Goal: Information Seeking & Learning: Learn about a topic

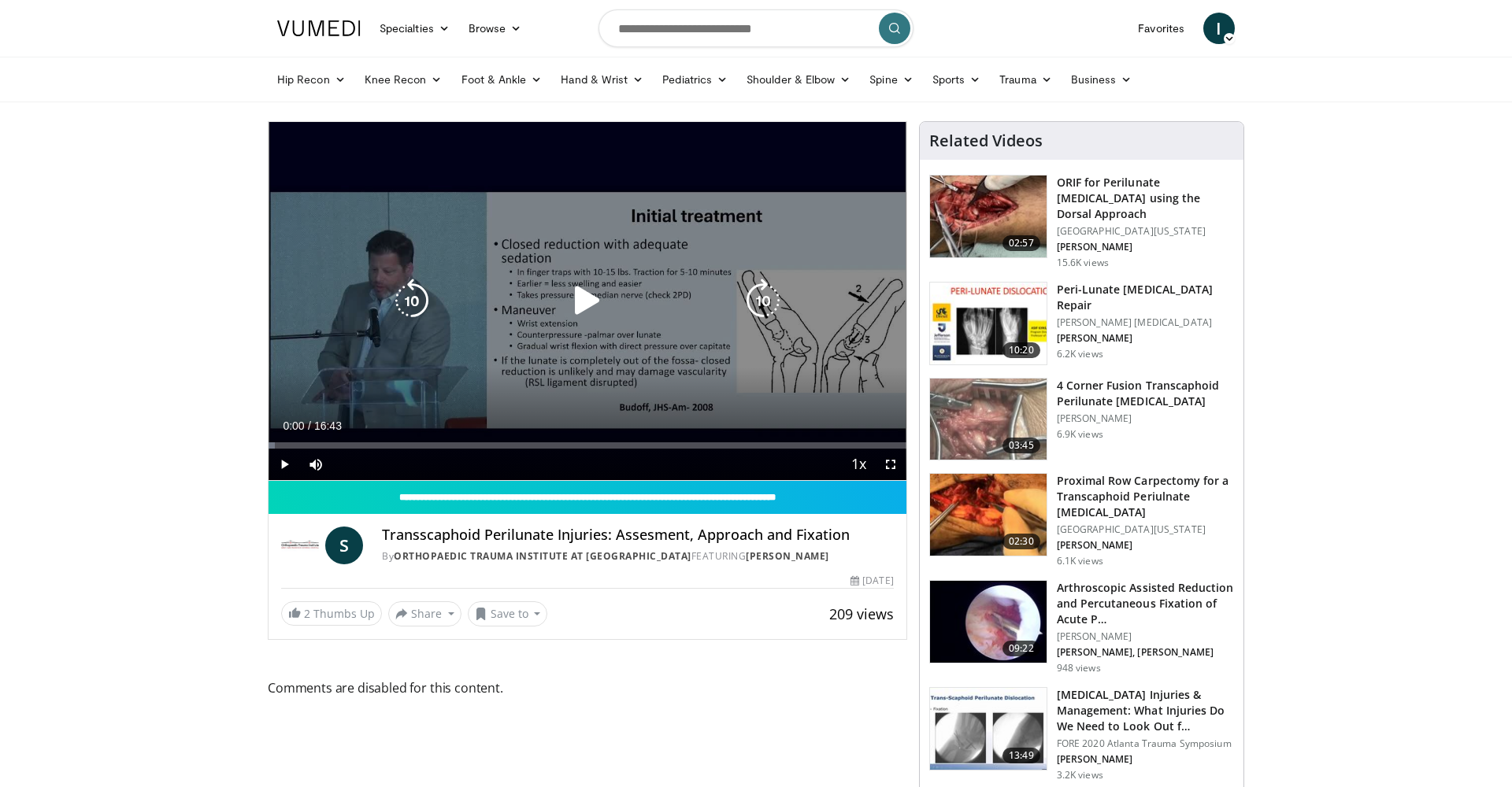
click at [582, 295] on icon "Video Player" at bounding box center [588, 301] width 44 height 44
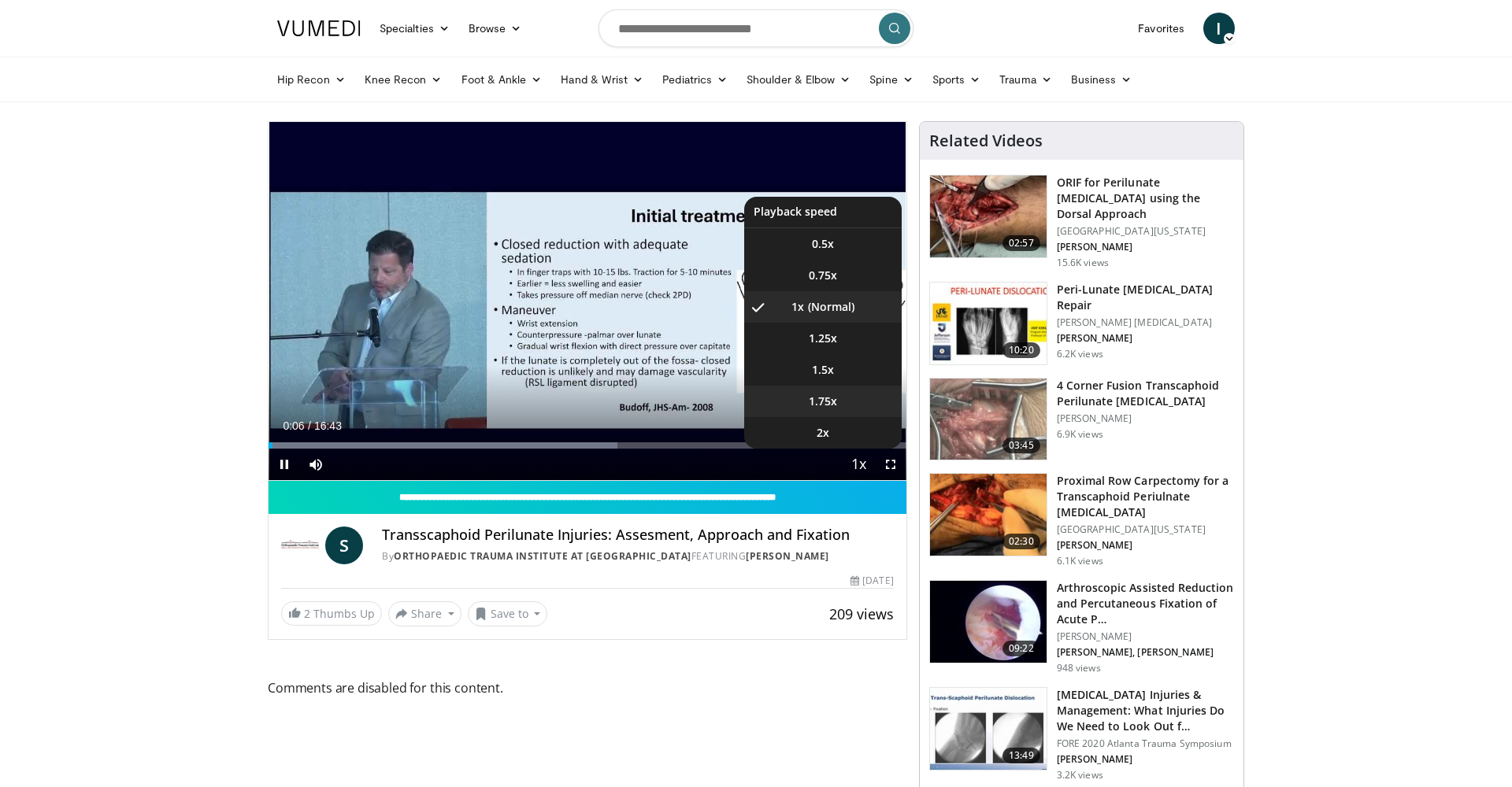
click at [835, 391] on video-js "**********" at bounding box center [587, 302] width 638 height 359
click at [849, 395] on li "1.75x" at bounding box center [823, 402] width 157 height 32
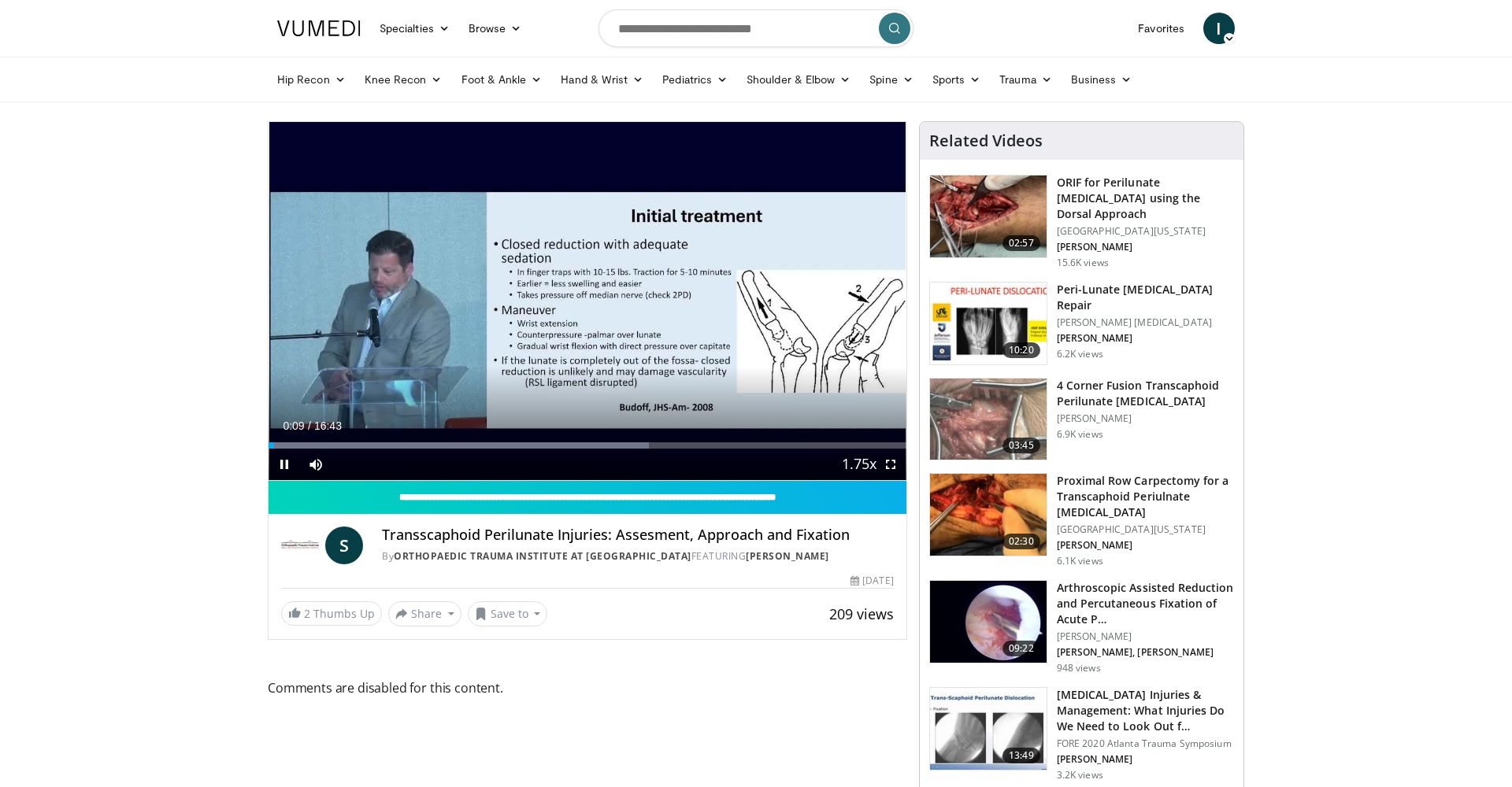
click at [890, 464] on span "Video Player" at bounding box center [891, 465] width 32 height 32
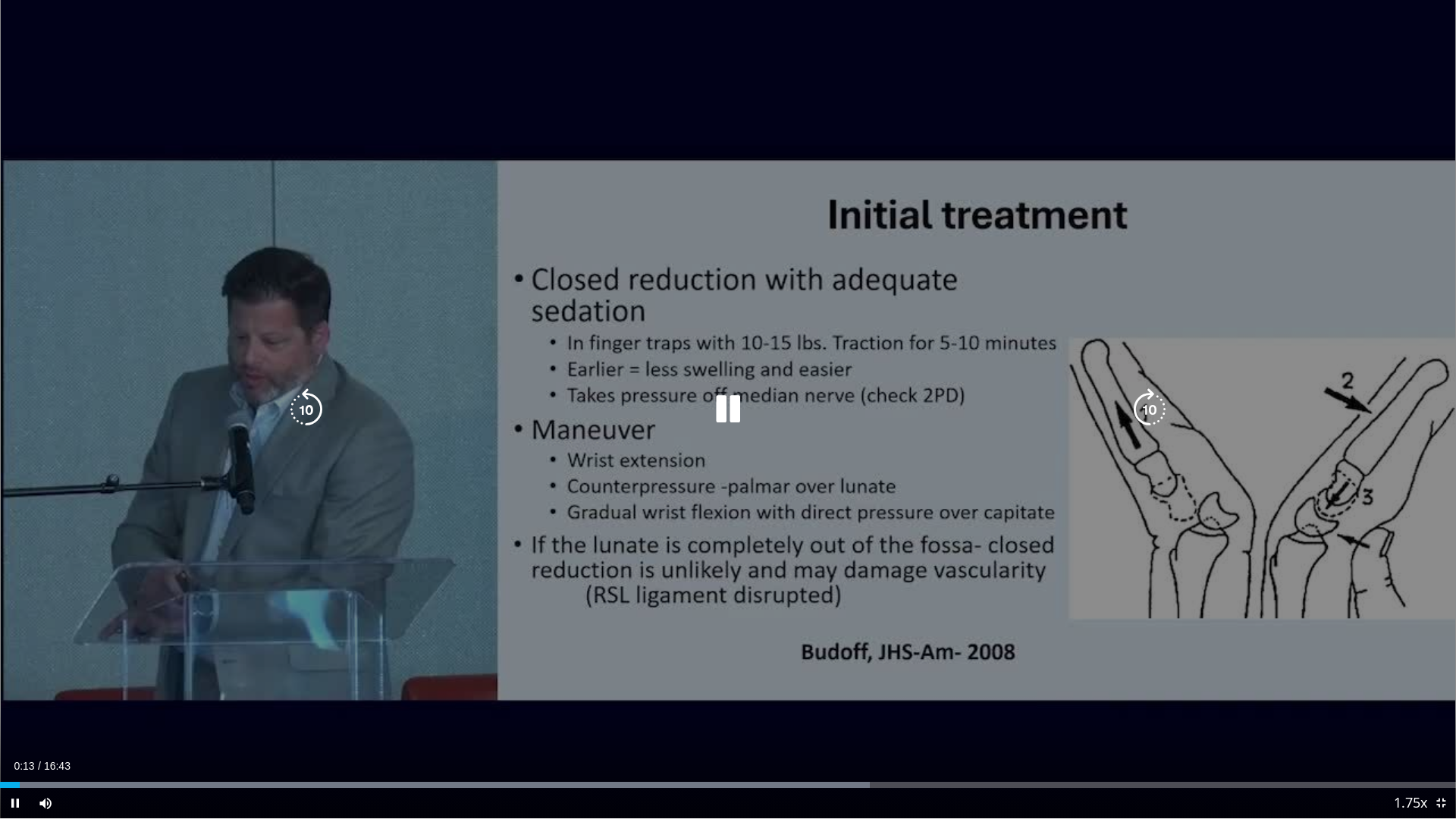
click at [243, 216] on div "10 seconds Tap to unmute" at bounding box center [728, 409] width 1456 height 818
click at [301, 217] on div "10 seconds Tap to unmute" at bounding box center [728, 409] width 1456 height 818
click at [757, 431] on div "10 seconds Tap to unmute" at bounding box center [728, 409] width 1456 height 818
click at [731, 415] on icon "Video Player" at bounding box center [728, 410] width 43 height 43
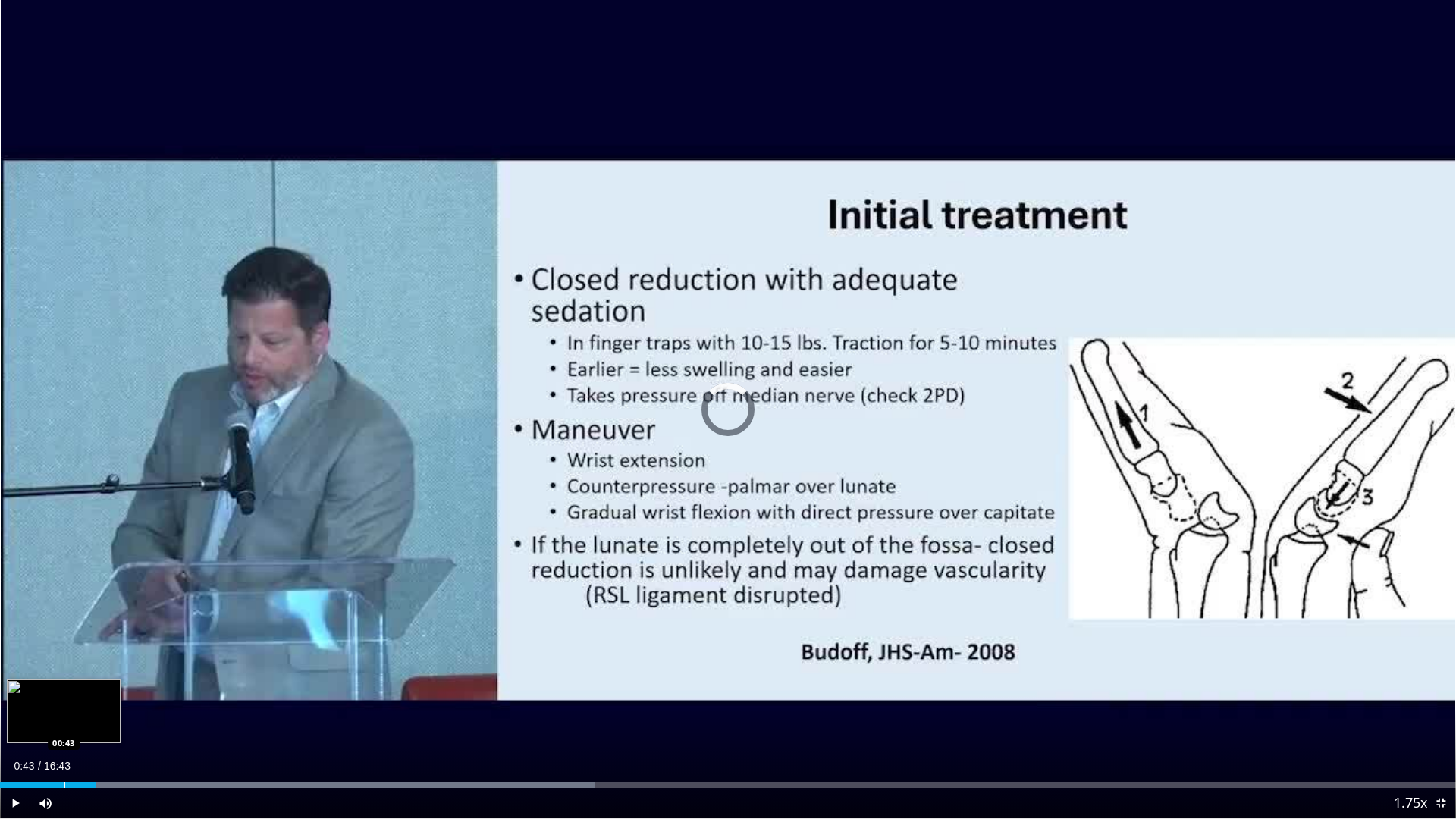
click at [64, 757] on div "Loaded : 40.83% 01:06 00:43" at bounding box center [728, 780] width 1456 height 15
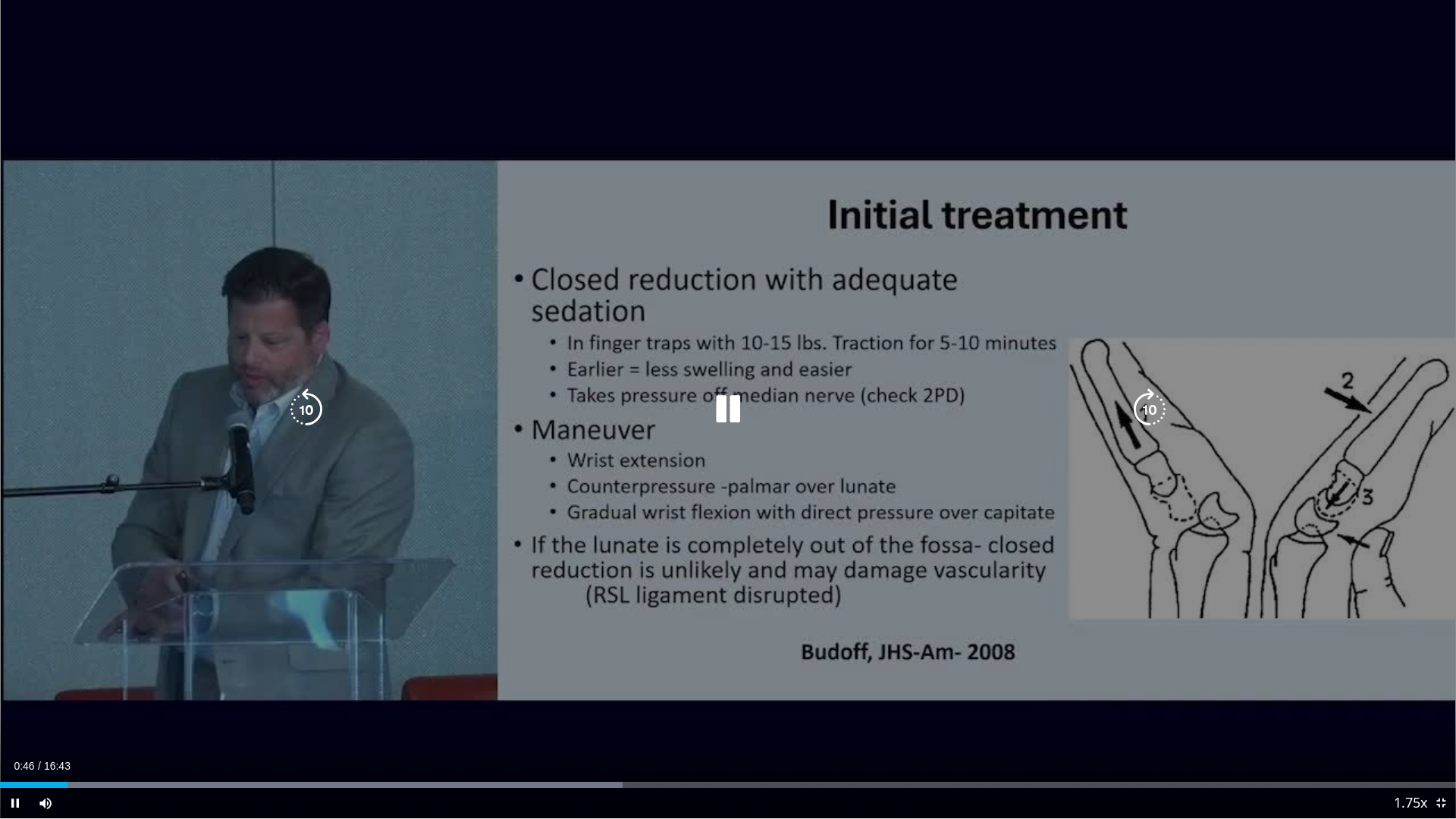
click at [739, 440] on div "10 seconds Tap to unmute" at bounding box center [728, 409] width 1456 height 818
click at [745, 394] on icon "Video Player" at bounding box center [728, 410] width 43 height 43
click at [747, 382] on div "10 seconds Tap to unmute" at bounding box center [728, 409] width 1456 height 818
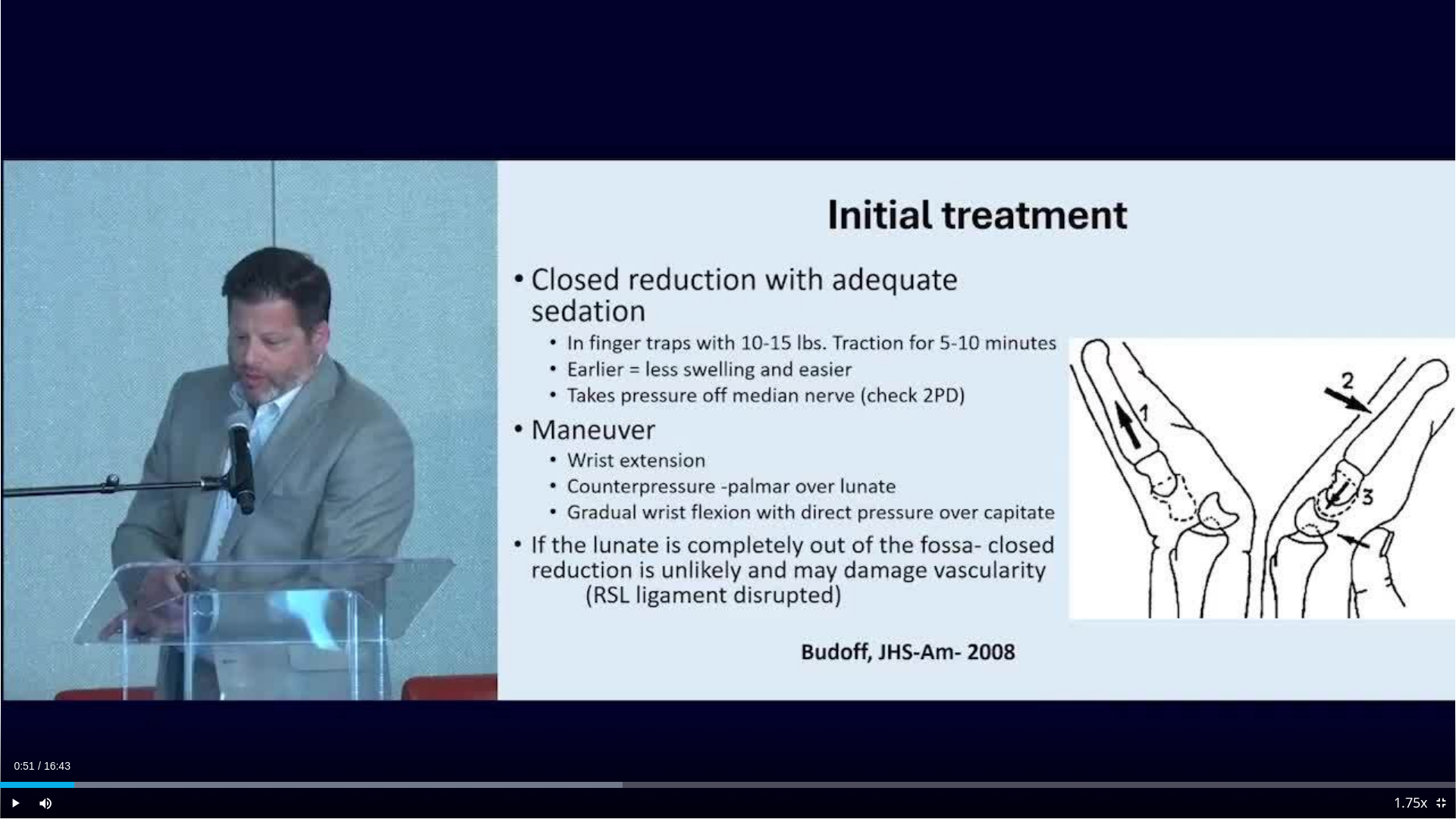
click at [10, 757] on span "Video Player" at bounding box center [15, 803] width 31 height 31
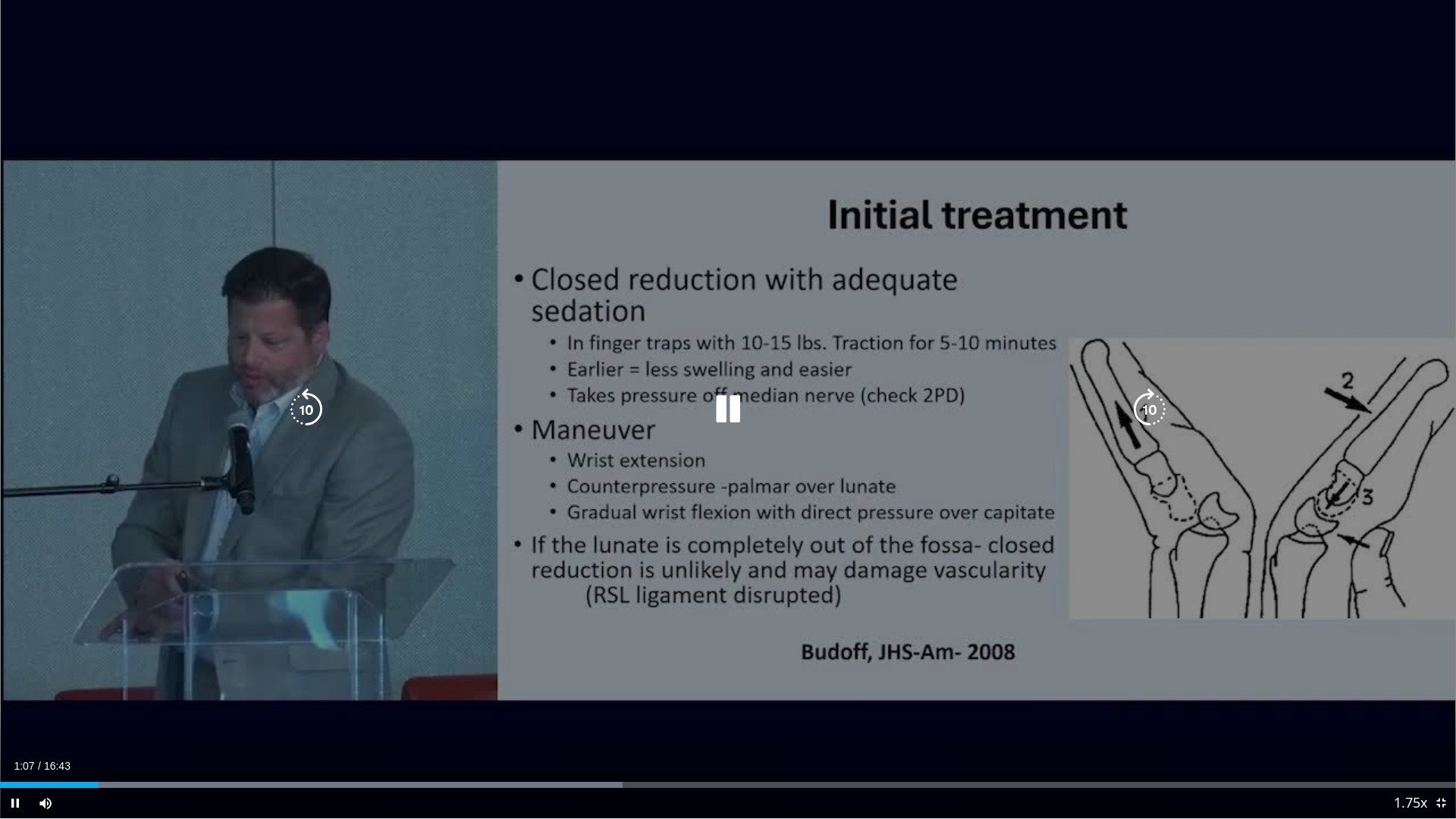
click at [717, 416] on icon "Video Player" at bounding box center [728, 410] width 43 height 43
click at [725, 409] on icon "Video Player" at bounding box center [728, 410] width 43 height 43
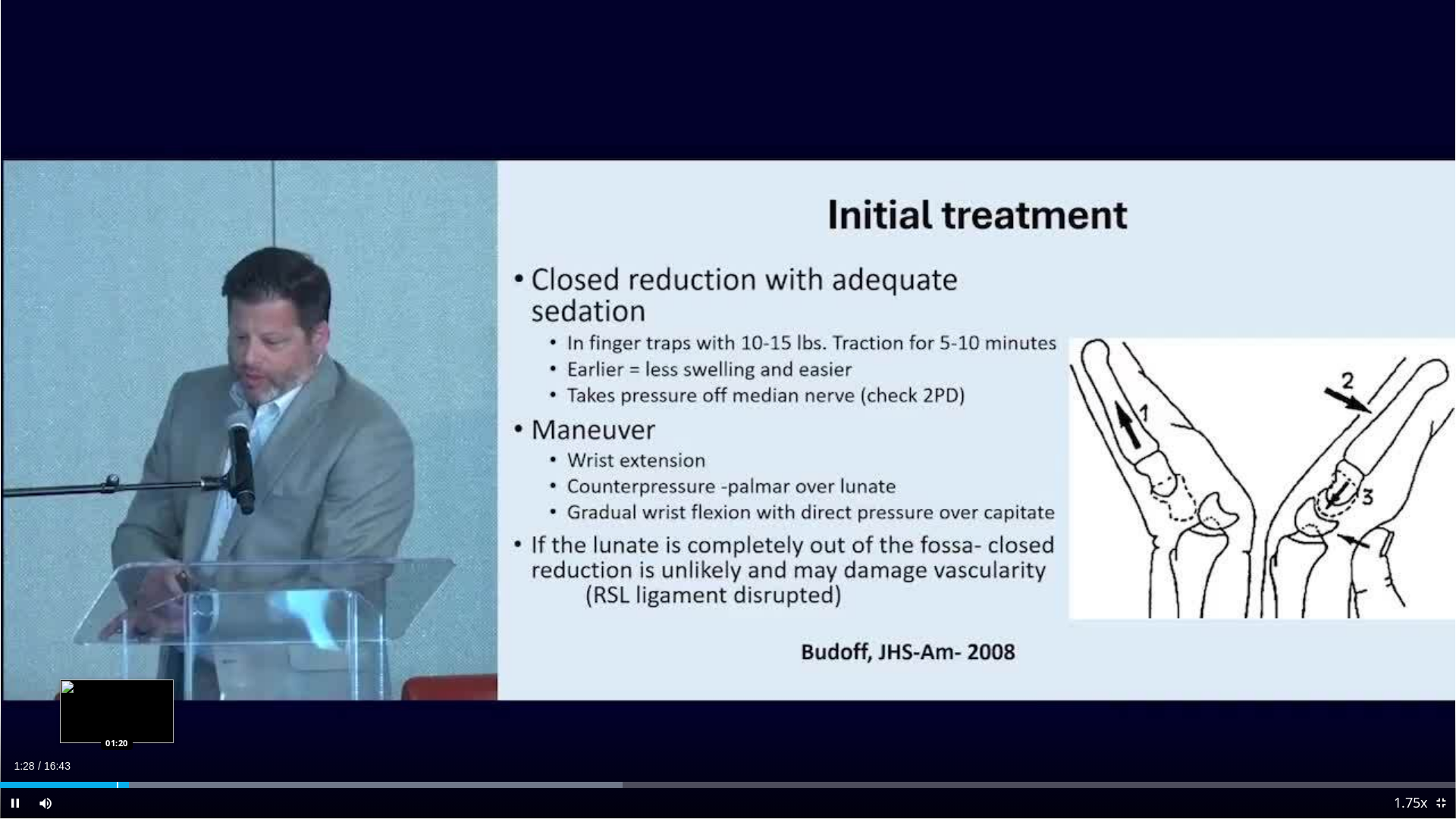
click at [117, 757] on div "Loaded : 42.76% 01:28 01:20" at bounding box center [728, 780] width 1456 height 15
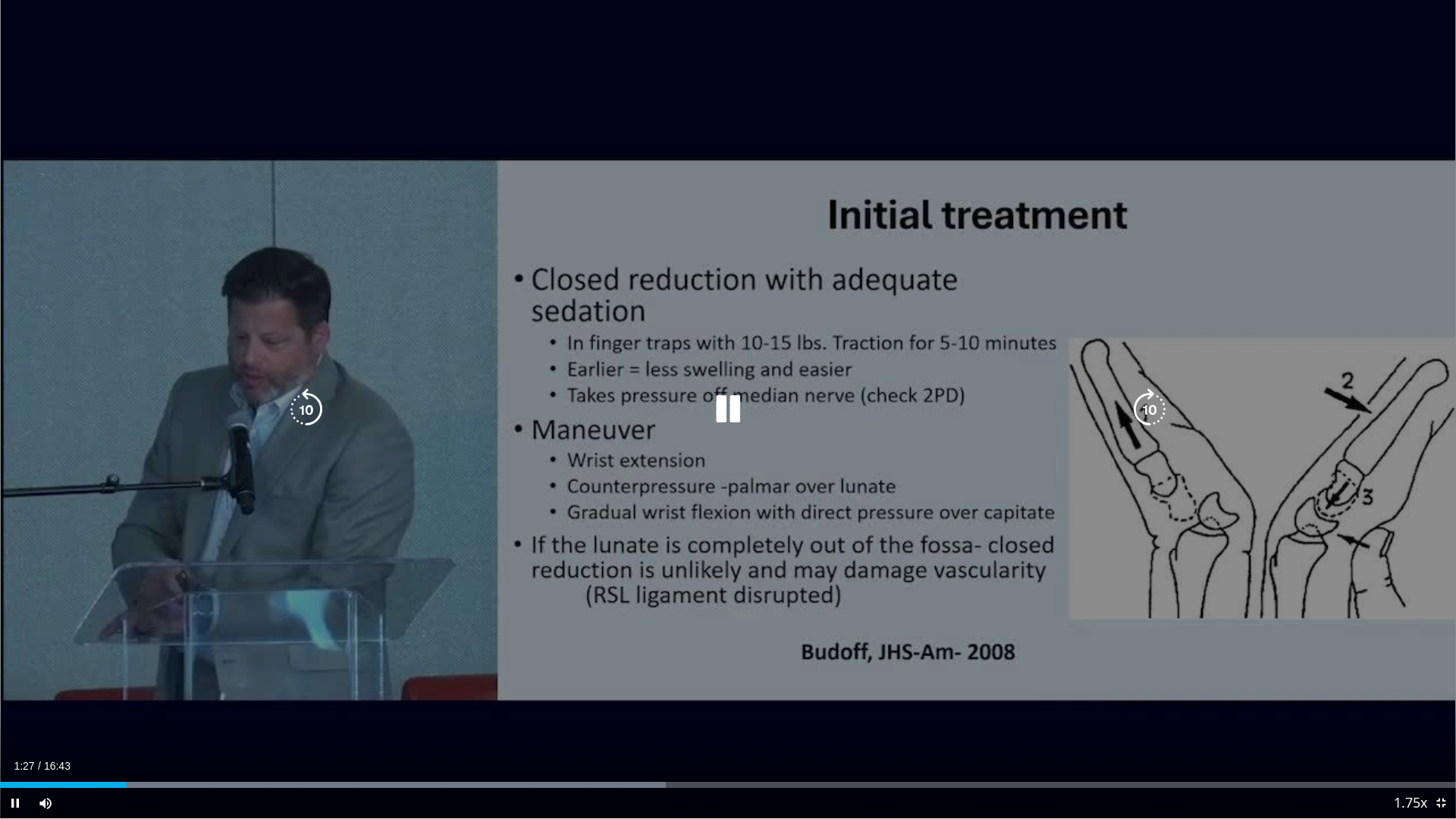
drag, startPoint x: 729, startPoint y: 427, endPoint x: 734, endPoint y: 410, distance: 17.7
click at [732, 420] on icon "Video Player" at bounding box center [728, 410] width 43 height 43
click at [725, 395] on icon "Video Player" at bounding box center [728, 410] width 43 height 43
click at [725, 401] on icon "Video Player" at bounding box center [728, 410] width 43 height 43
click at [699, 535] on div "10 seconds Tap to unmute" at bounding box center [728, 409] width 1456 height 818
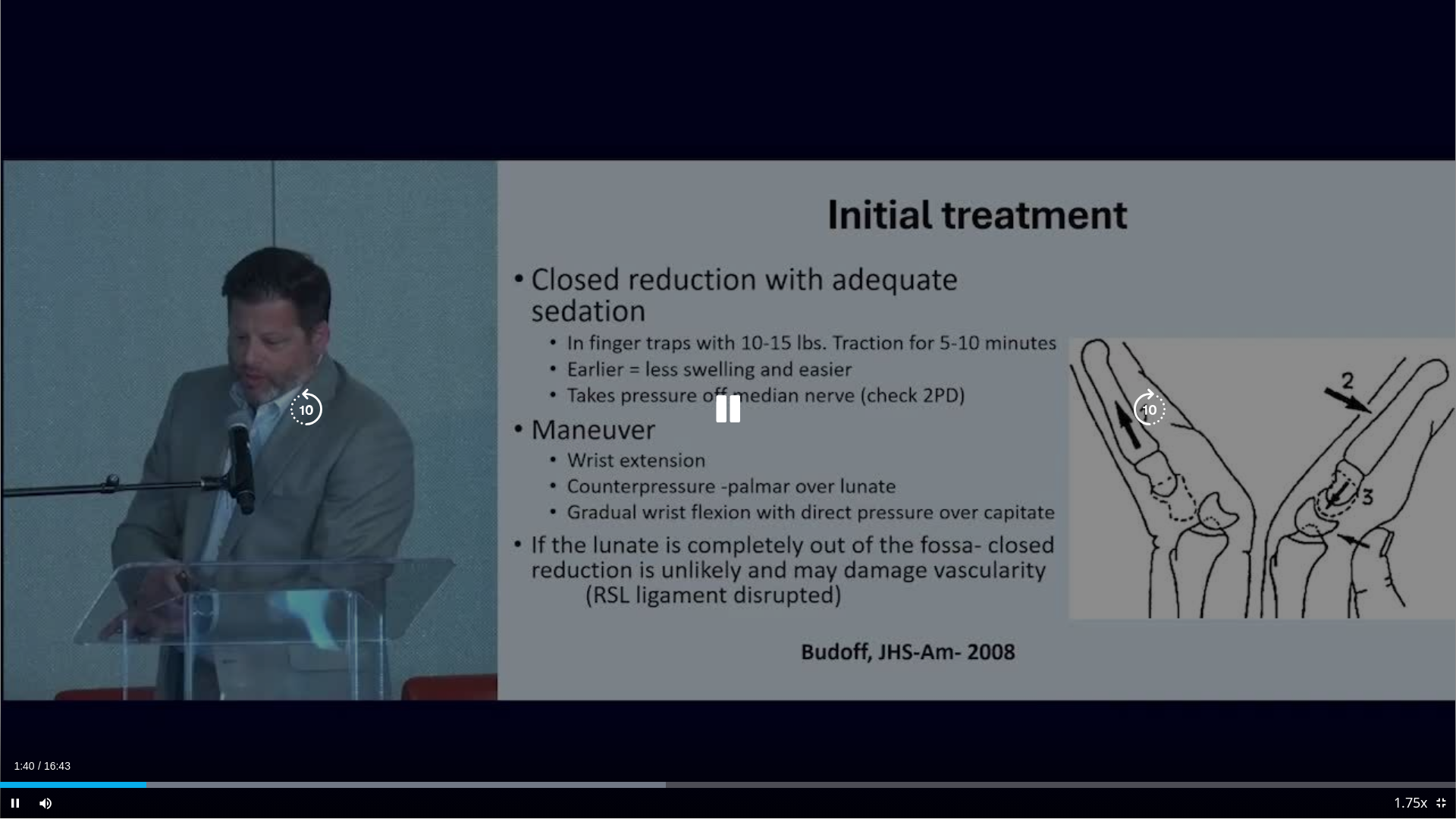
click at [711, 541] on div "10 seconds Tap to unmute" at bounding box center [728, 409] width 1456 height 818
click at [696, 500] on div "10 seconds Tap to unmute" at bounding box center [728, 409] width 1456 height 818
click at [636, 484] on div "10 seconds Tap to unmute" at bounding box center [728, 409] width 1456 height 818
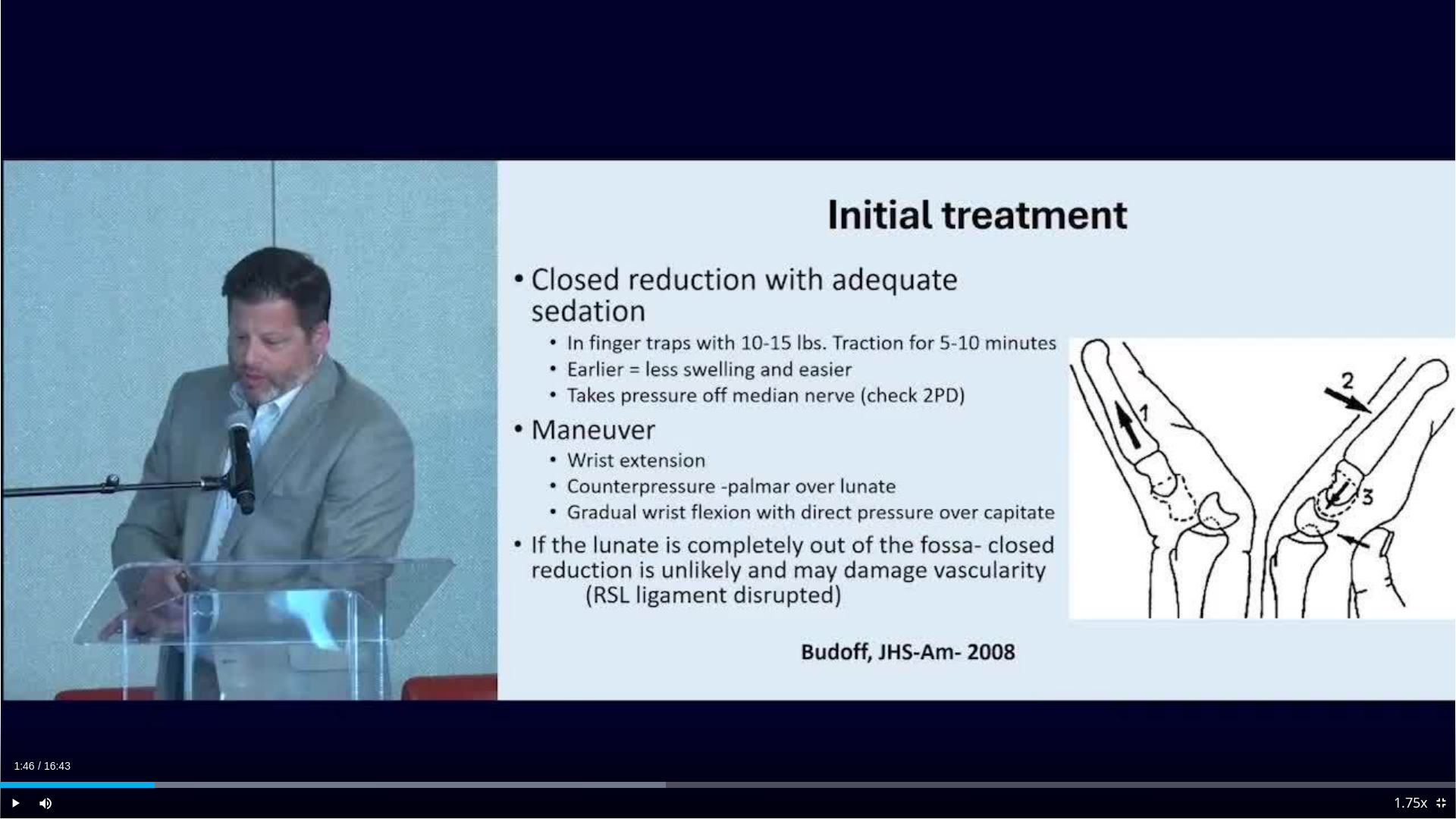
click at [636, 484] on div "10 seconds Tap to unmute" at bounding box center [728, 409] width 1456 height 818
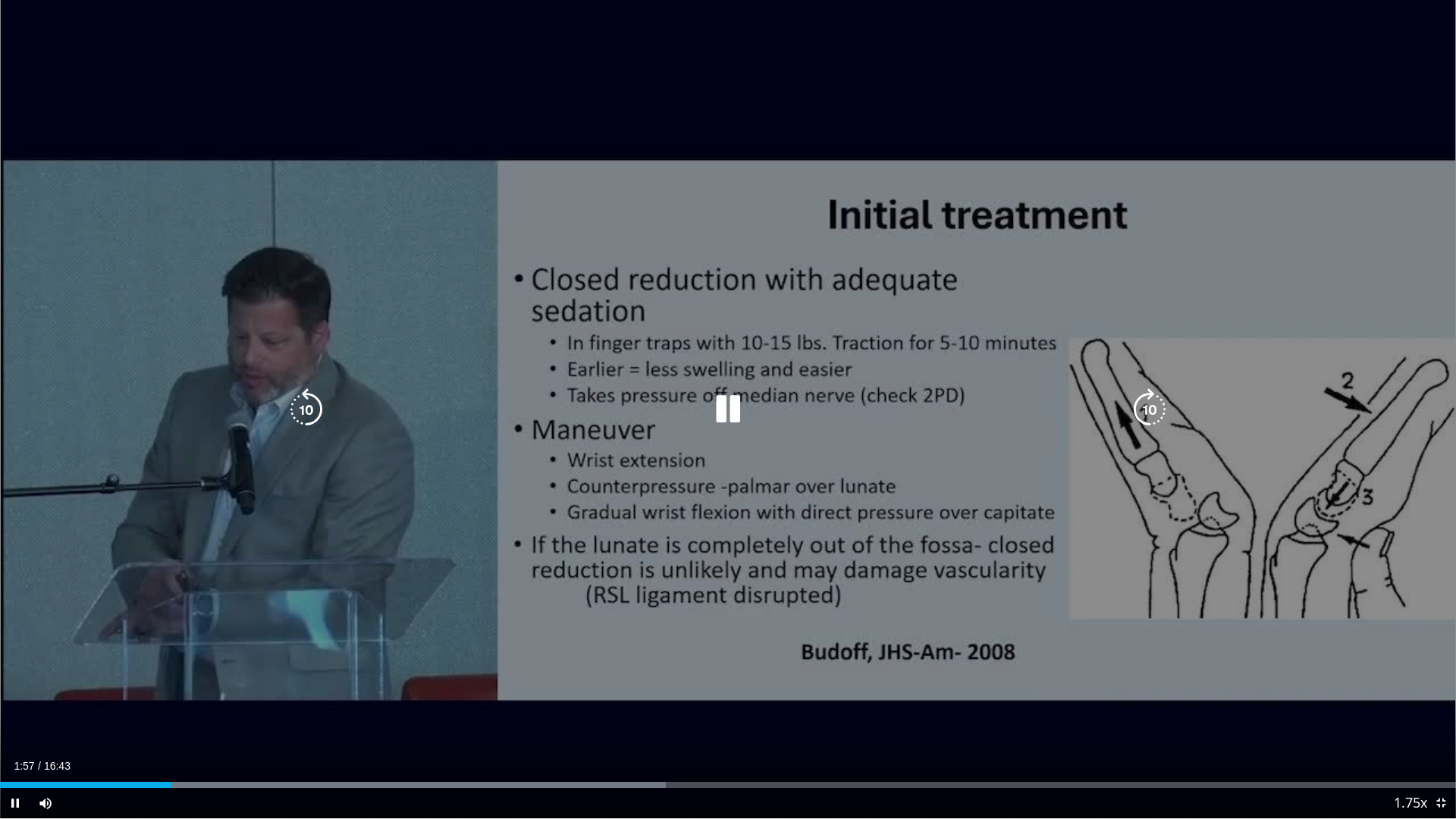
click at [635, 483] on div "10 seconds Tap to unmute" at bounding box center [728, 409] width 1456 height 818
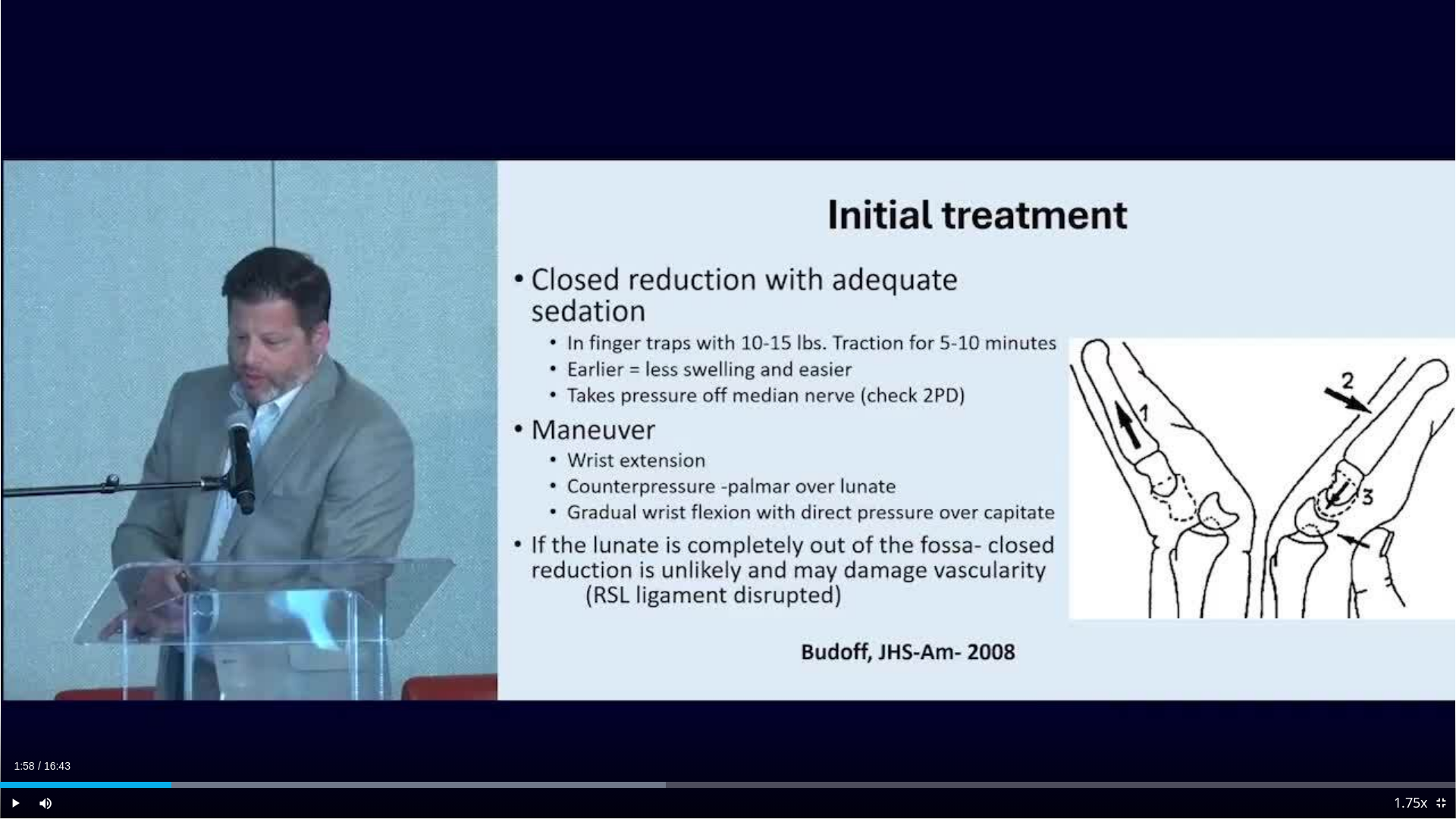
click at [676, 491] on div "10 seconds Tap to unmute" at bounding box center [728, 409] width 1456 height 818
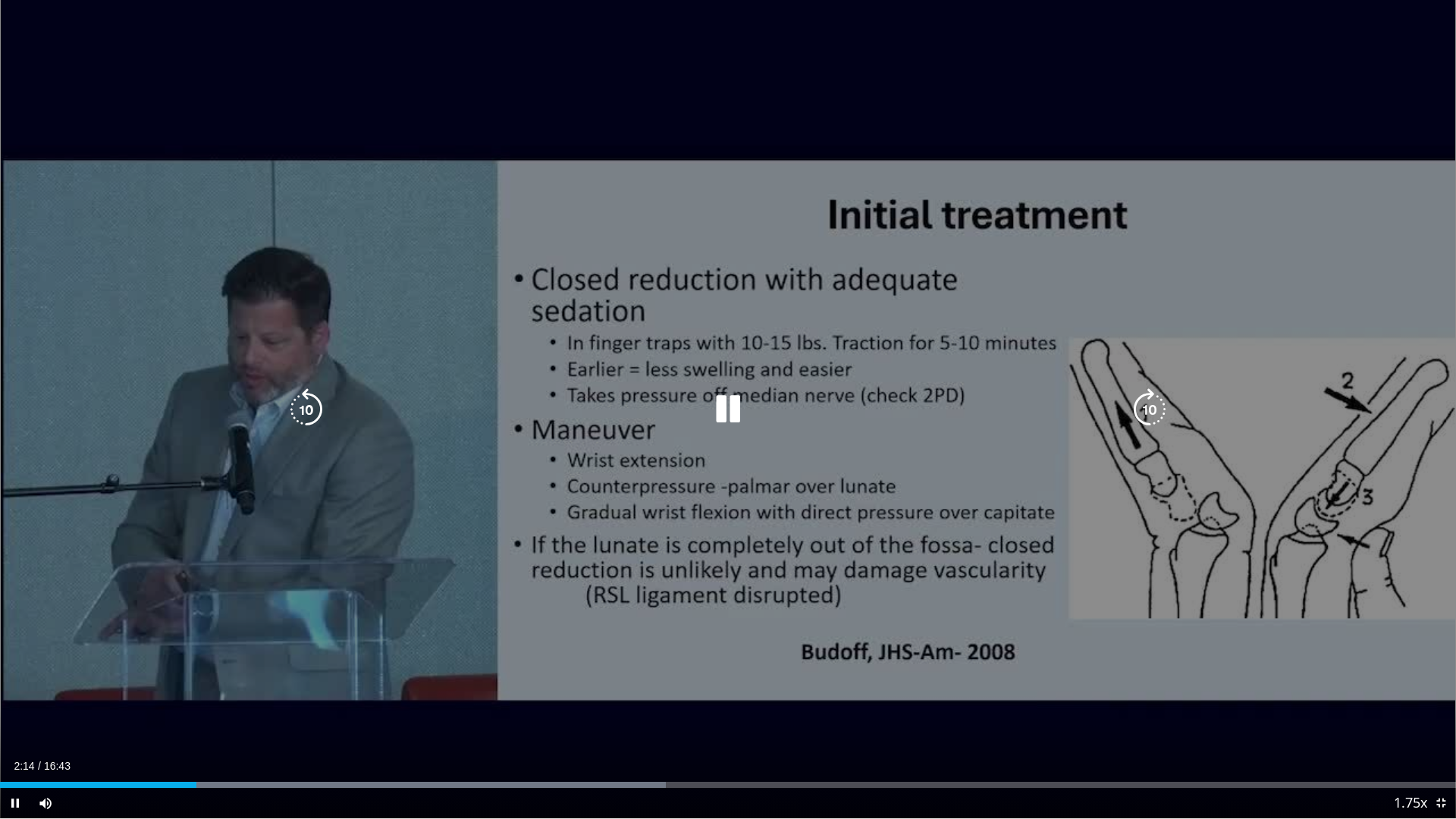
click at [728, 423] on icon "Video Player" at bounding box center [728, 410] width 43 height 43
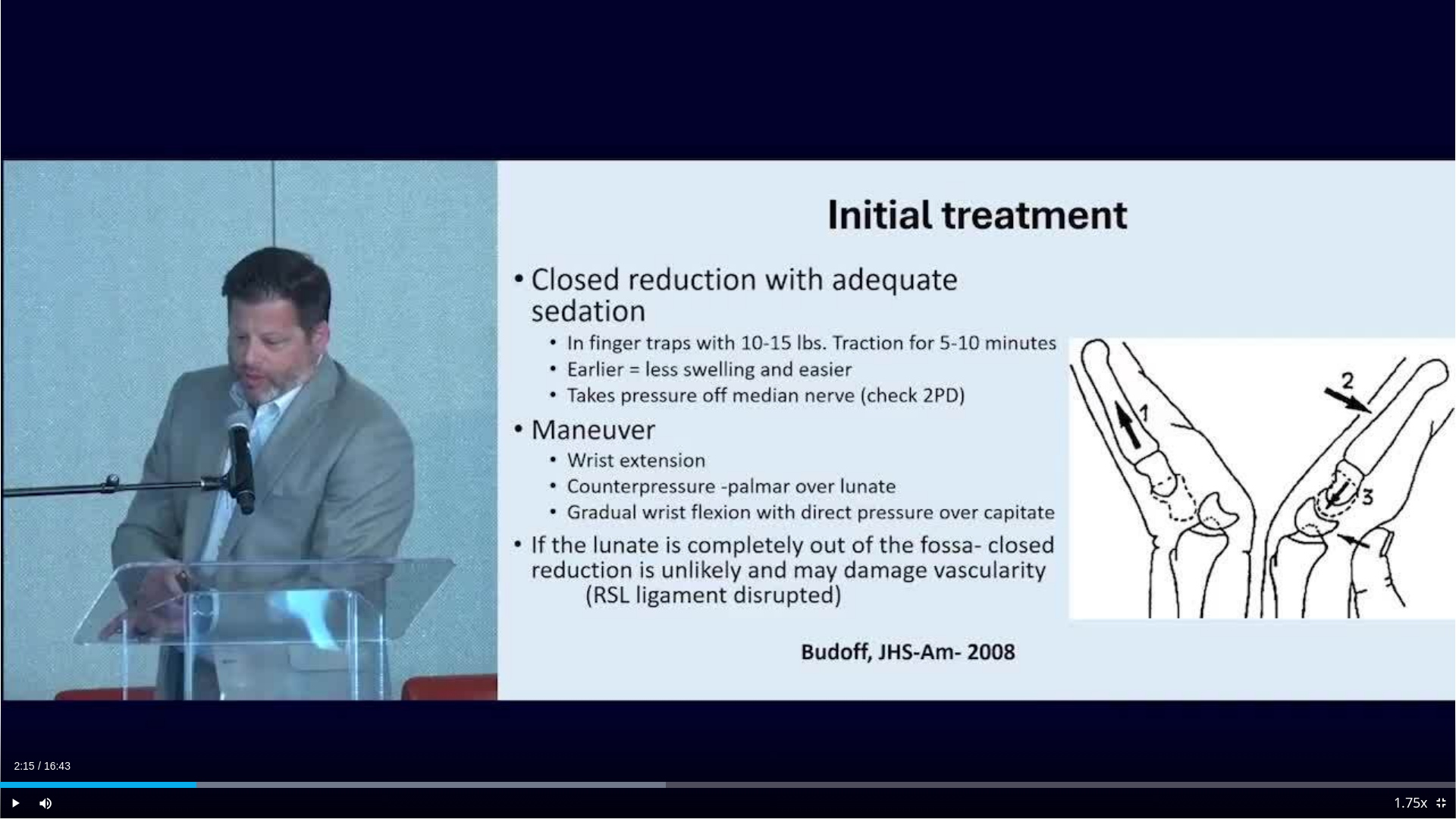
click at [728, 420] on div "10 seconds Tap to unmute" at bounding box center [728, 409] width 1456 height 818
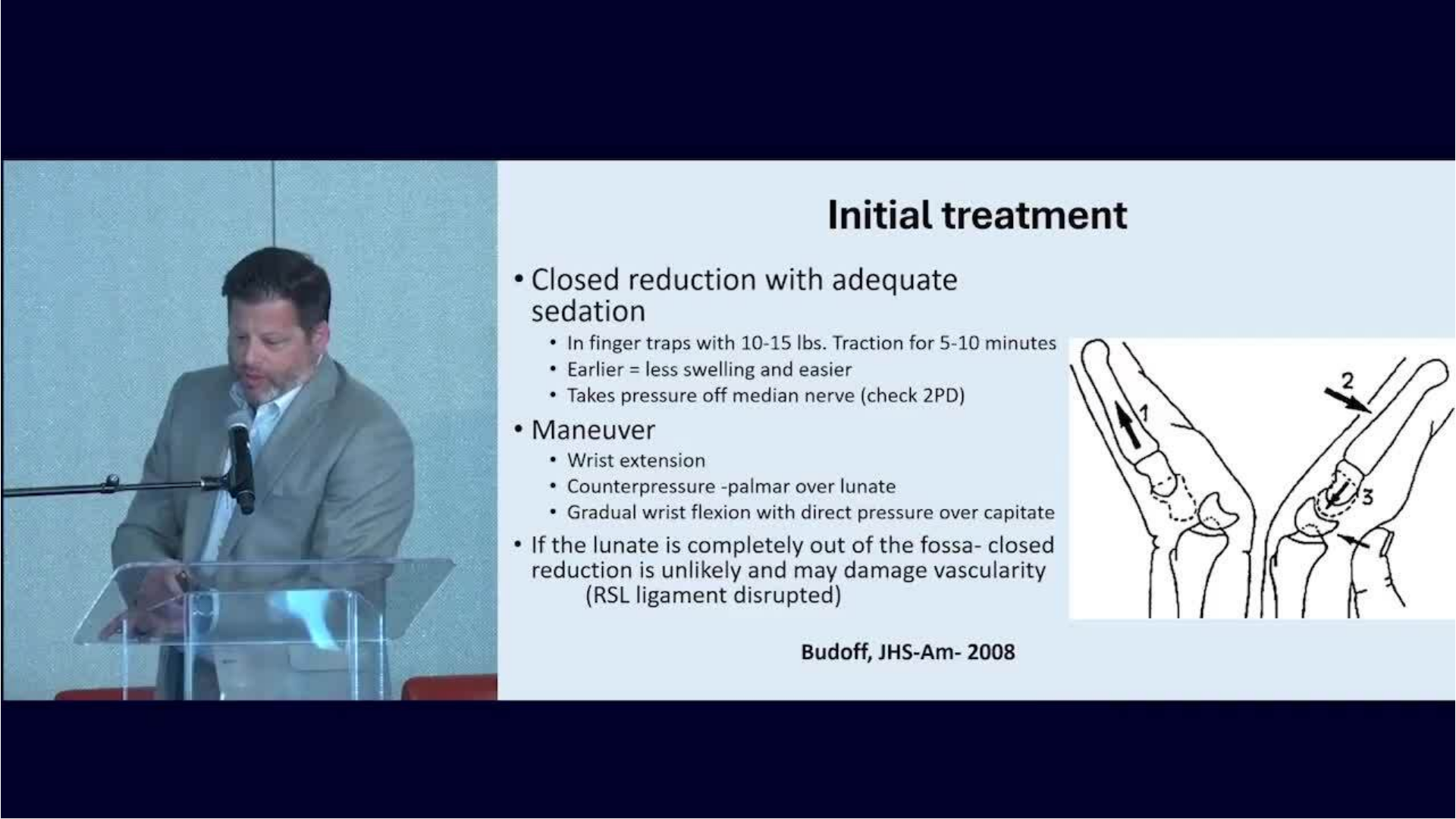
click at [728, 420] on div "10 seconds Tap to unmute" at bounding box center [728, 409] width 1456 height 818
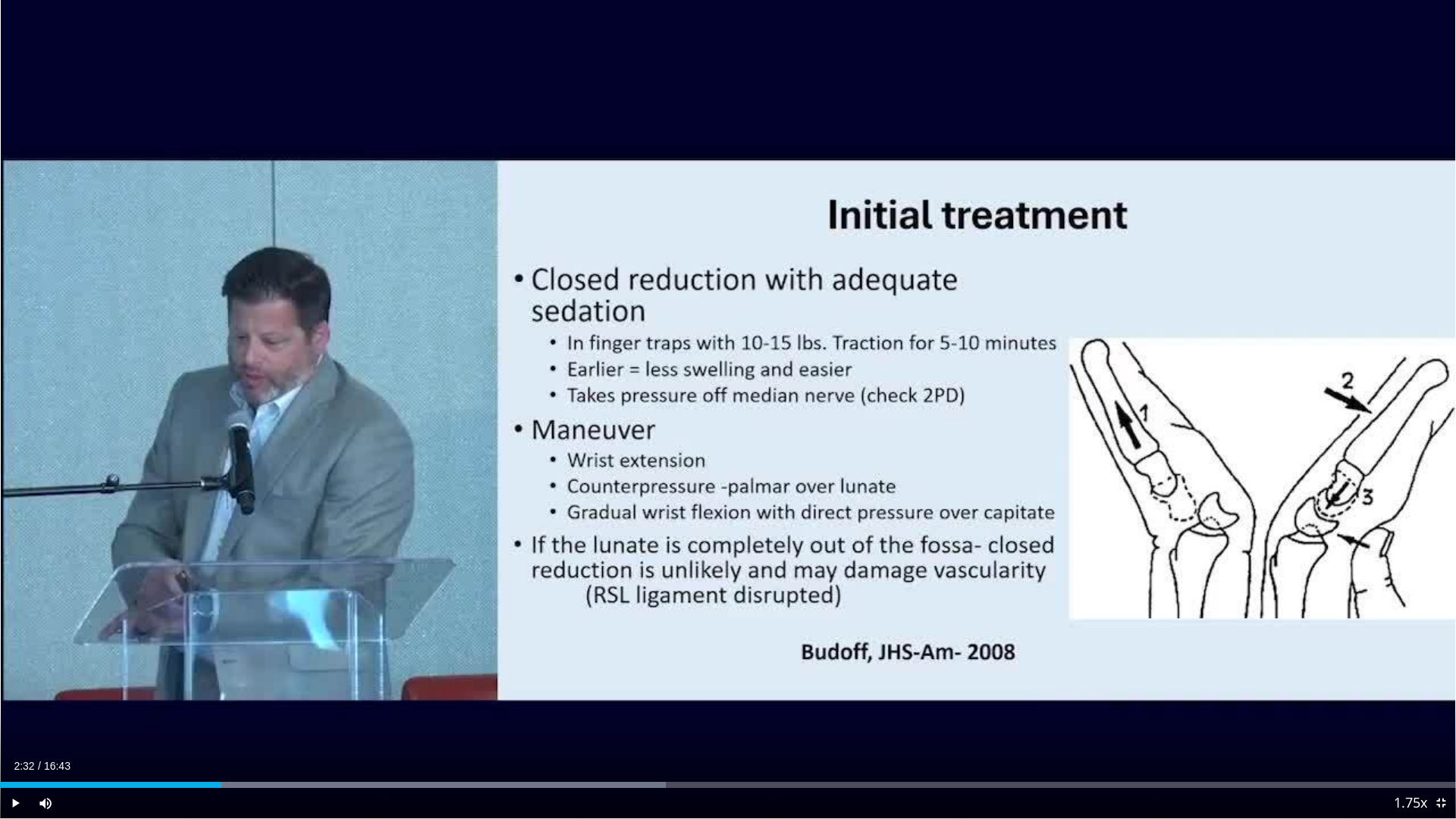
click at [728, 420] on div "10 seconds Tap to unmute" at bounding box center [728, 409] width 1456 height 818
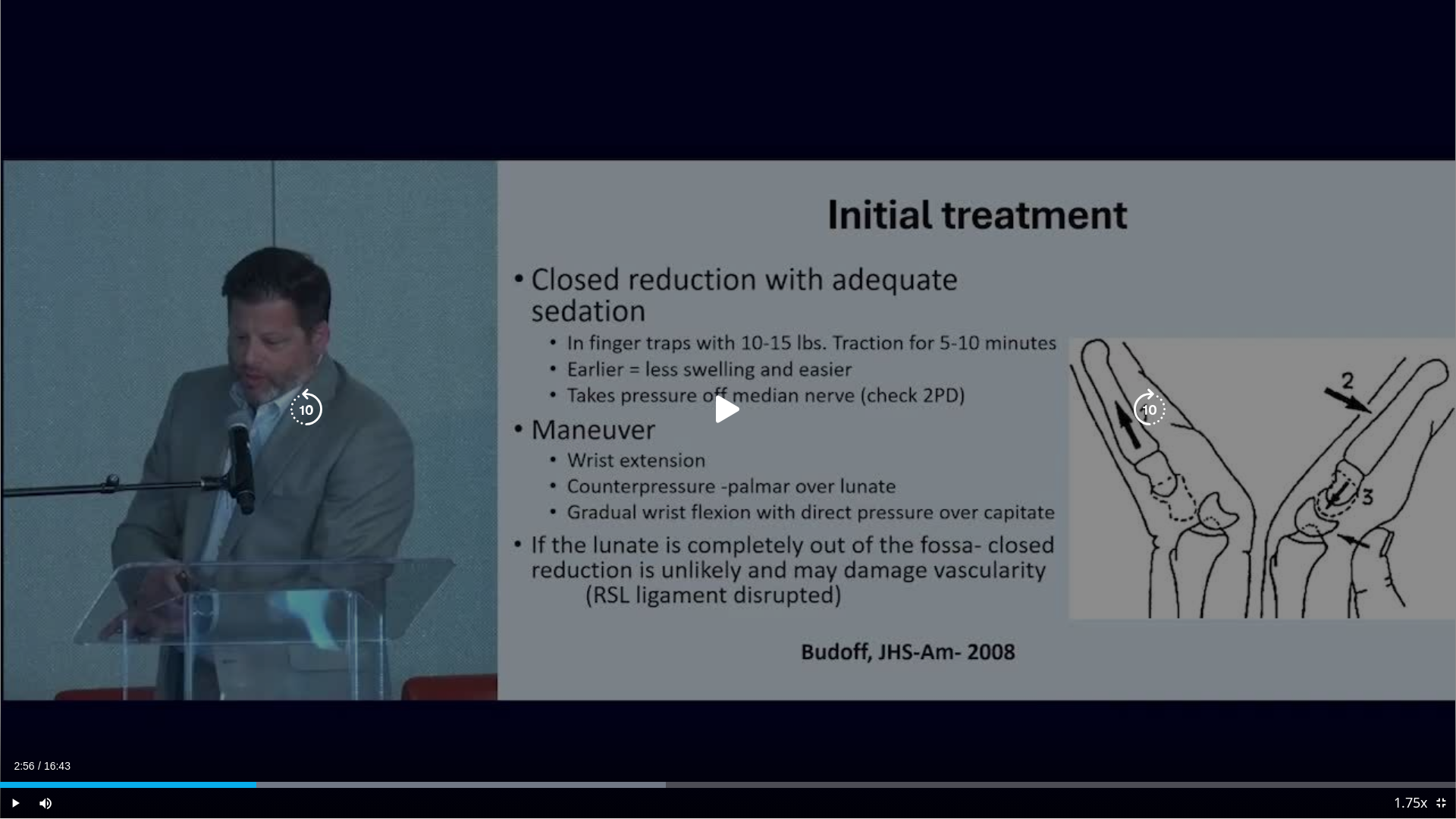
click at [725, 421] on icon "Video Player" at bounding box center [728, 410] width 43 height 43
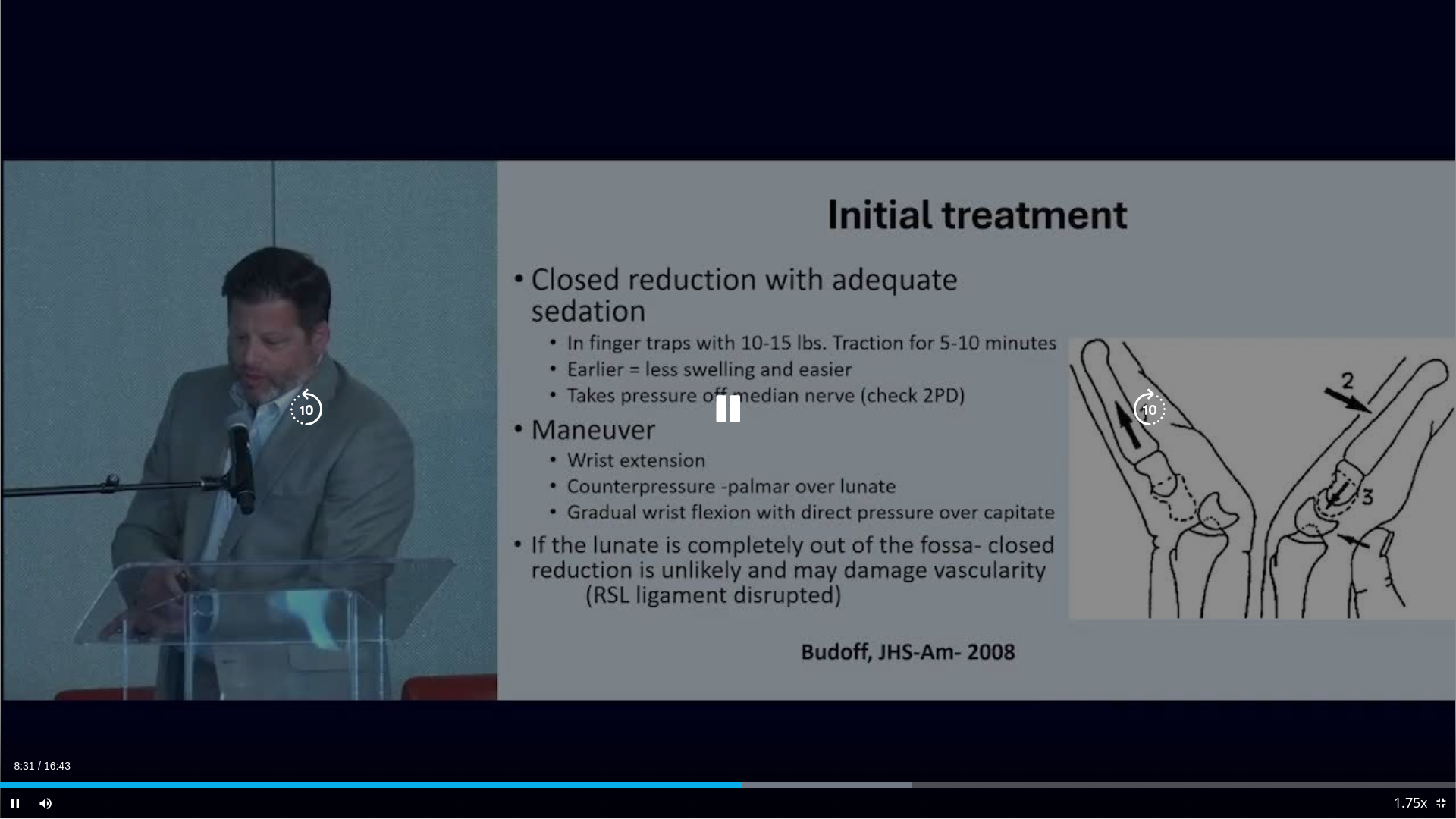
click at [735, 416] on icon "Video Player" at bounding box center [728, 410] width 43 height 43
click at [724, 413] on icon "Video Player" at bounding box center [728, 410] width 43 height 43
click at [705, 434] on div "10 seconds Tap to unmute" at bounding box center [728, 409] width 1456 height 818
click at [722, 406] on icon "Video Player" at bounding box center [728, 410] width 43 height 43
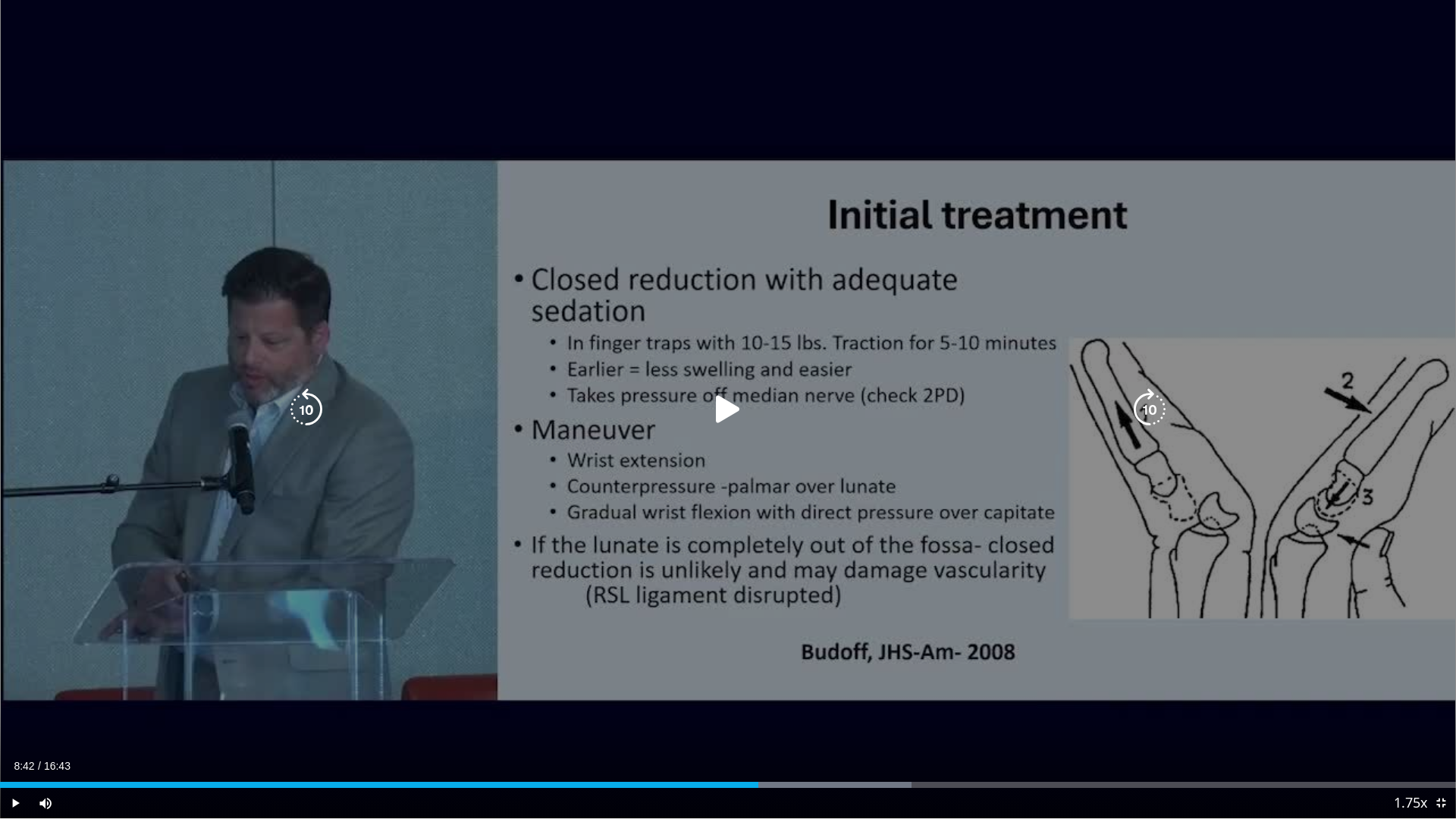
click at [723, 404] on icon "Video Player" at bounding box center [728, 410] width 43 height 43
click at [693, 408] on div "Video Player" at bounding box center [728, 410] width 874 height 31
click at [728, 408] on icon "Video Player" at bounding box center [728, 410] width 43 height 43
click at [731, 399] on icon "Video Player" at bounding box center [728, 410] width 43 height 43
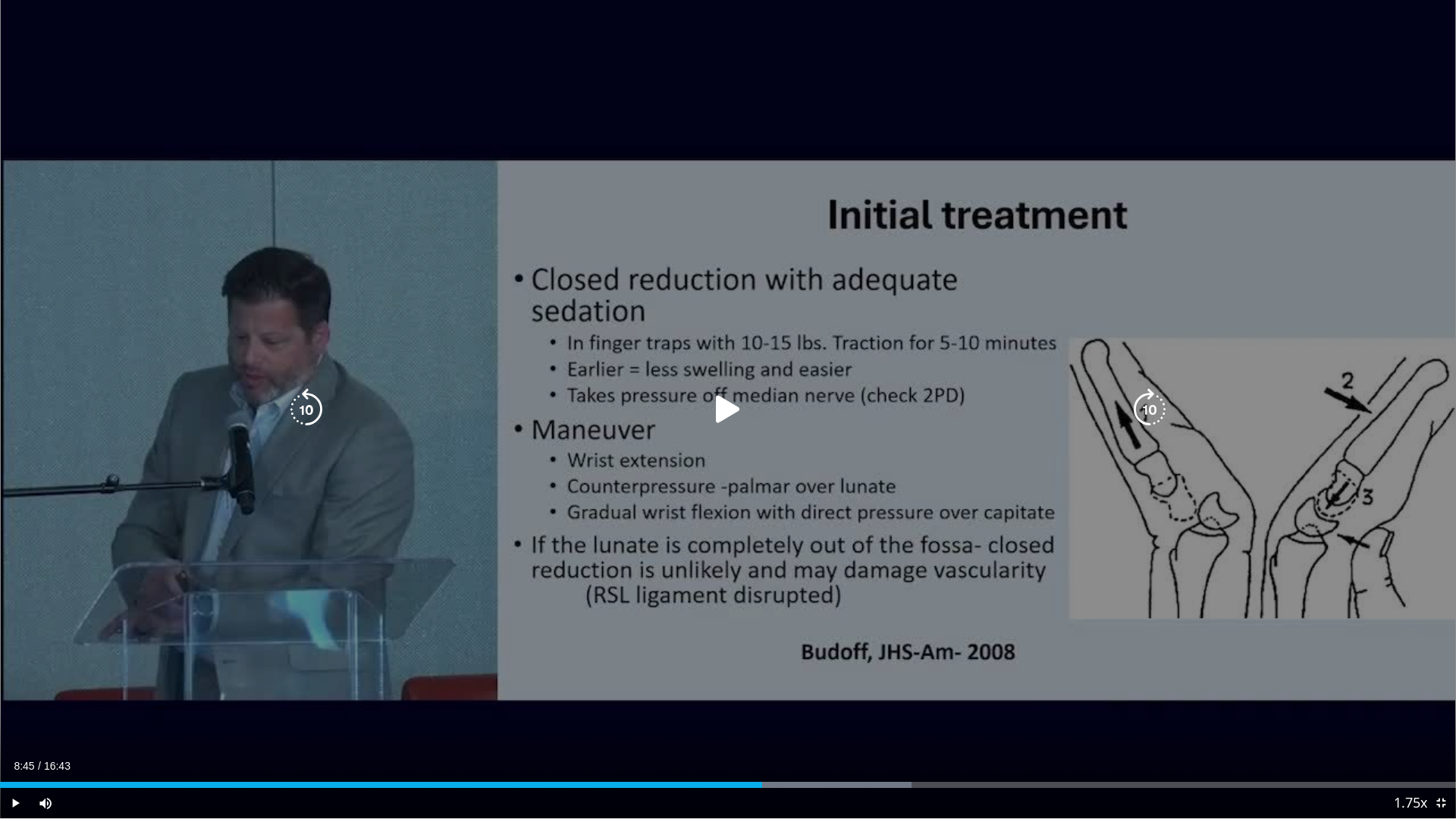
click at [720, 410] on icon "Video Player" at bounding box center [728, 410] width 43 height 43
click at [739, 418] on icon "Video Player" at bounding box center [728, 410] width 43 height 43
click at [735, 411] on icon "Video Player" at bounding box center [728, 410] width 43 height 43
click at [741, 413] on icon "Video Player" at bounding box center [728, 410] width 43 height 43
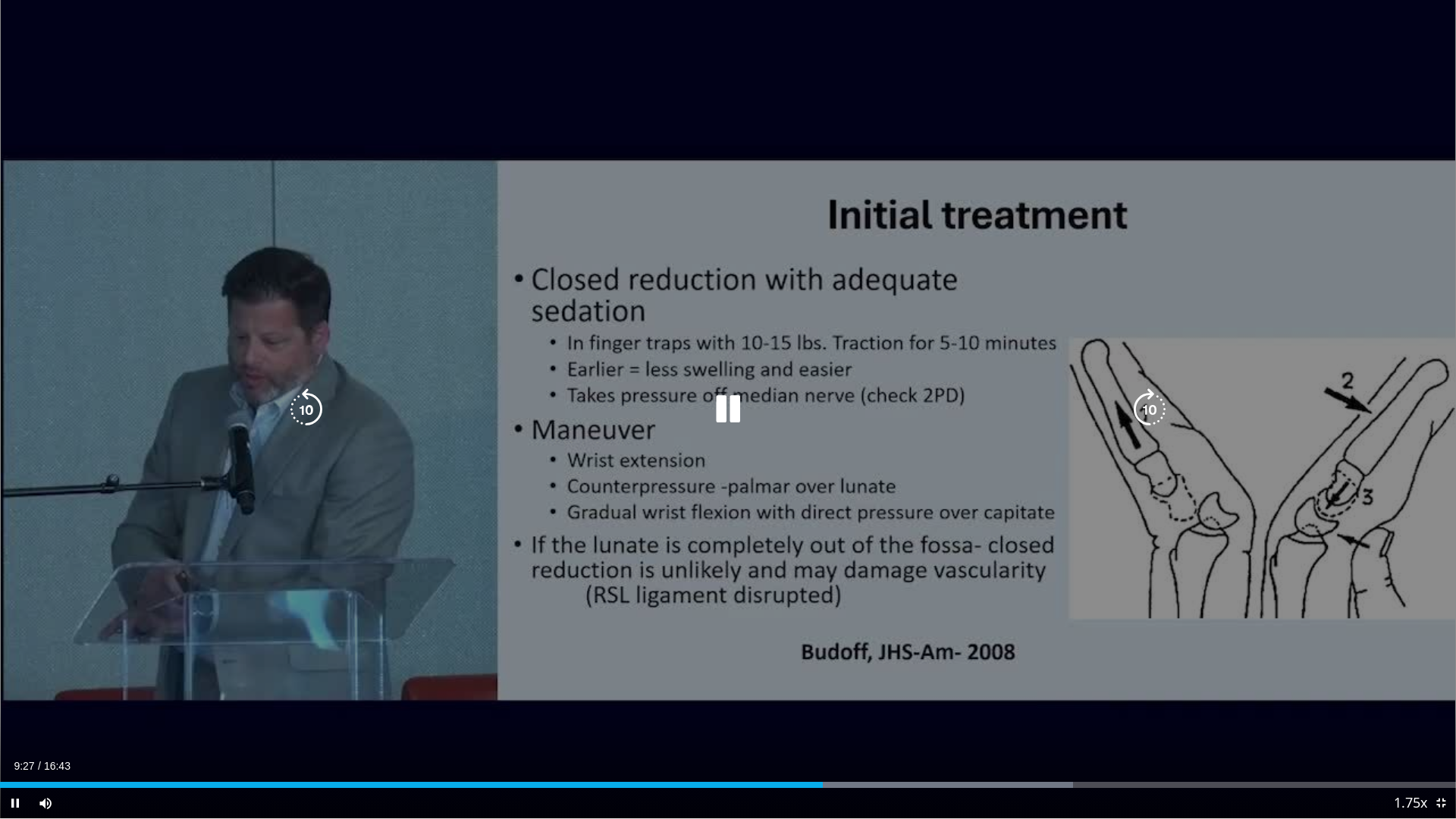
click at [726, 415] on icon "Video Player" at bounding box center [728, 410] width 43 height 43
click at [716, 417] on icon "Video Player" at bounding box center [728, 410] width 43 height 43
click at [691, 509] on div "10 seconds Tap to unmute" at bounding box center [728, 409] width 1456 height 818
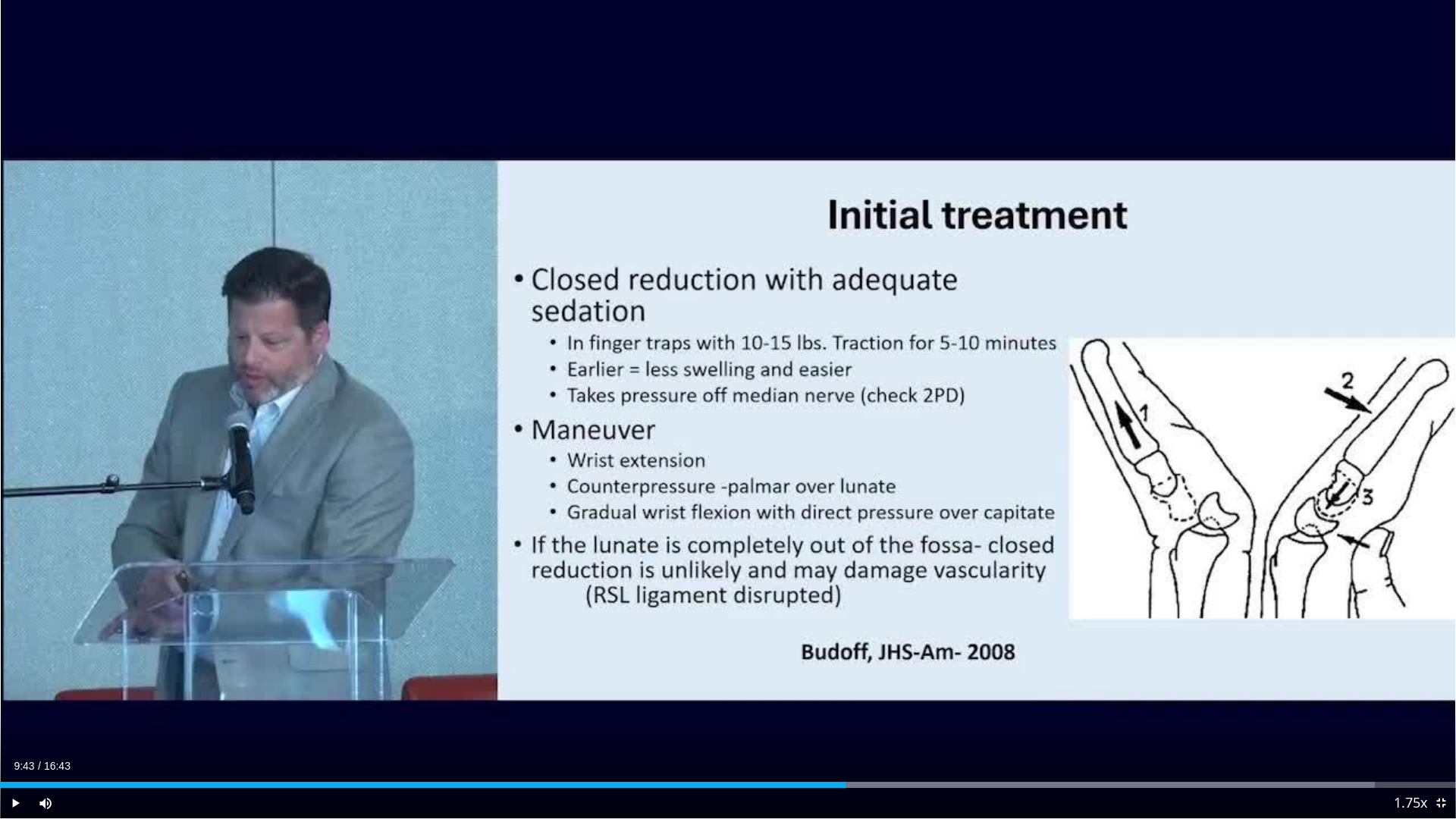
click at [21, 757] on span "Video Player" at bounding box center [15, 803] width 31 height 31
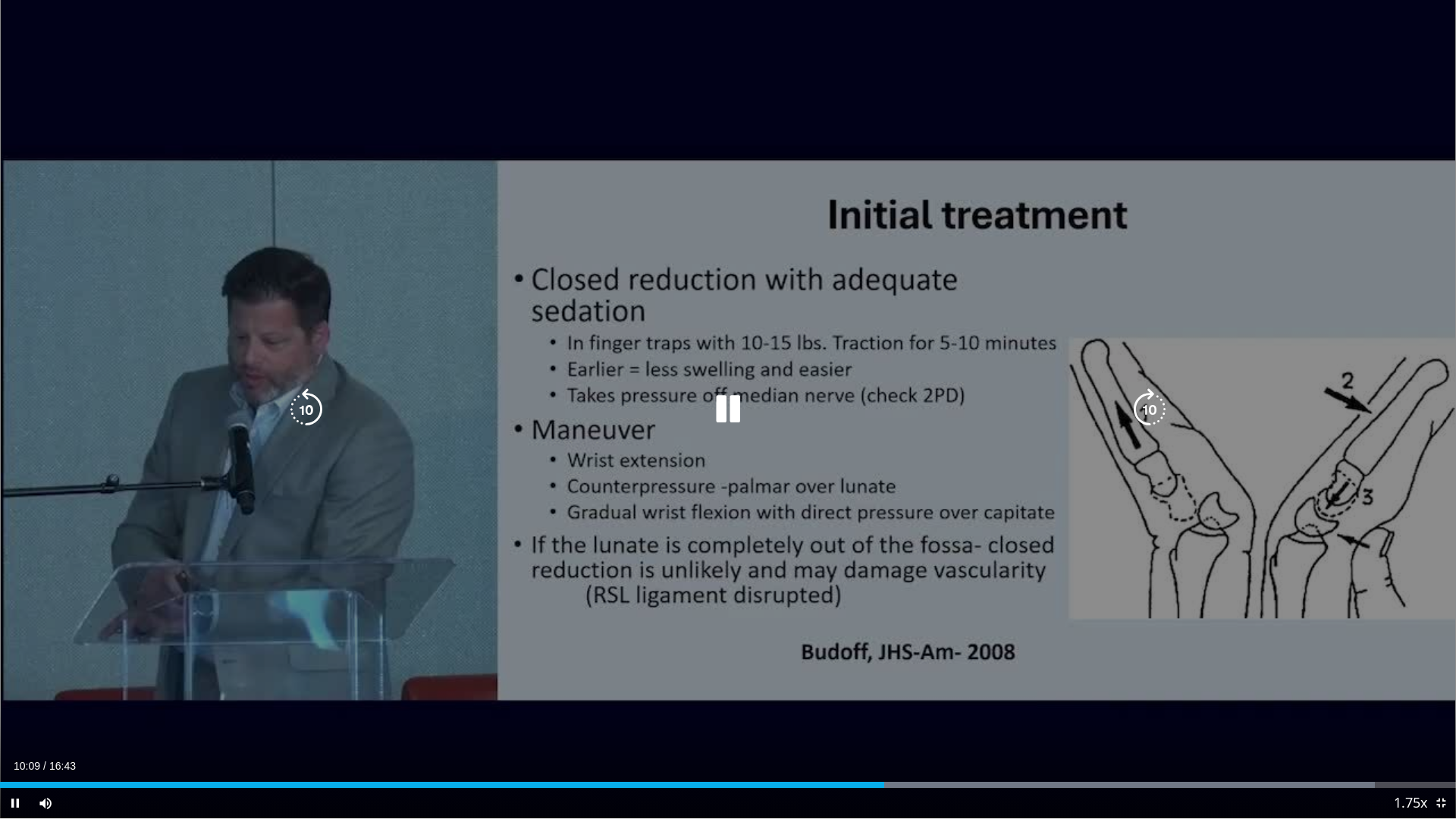
click at [728, 406] on icon "Video Player" at bounding box center [728, 410] width 43 height 43
click at [725, 409] on icon "Video Player" at bounding box center [728, 410] width 43 height 43
click at [726, 417] on icon "Video Player" at bounding box center [728, 410] width 43 height 43
click at [718, 405] on icon "Video Player" at bounding box center [728, 410] width 43 height 43
click at [733, 409] on icon "Video Player" at bounding box center [728, 410] width 43 height 43
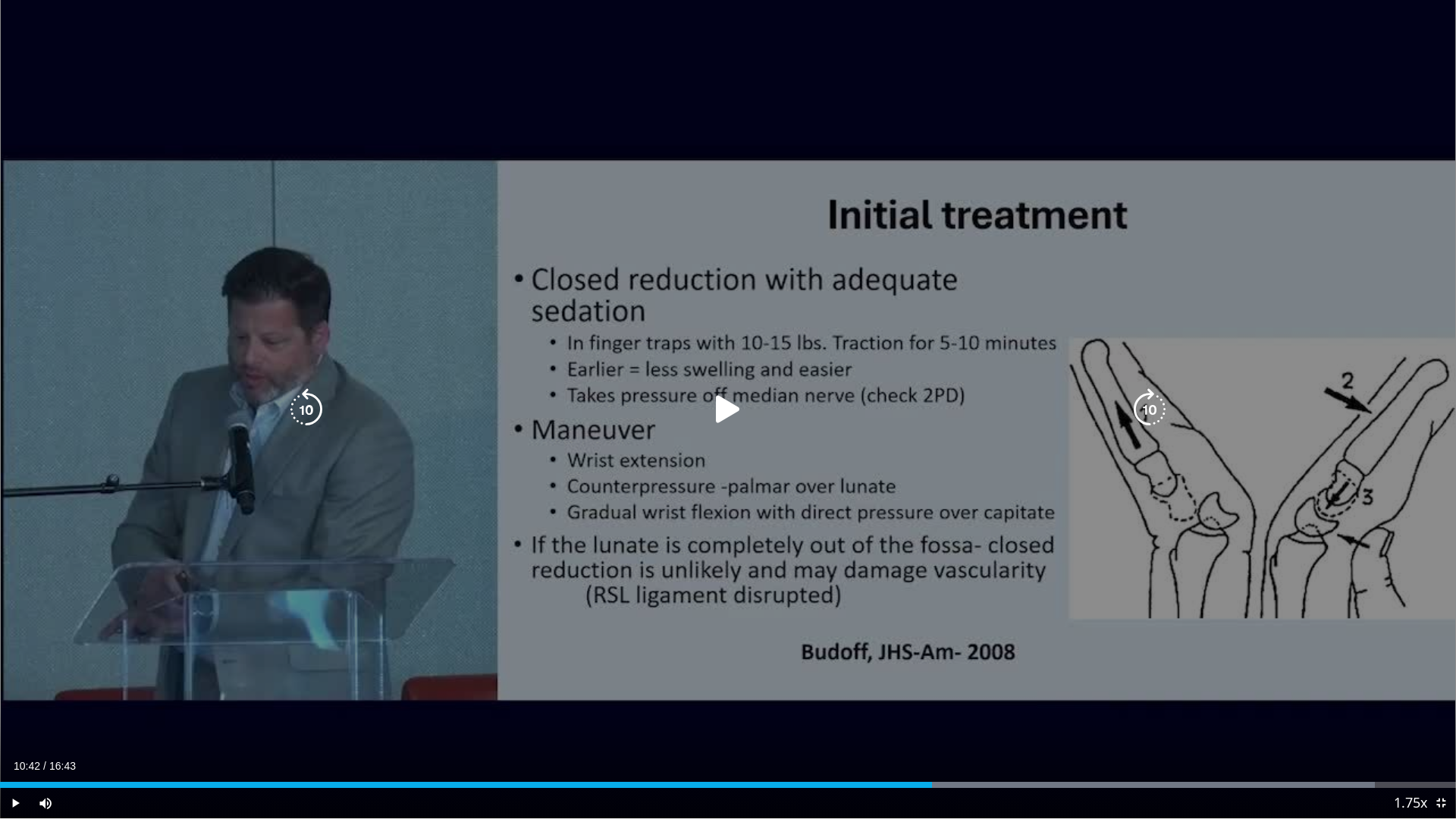
click at [733, 406] on icon "Video Player" at bounding box center [728, 410] width 43 height 43
click at [735, 412] on icon "Video Player" at bounding box center [728, 410] width 43 height 43
click at [729, 401] on icon "Video Player" at bounding box center [728, 410] width 43 height 43
click at [725, 402] on icon "Video Player" at bounding box center [728, 410] width 43 height 43
click at [725, 395] on icon "Video Player" at bounding box center [728, 410] width 43 height 43
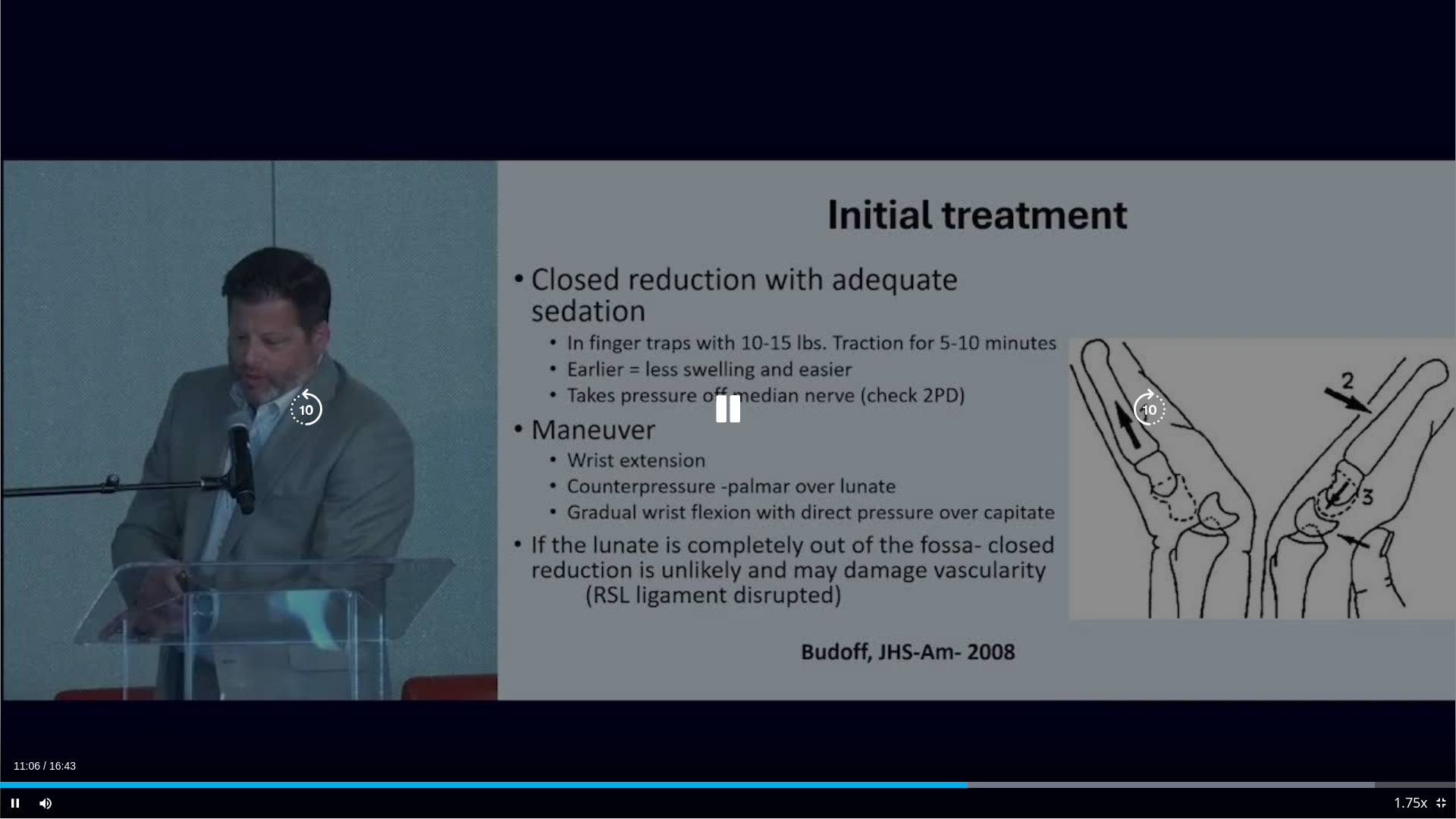
click at [706, 396] on div "Video Player" at bounding box center [728, 410] width 874 height 31
click at [715, 398] on icon "Video Player" at bounding box center [728, 410] width 43 height 43
click at [717, 391] on icon "Video Player" at bounding box center [728, 410] width 43 height 43
click at [726, 411] on icon "Video Player" at bounding box center [728, 410] width 43 height 43
click at [731, 399] on icon "Video Player" at bounding box center [728, 410] width 43 height 43
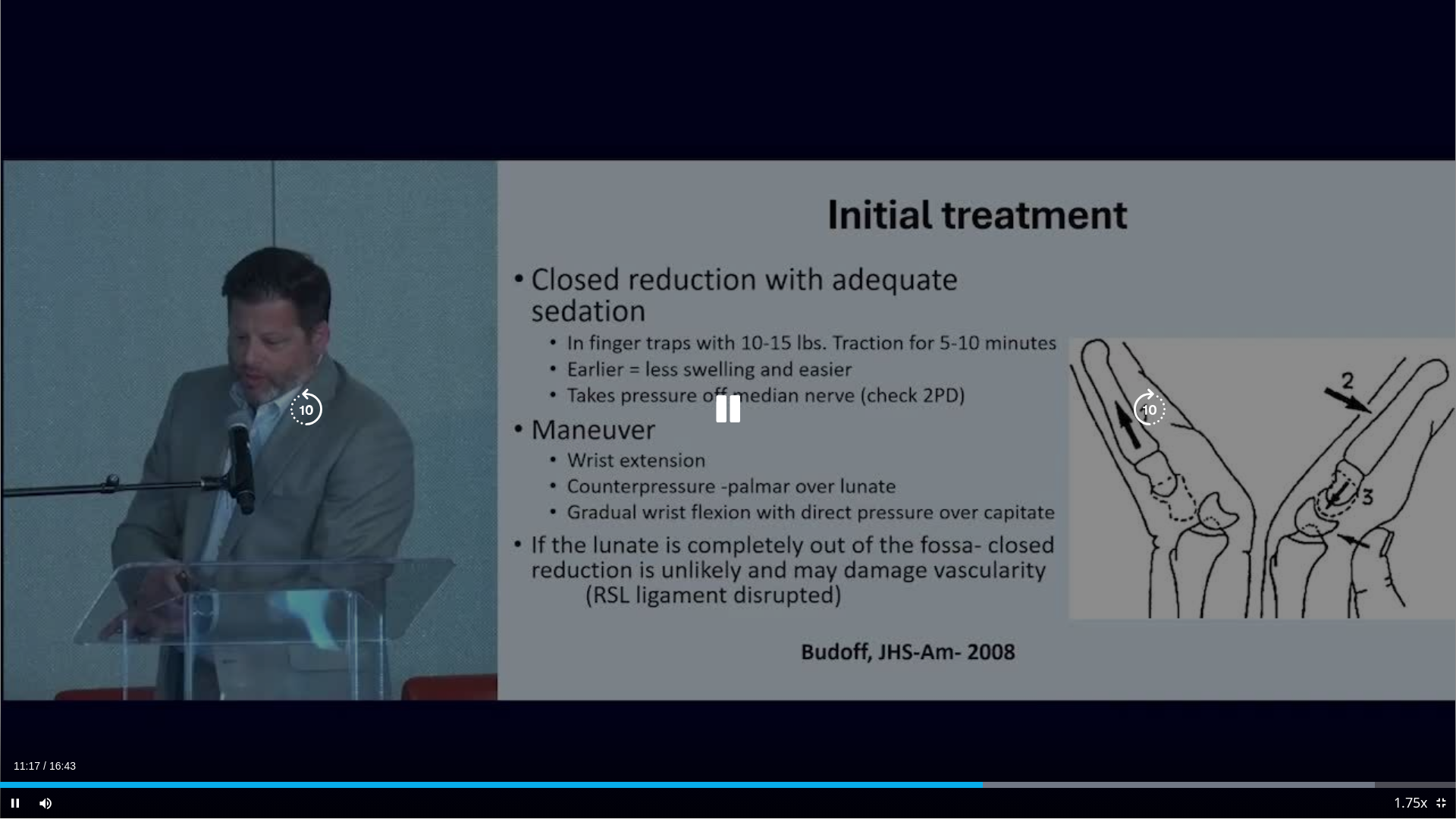
click at [727, 398] on icon "Video Player" at bounding box center [728, 410] width 43 height 43
click at [721, 405] on icon "Video Player" at bounding box center [728, 410] width 43 height 43
click at [718, 407] on icon "Video Player" at bounding box center [728, 410] width 43 height 43
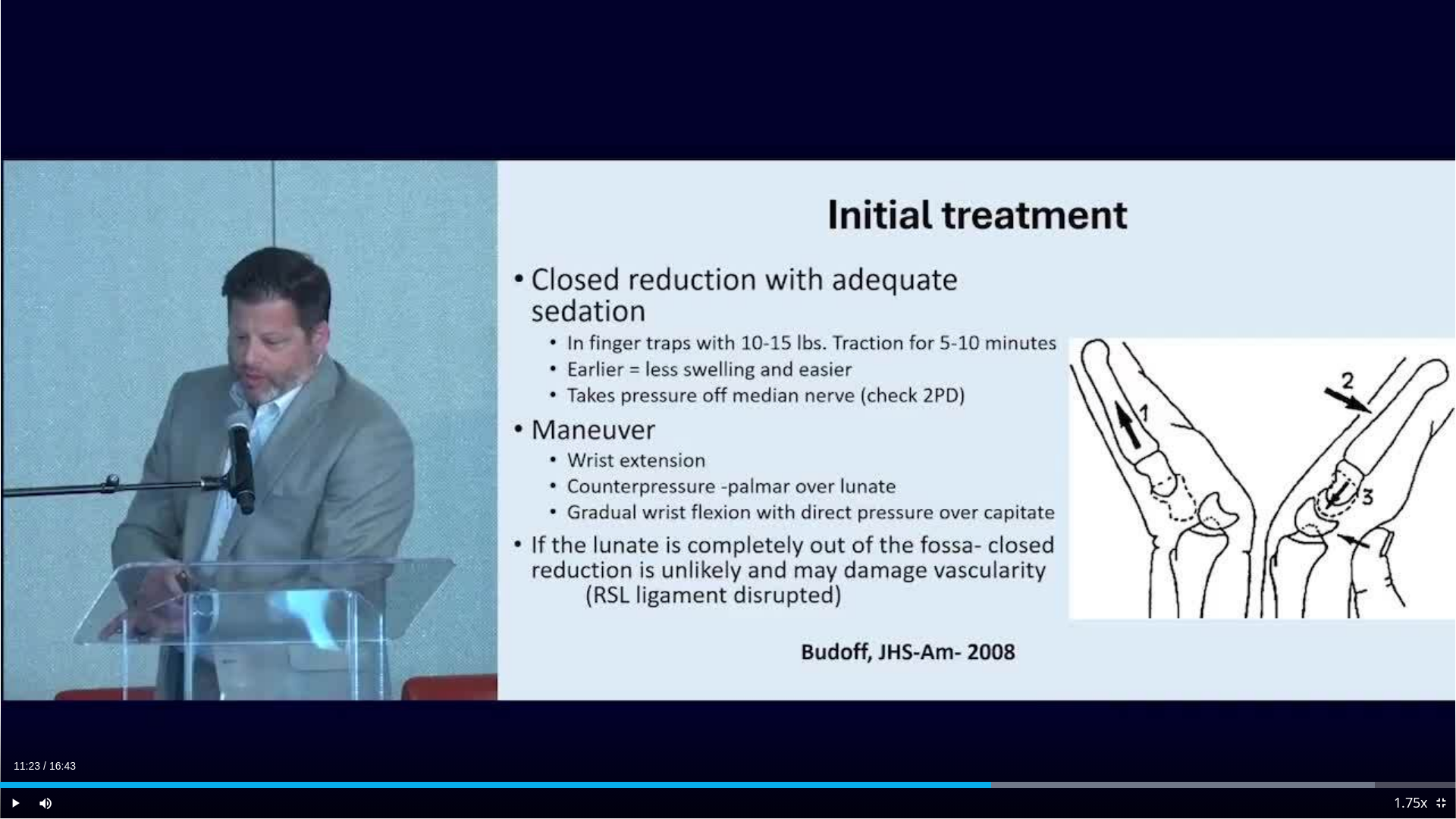
click at [19, 757] on span "Video Player" at bounding box center [15, 803] width 31 height 31
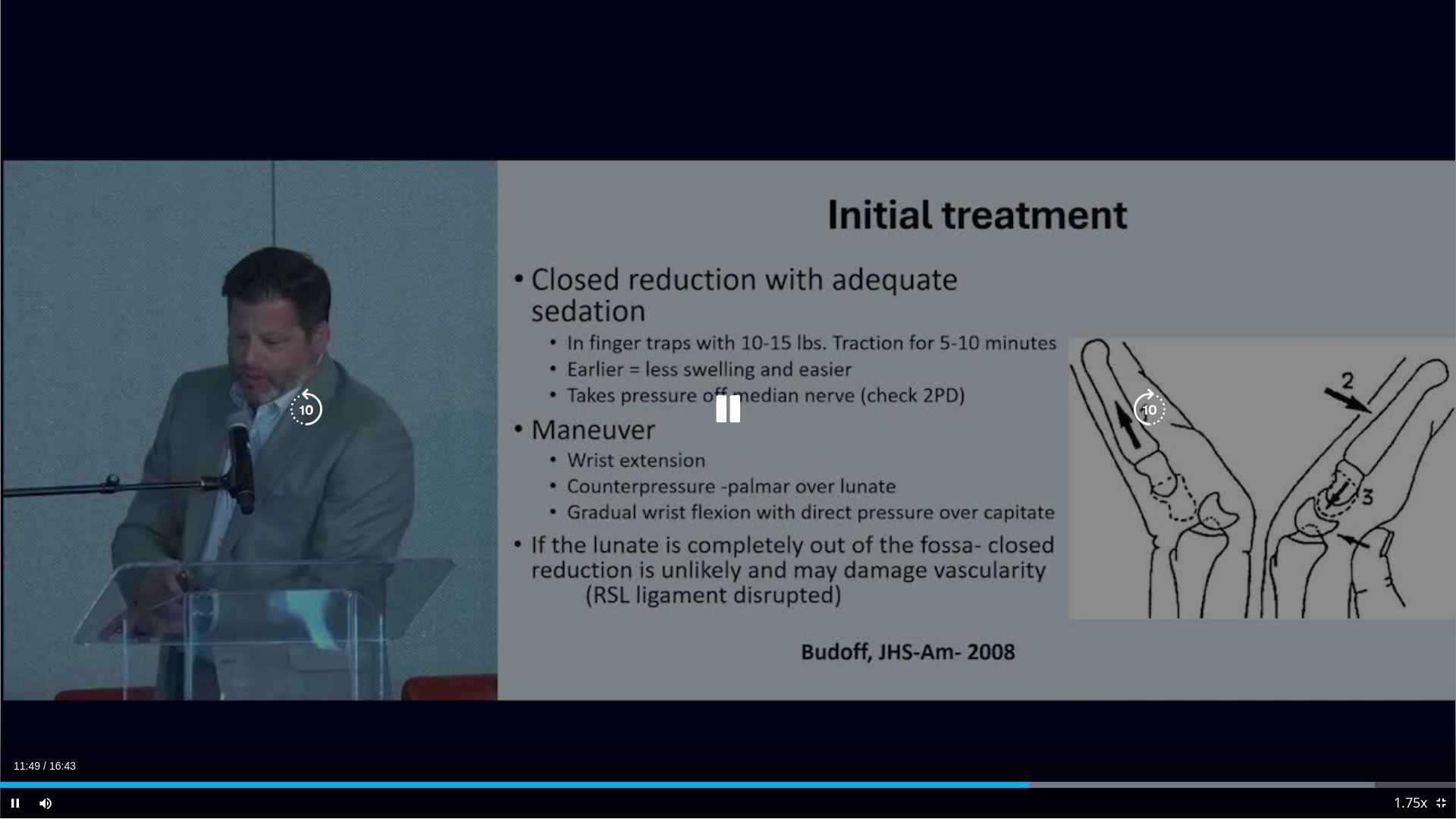
click at [725, 408] on icon "Video Player" at bounding box center [728, 410] width 43 height 43
click at [736, 403] on icon "Video Player" at bounding box center [728, 410] width 43 height 43
click at [738, 409] on icon "Video Player" at bounding box center [728, 410] width 43 height 43
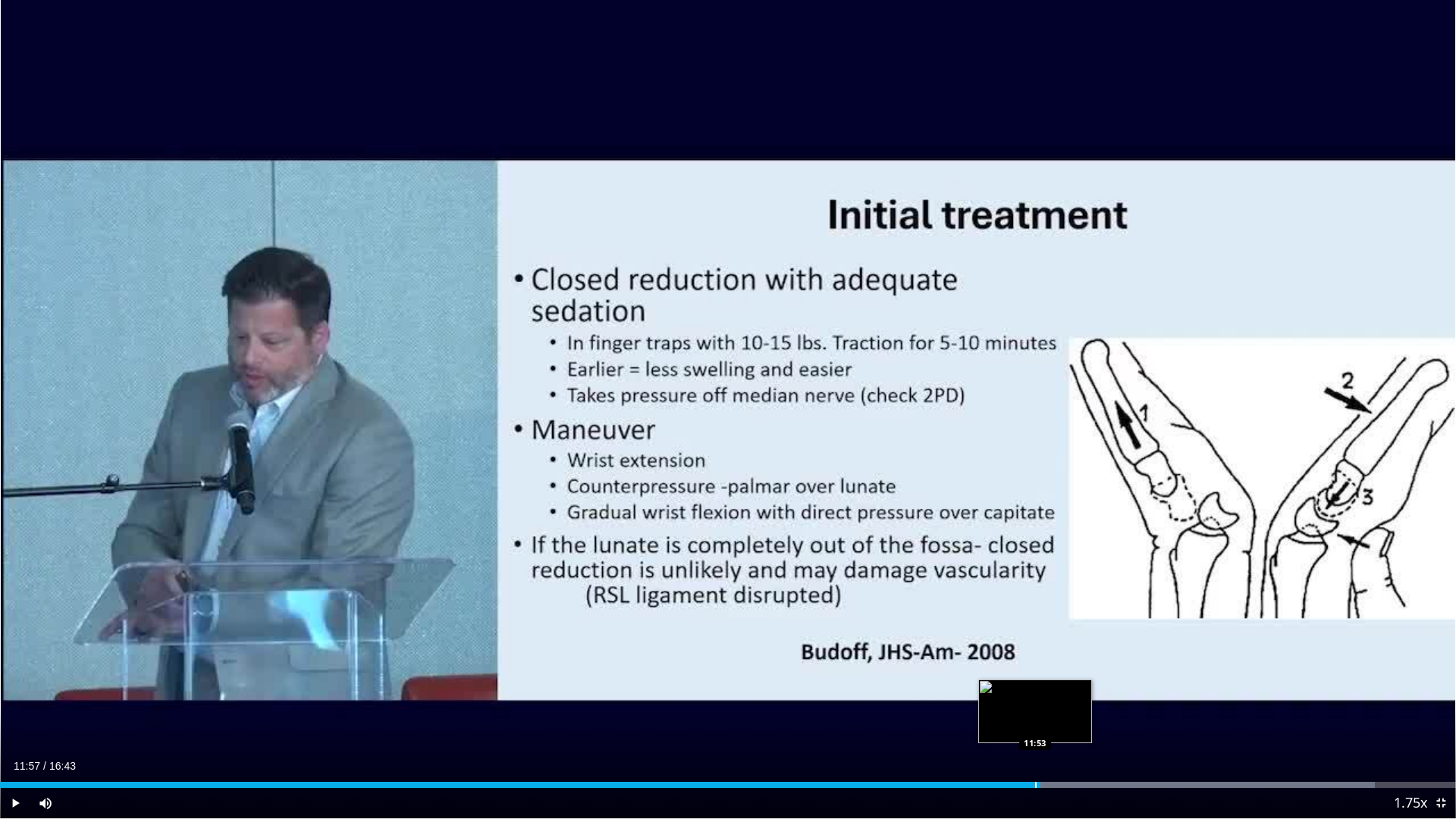
click at [1035, 757] on div "Progress Bar" at bounding box center [1036, 785] width 2 height 6
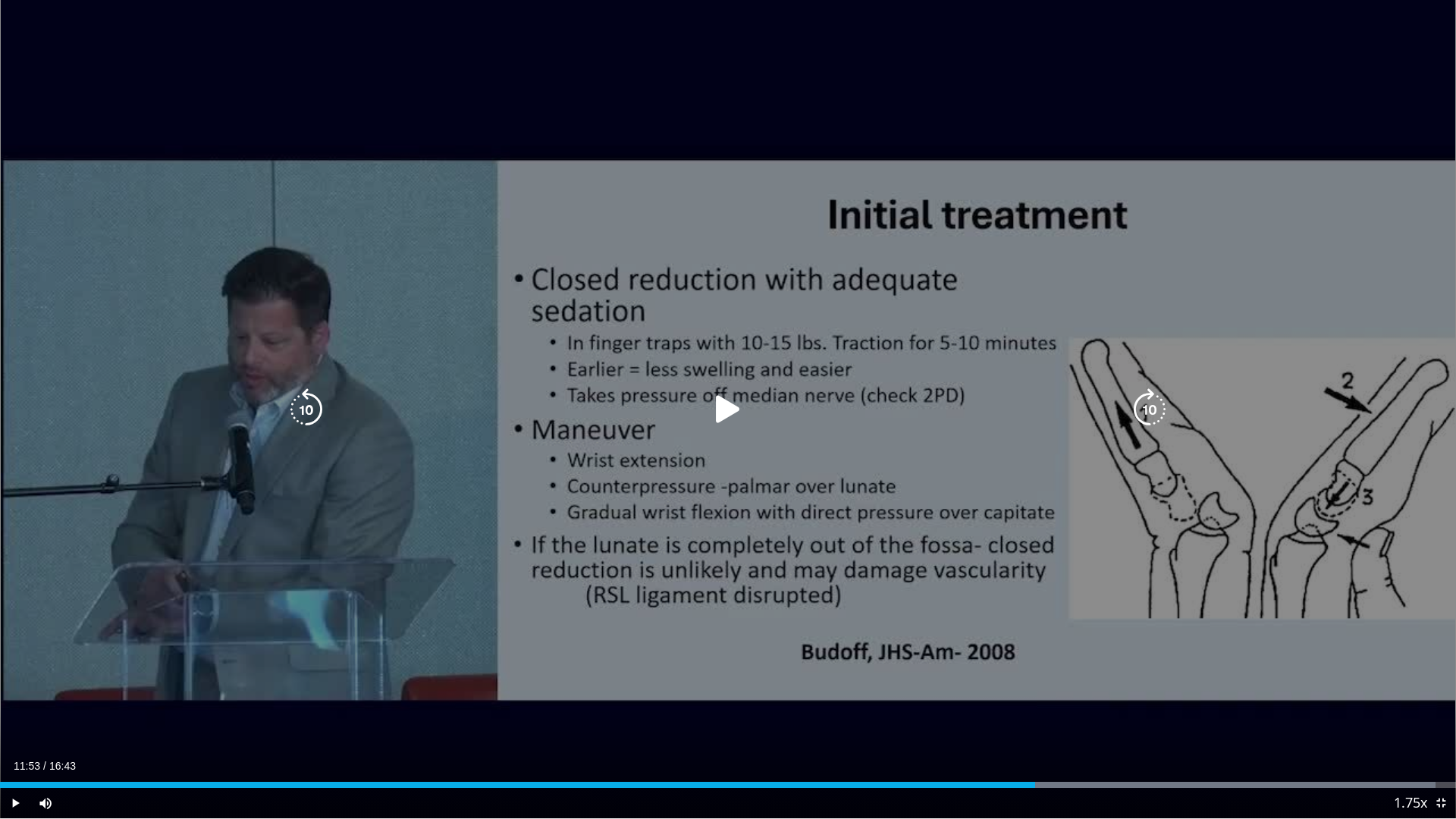
click at [724, 405] on icon "Video Player" at bounding box center [728, 410] width 43 height 43
click at [712, 380] on div "10 seconds Tap to unmute" at bounding box center [728, 409] width 1456 height 818
click at [747, 414] on icon "Video Player" at bounding box center [728, 410] width 43 height 43
click at [744, 411] on icon "Video Player" at bounding box center [728, 410] width 43 height 43
click at [727, 406] on icon "Video Player" at bounding box center [728, 410] width 43 height 43
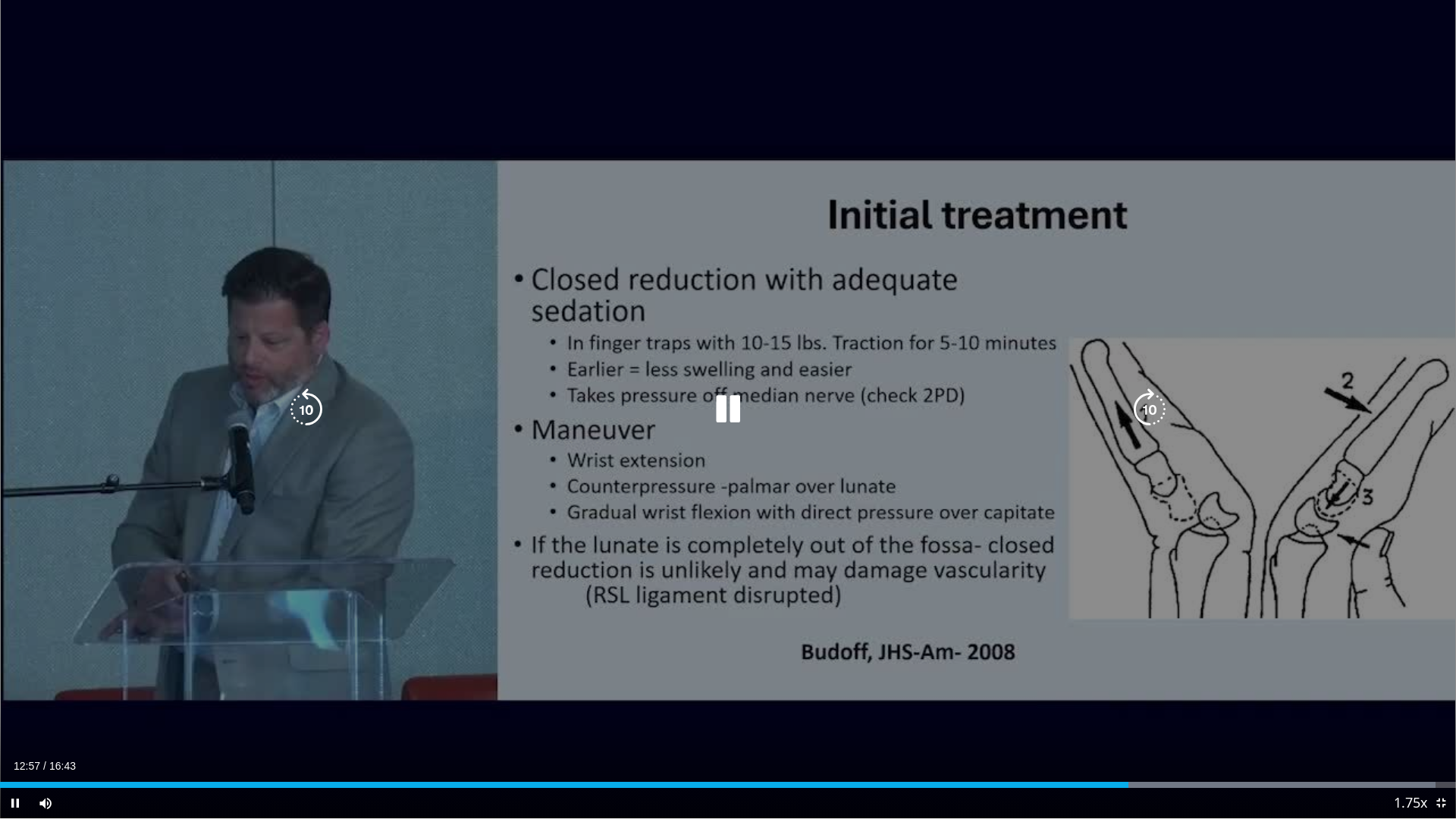
drag, startPoint x: 726, startPoint y: 406, endPoint x: 679, endPoint y: 410, distance: 47.2
click at [726, 406] on icon "Video Player" at bounding box center [728, 410] width 43 height 43
click at [814, 450] on div "10 seconds Tap to unmute" at bounding box center [728, 409] width 1456 height 818
drag, startPoint x: 737, startPoint y: 431, endPoint x: 731, endPoint y: 409, distance: 22.8
click at [737, 430] on div "10 seconds Tap to unmute" at bounding box center [728, 409] width 1456 height 818
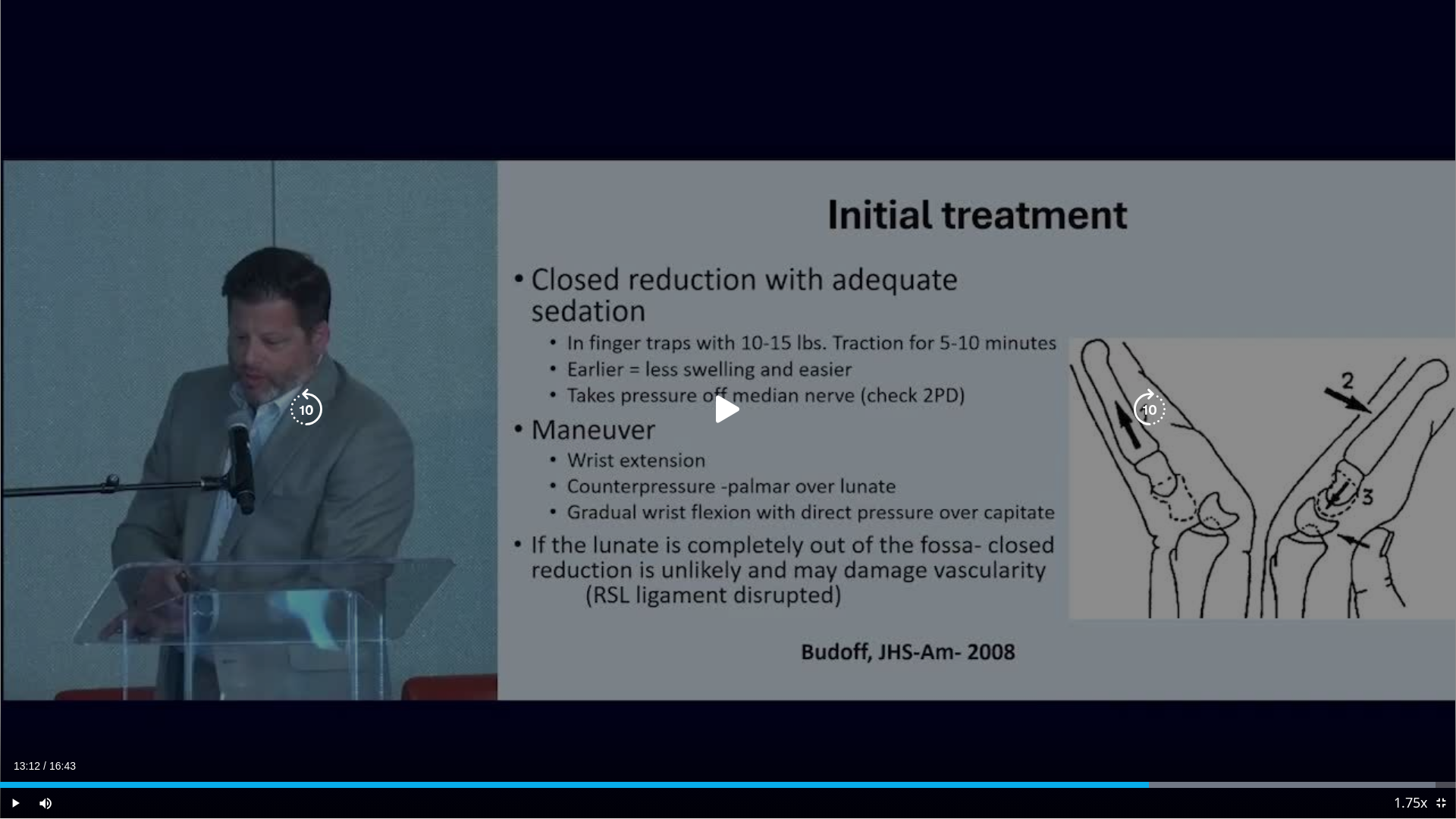
click at [725, 408] on icon "Video Player" at bounding box center [728, 410] width 43 height 43
click at [724, 402] on icon "Video Player" at bounding box center [728, 410] width 43 height 43
click at [725, 399] on icon "Video Player" at bounding box center [728, 410] width 43 height 43
click at [725, 395] on icon "Video Player" at bounding box center [728, 410] width 43 height 43
click at [727, 402] on icon "Video Player" at bounding box center [728, 410] width 43 height 43
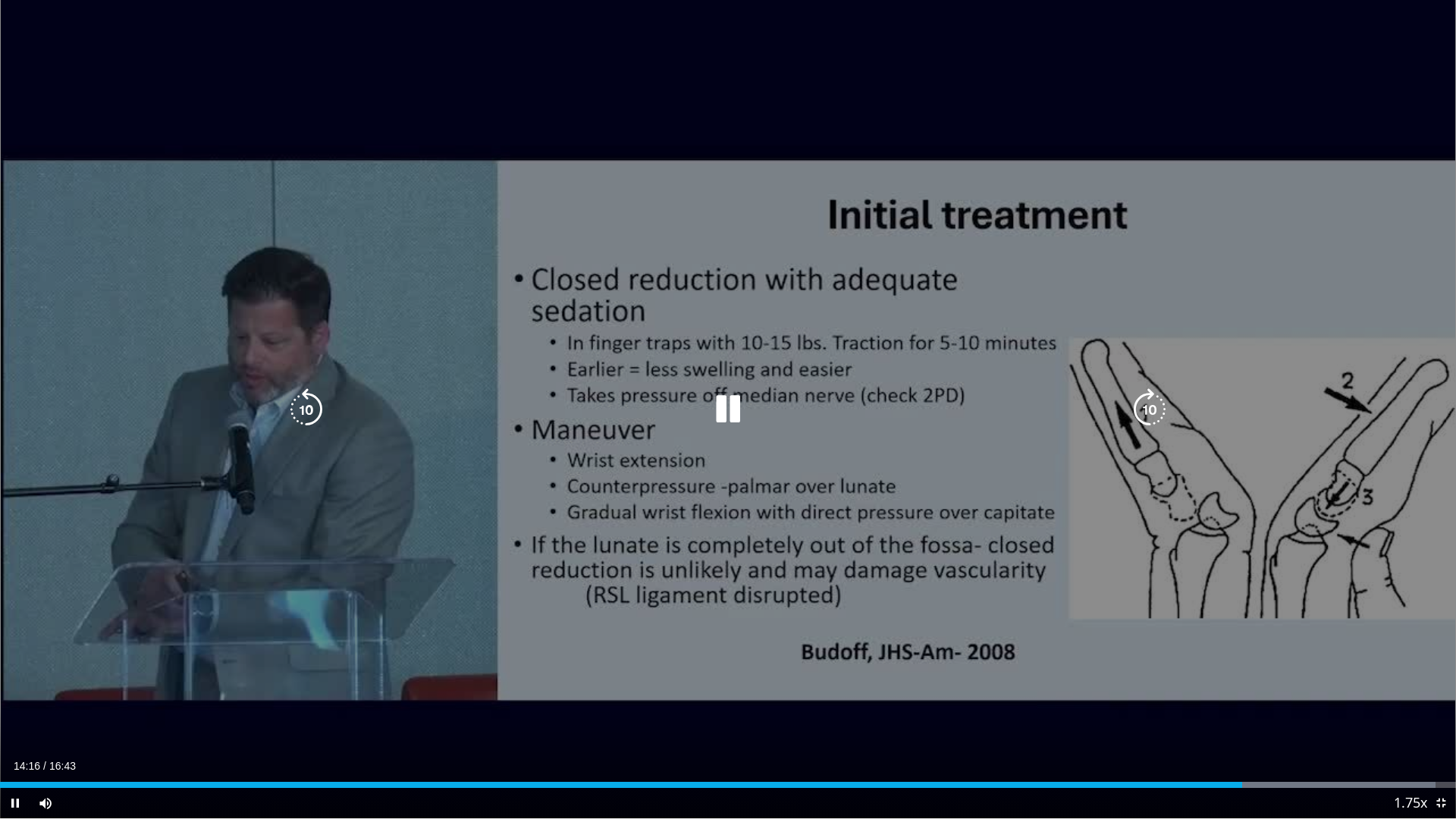
click at [730, 405] on icon "Video Player" at bounding box center [728, 410] width 43 height 43
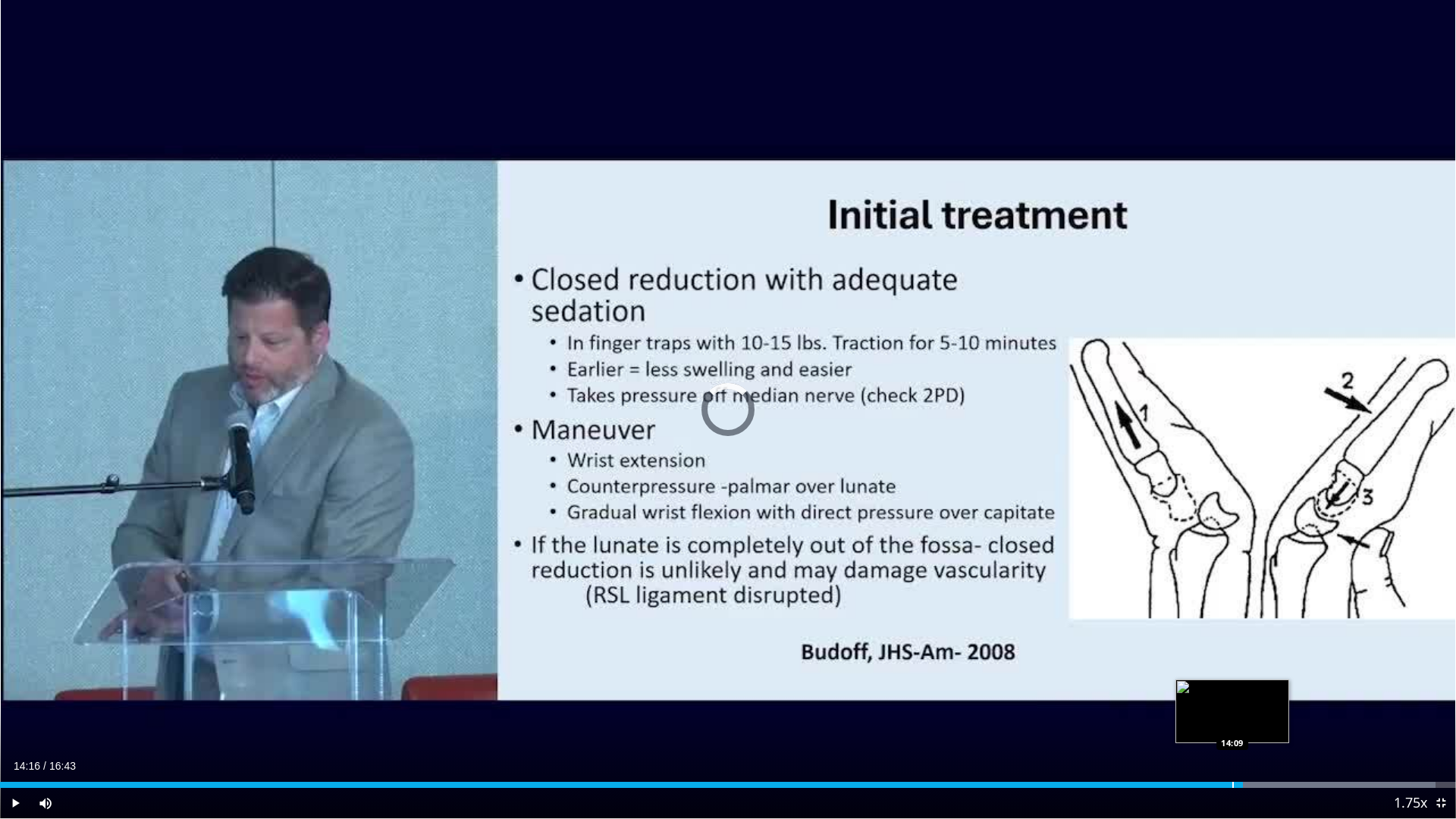
click at [1233, 757] on div "Loaded : 98.60% 14:16 14:09" at bounding box center [728, 780] width 1456 height 15
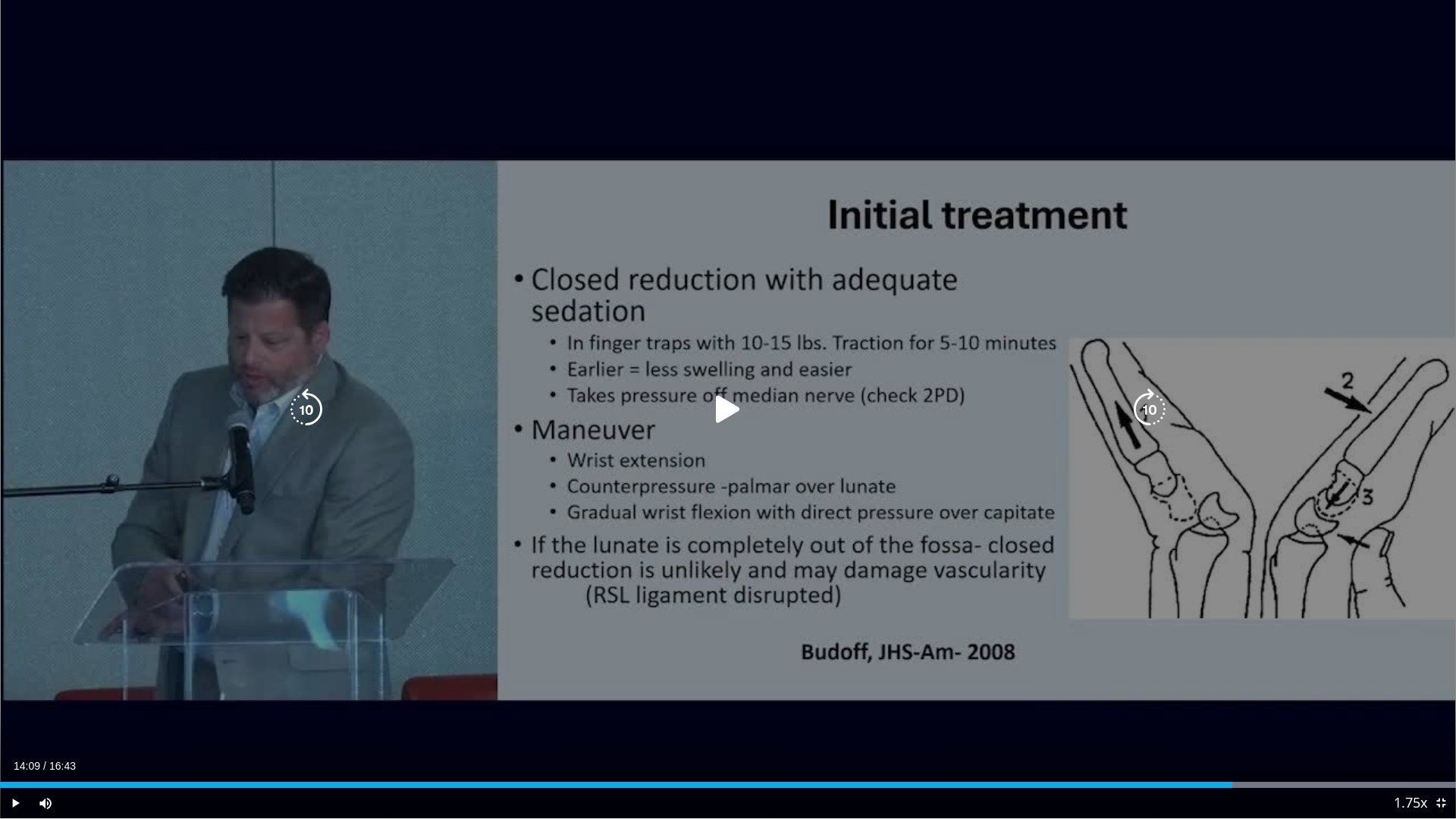
click at [722, 401] on icon "Video Player" at bounding box center [728, 410] width 43 height 43
click at [722, 402] on icon "Video Player" at bounding box center [728, 410] width 43 height 43
click at [735, 405] on icon "Video Player" at bounding box center [728, 410] width 43 height 43
click at [740, 416] on icon "Video Player" at bounding box center [728, 410] width 43 height 43
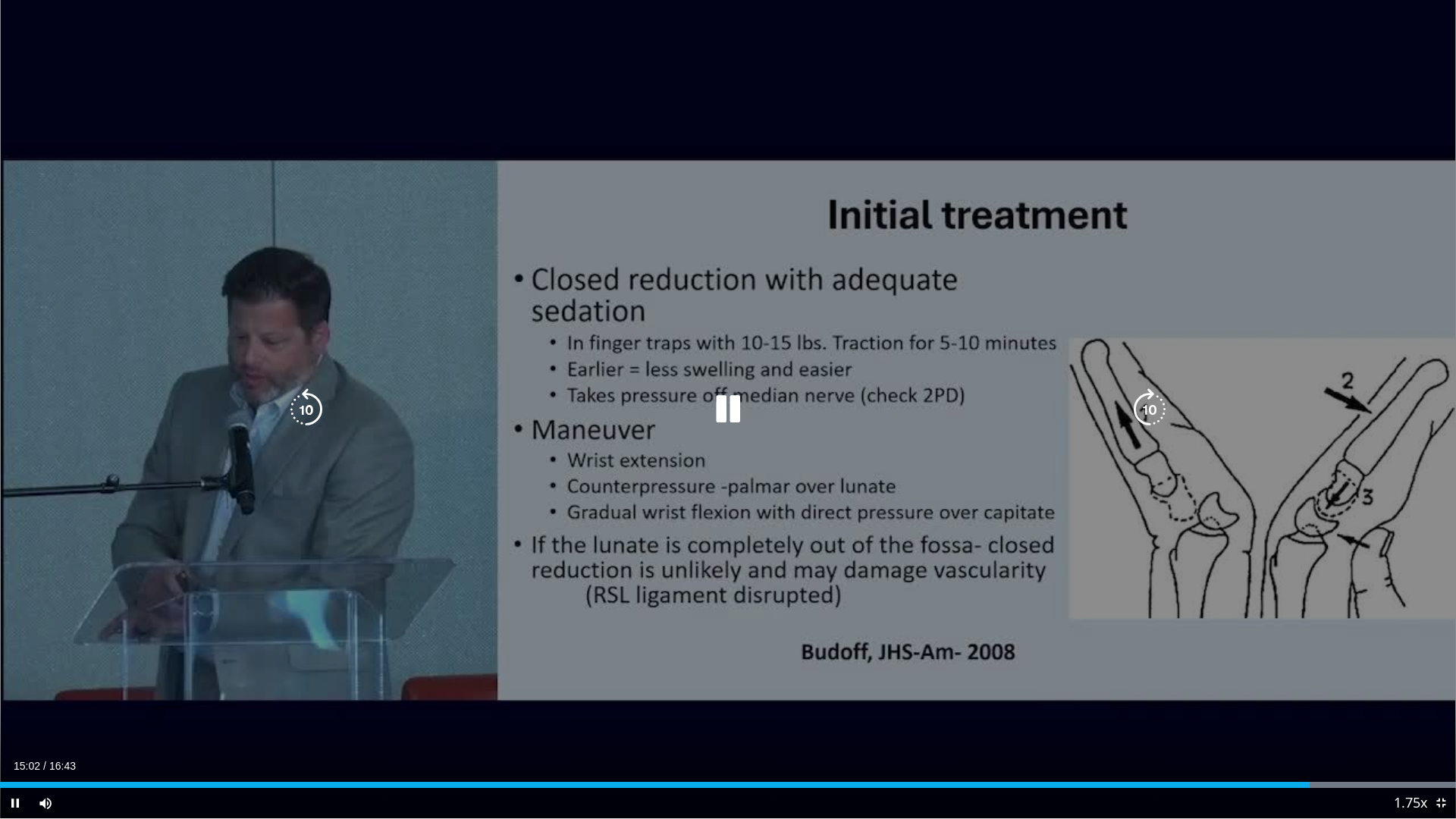
click at [731, 408] on icon "Video Player" at bounding box center [728, 410] width 43 height 43
click at [722, 414] on icon "Video Player" at bounding box center [728, 410] width 43 height 43
click at [727, 405] on icon "Video Player" at bounding box center [728, 410] width 43 height 43
click at [735, 403] on icon "Video Player" at bounding box center [728, 410] width 43 height 43
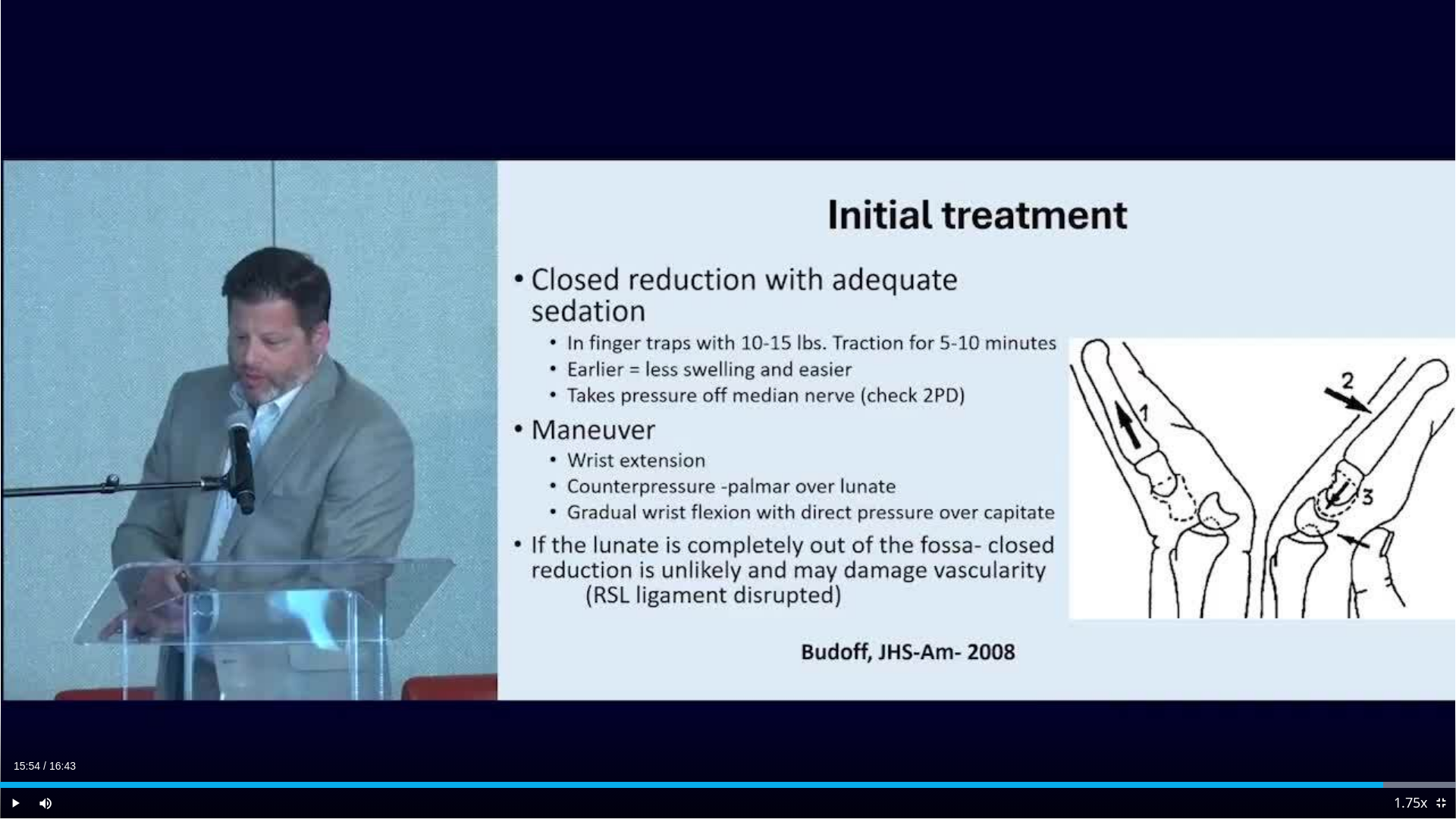
click at [18, 757] on span "Video Player" at bounding box center [15, 803] width 31 height 31
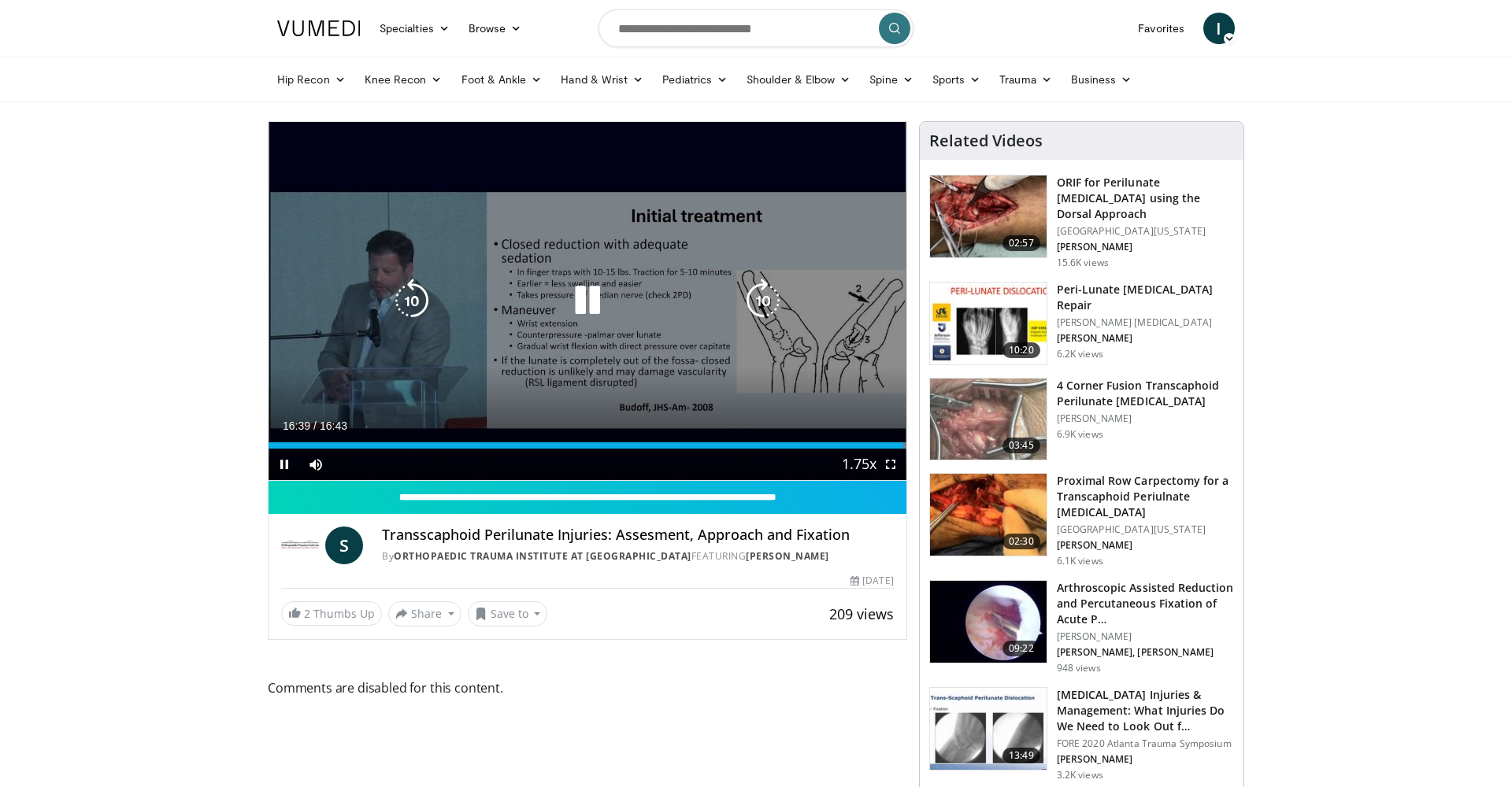
click at [578, 294] on icon "Video Player" at bounding box center [588, 301] width 44 height 44
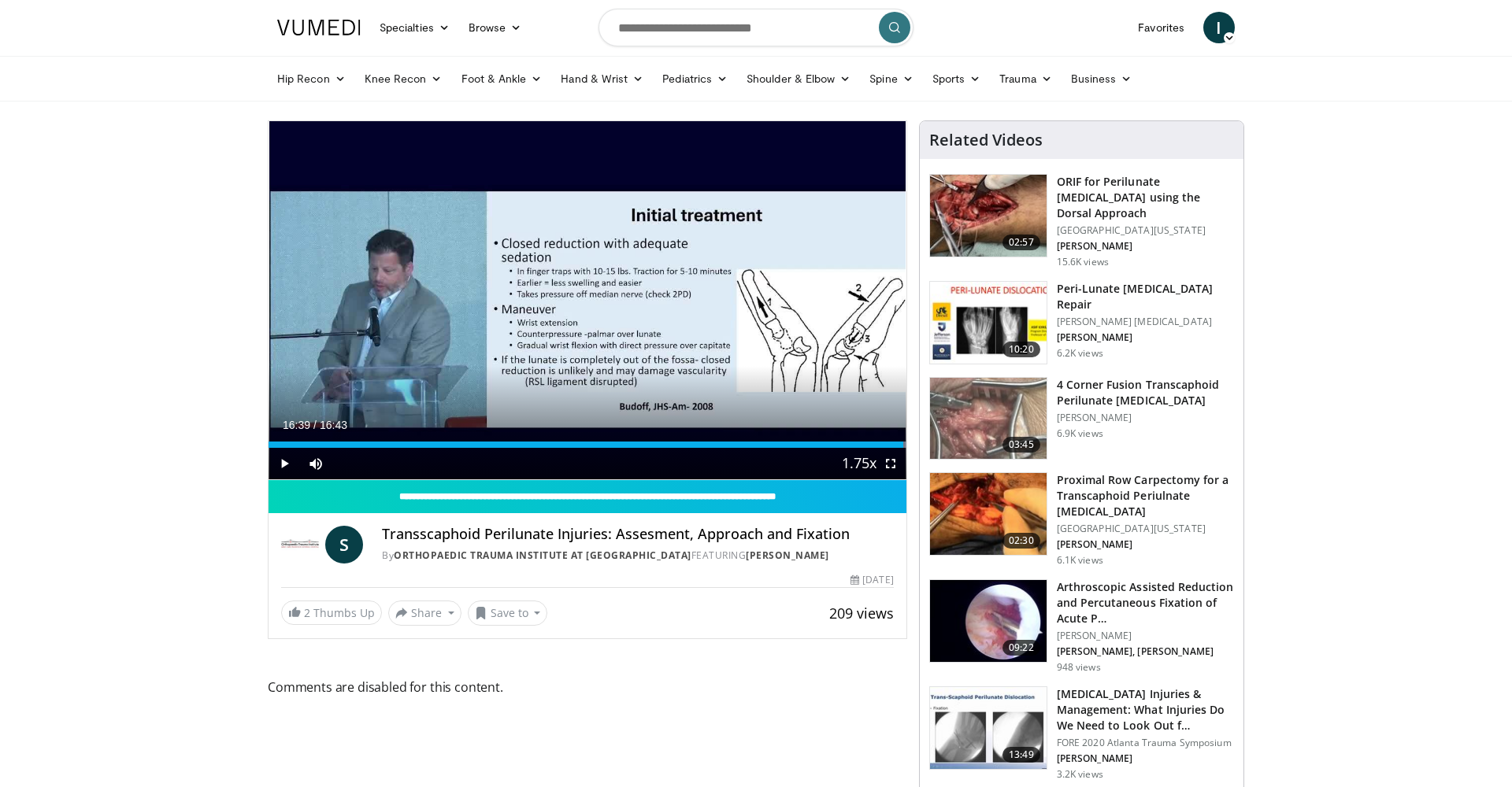
click at [982, 307] on img at bounding box center [988, 322] width 117 height 82
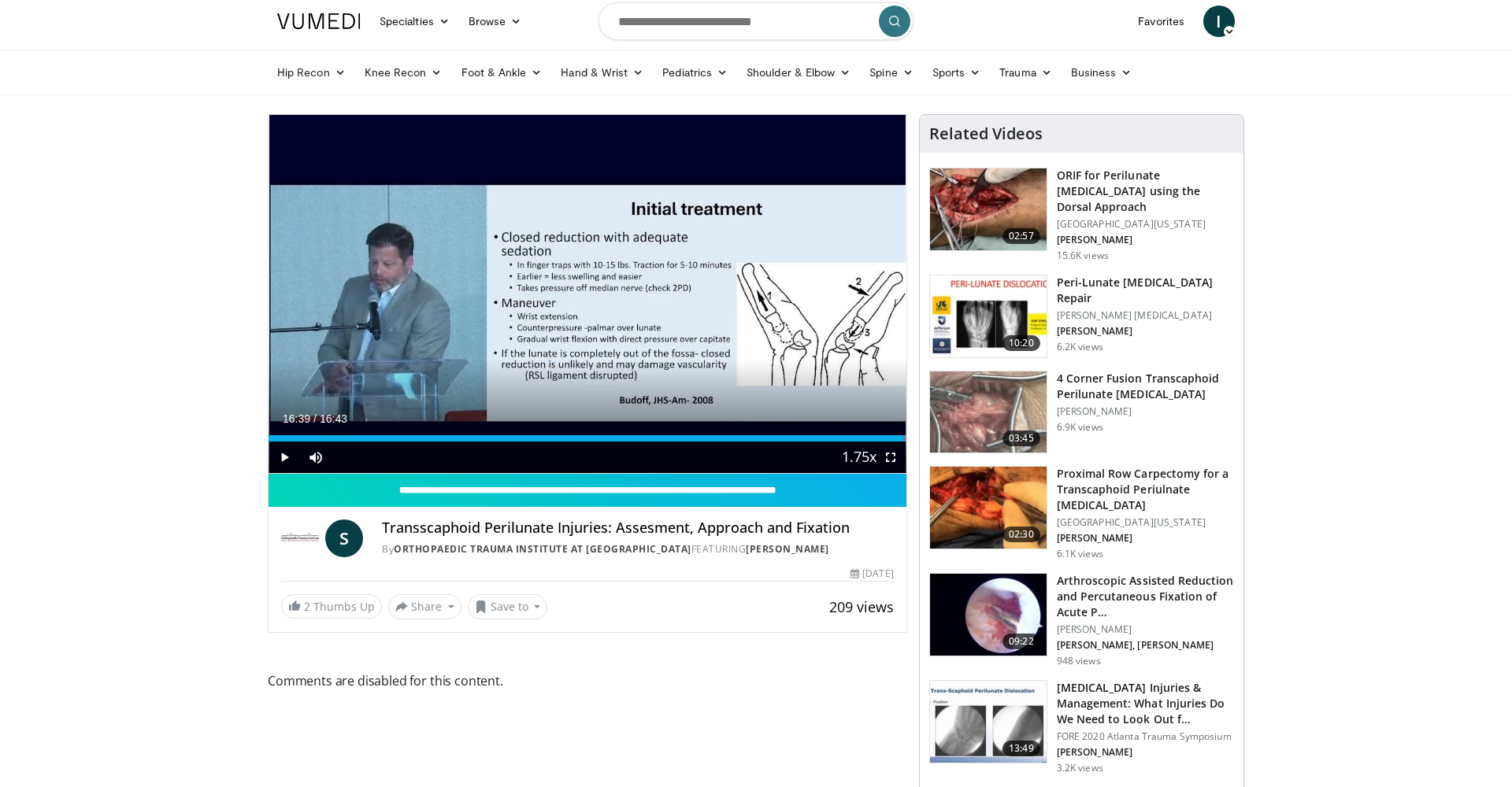
scroll to position [6, 0]
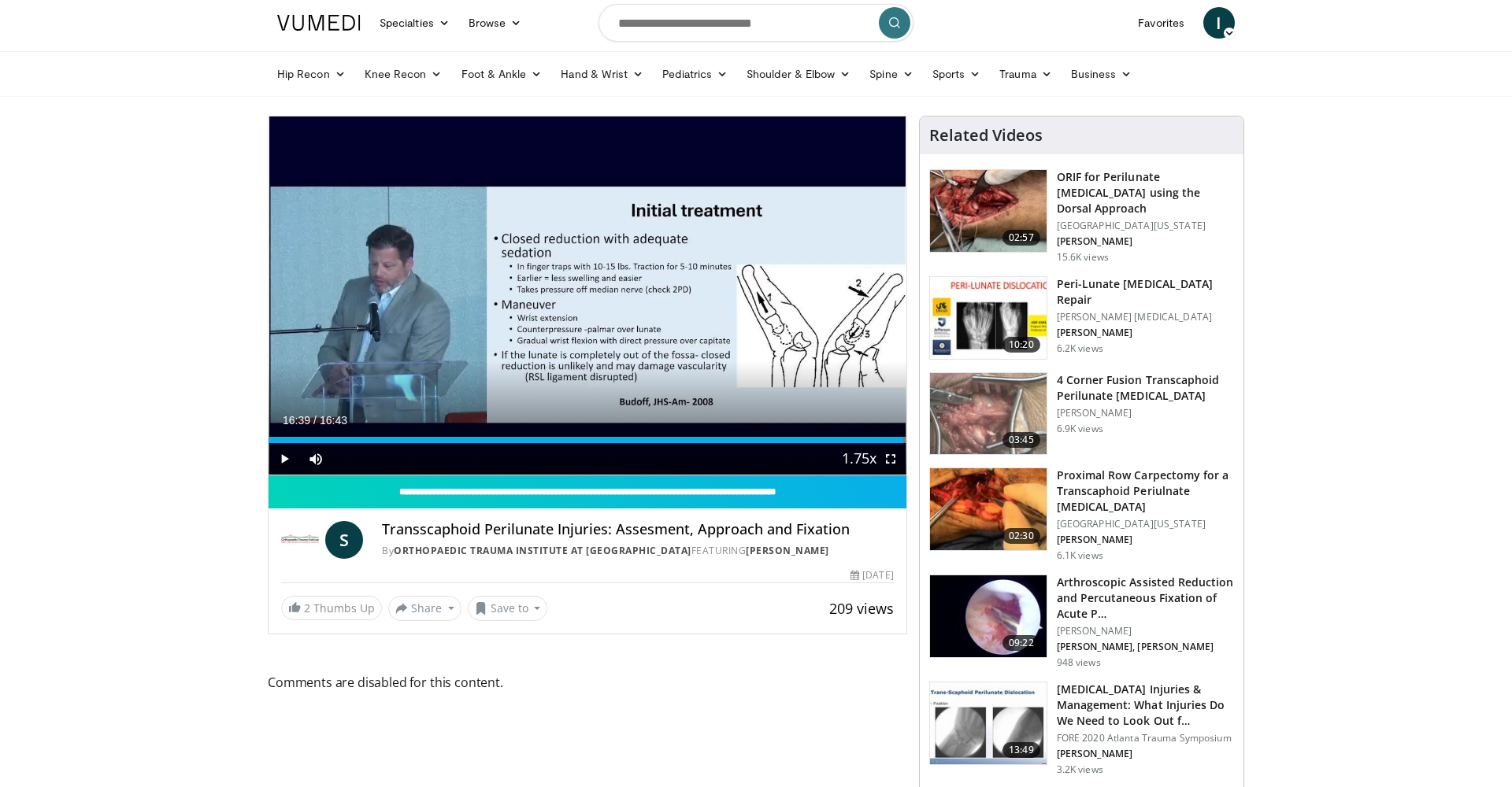
click at [980, 210] on img at bounding box center [988, 210] width 117 height 82
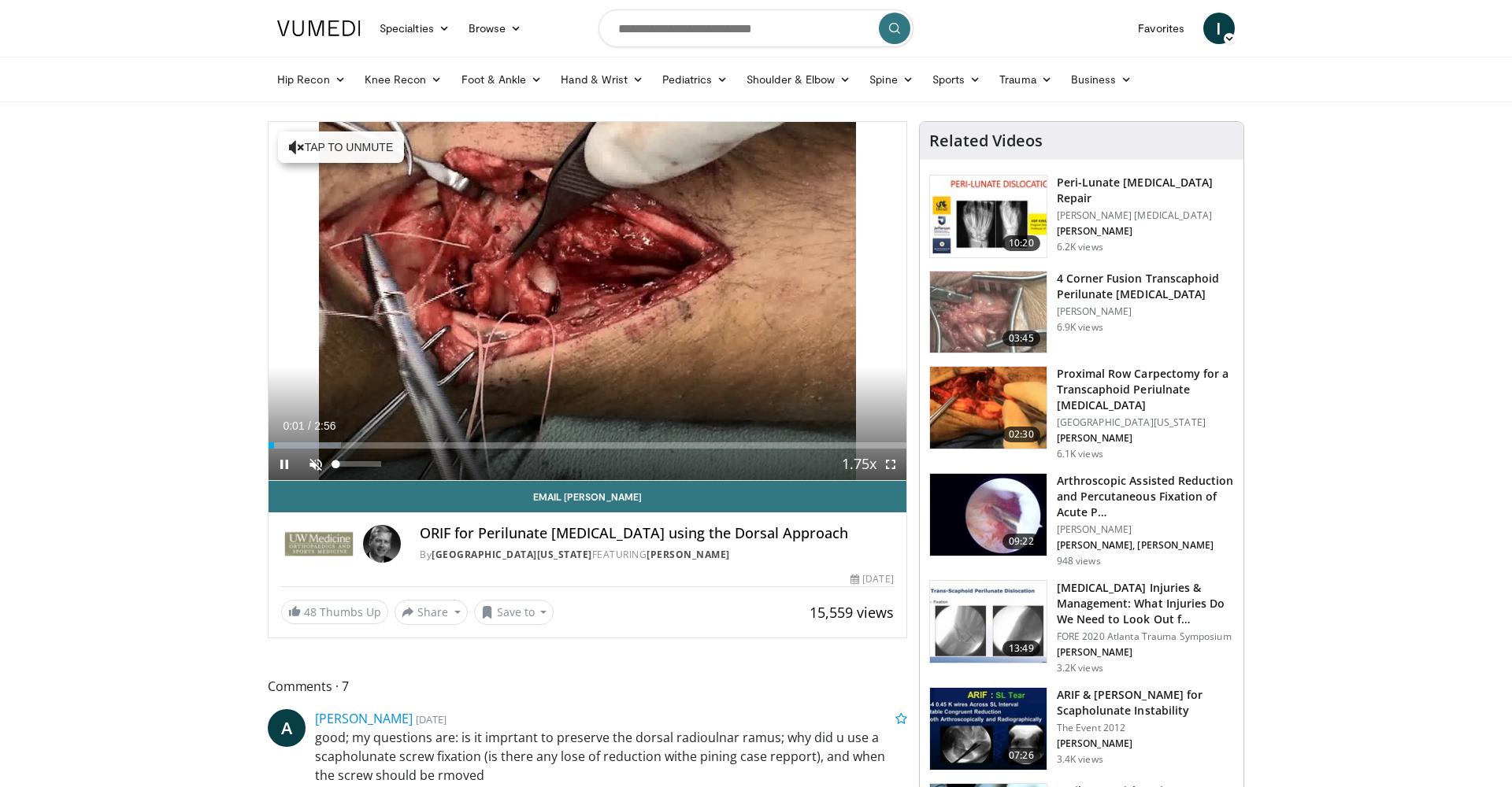
click at [311, 461] on span "Video Player" at bounding box center [316, 465] width 32 height 32
click at [889, 473] on span "Video Player" at bounding box center [891, 465] width 32 height 32
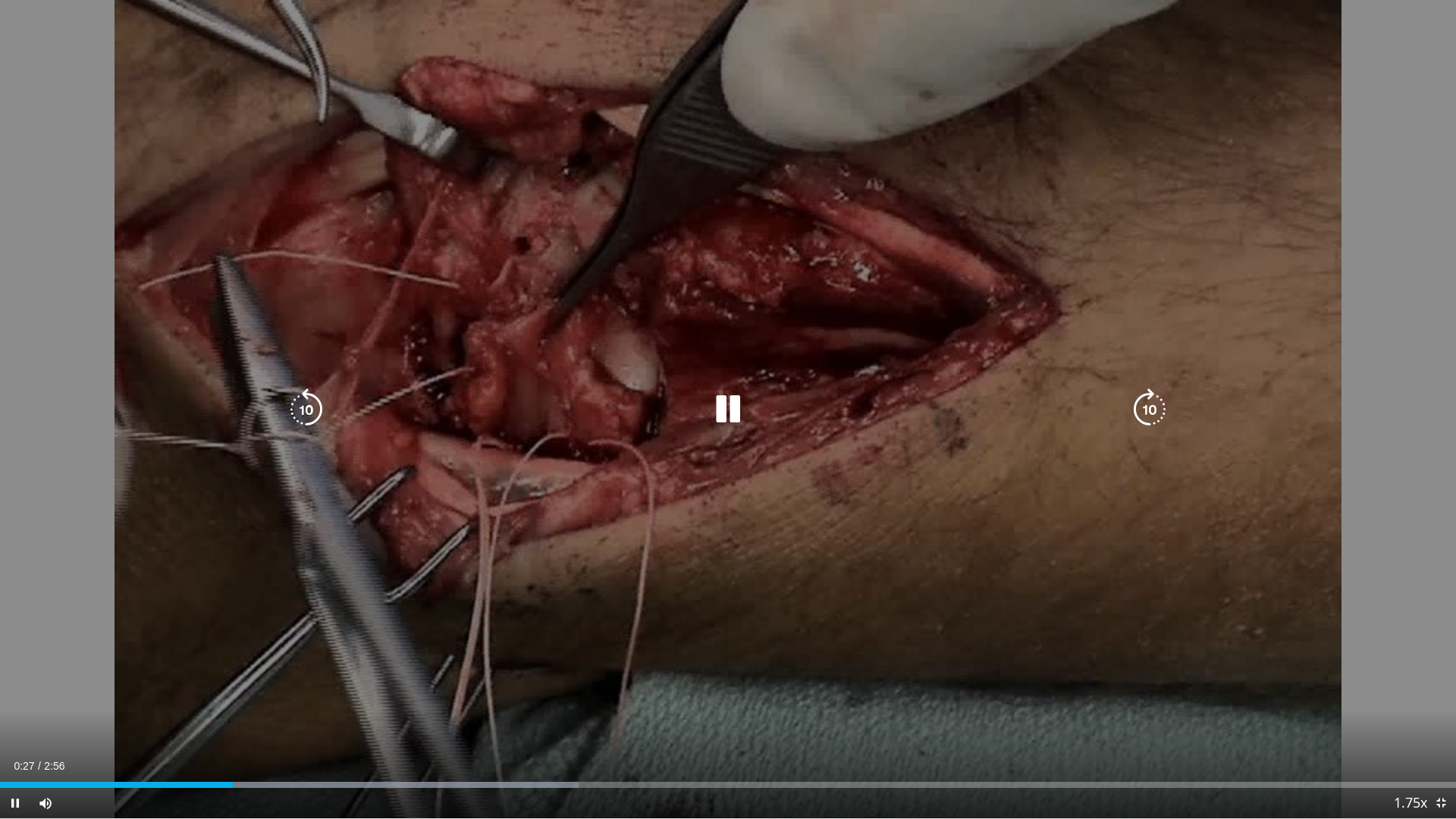
click at [732, 418] on icon "Video Player" at bounding box center [728, 410] width 43 height 43
click at [730, 409] on icon "Video Player" at bounding box center [728, 410] width 43 height 43
click at [731, 408] on icon "Video Player" at bounding box center [728, 410] width 43 height 43
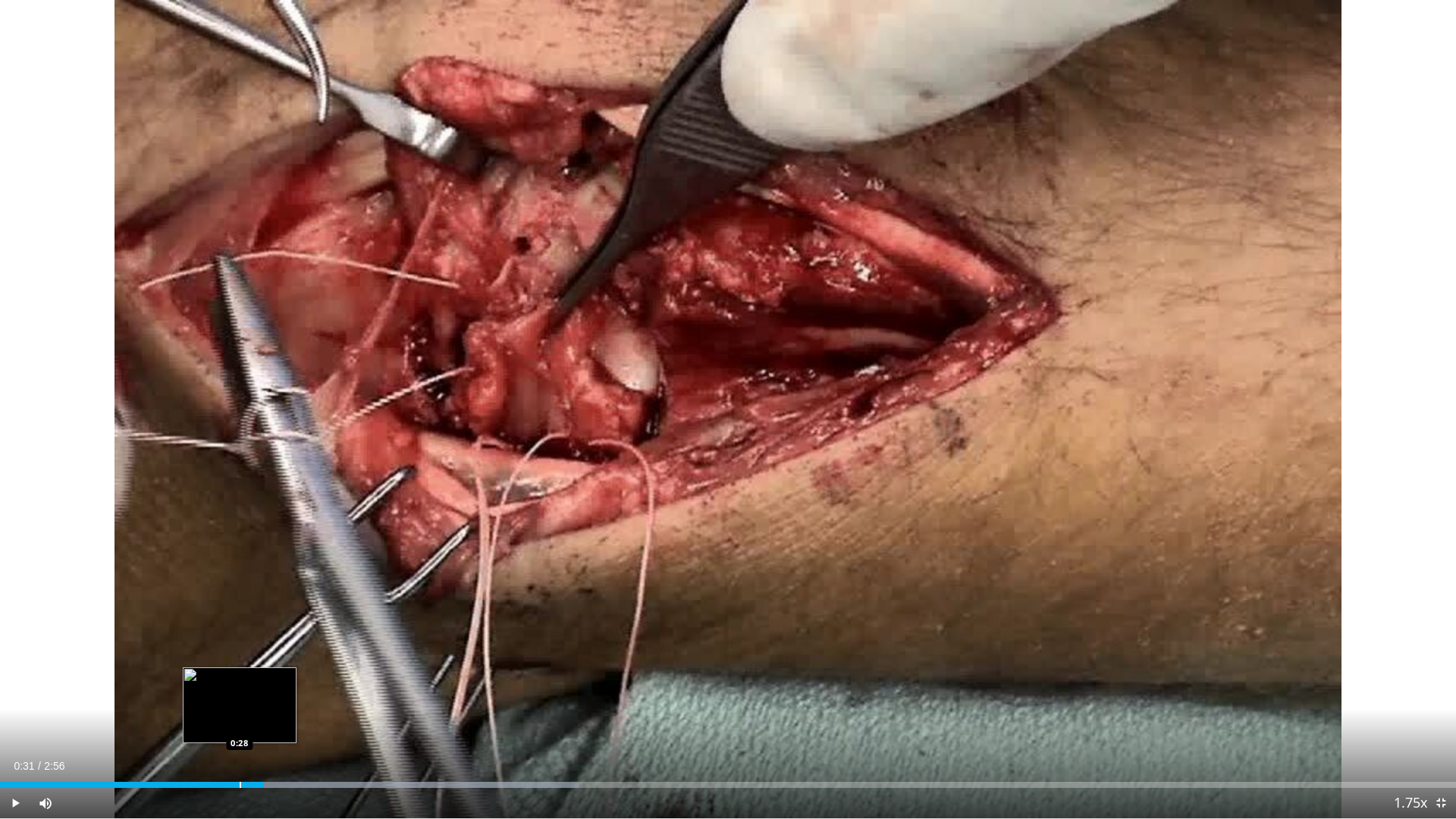
click at [239, 757] on div "Progress Bar" at bounding box center [240, 785] width 2 height 6
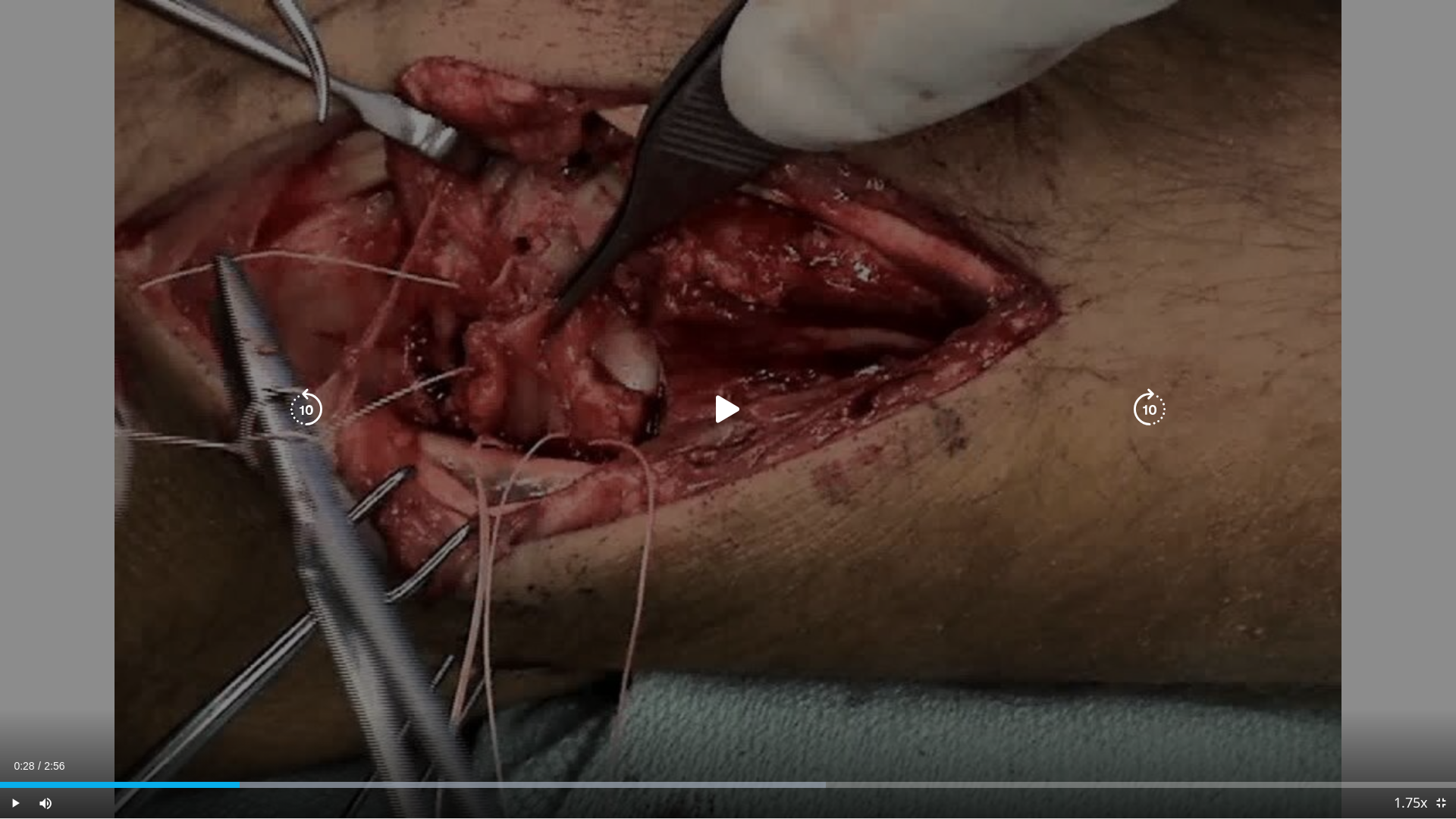
click at [708, 415] on icon "Video Player" at bounding box center [728, 410] width 43 height 43
click at [737, 409] on icon "Video Player" at bounding box center [728, 410] width 43 height 43
click at [727, 411] on icon "Video Player" at bounding box center [728, 410] width 43 height 43
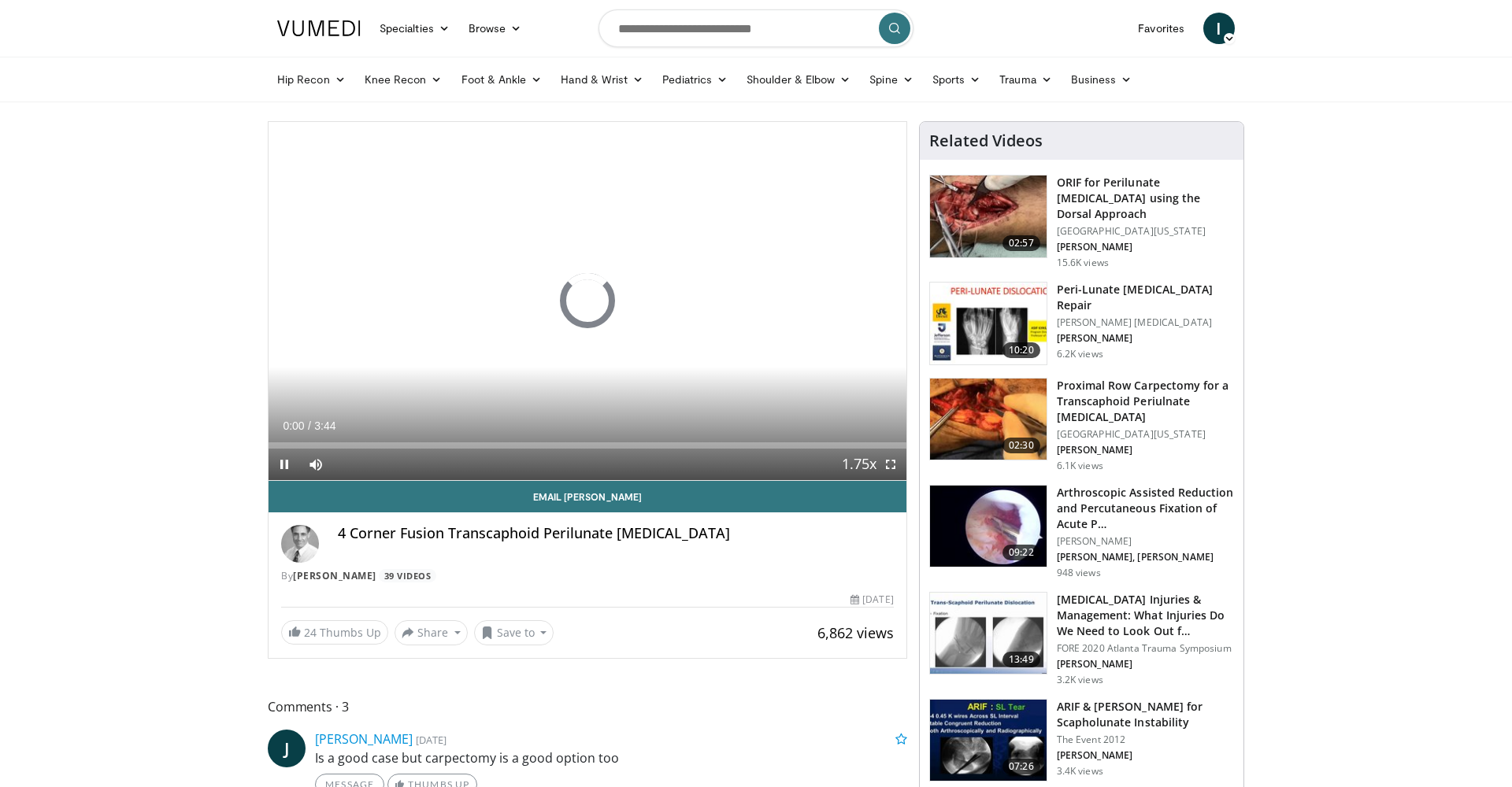
click at [984, 303] on img at bounding box center [988, 323] width 117 height 82
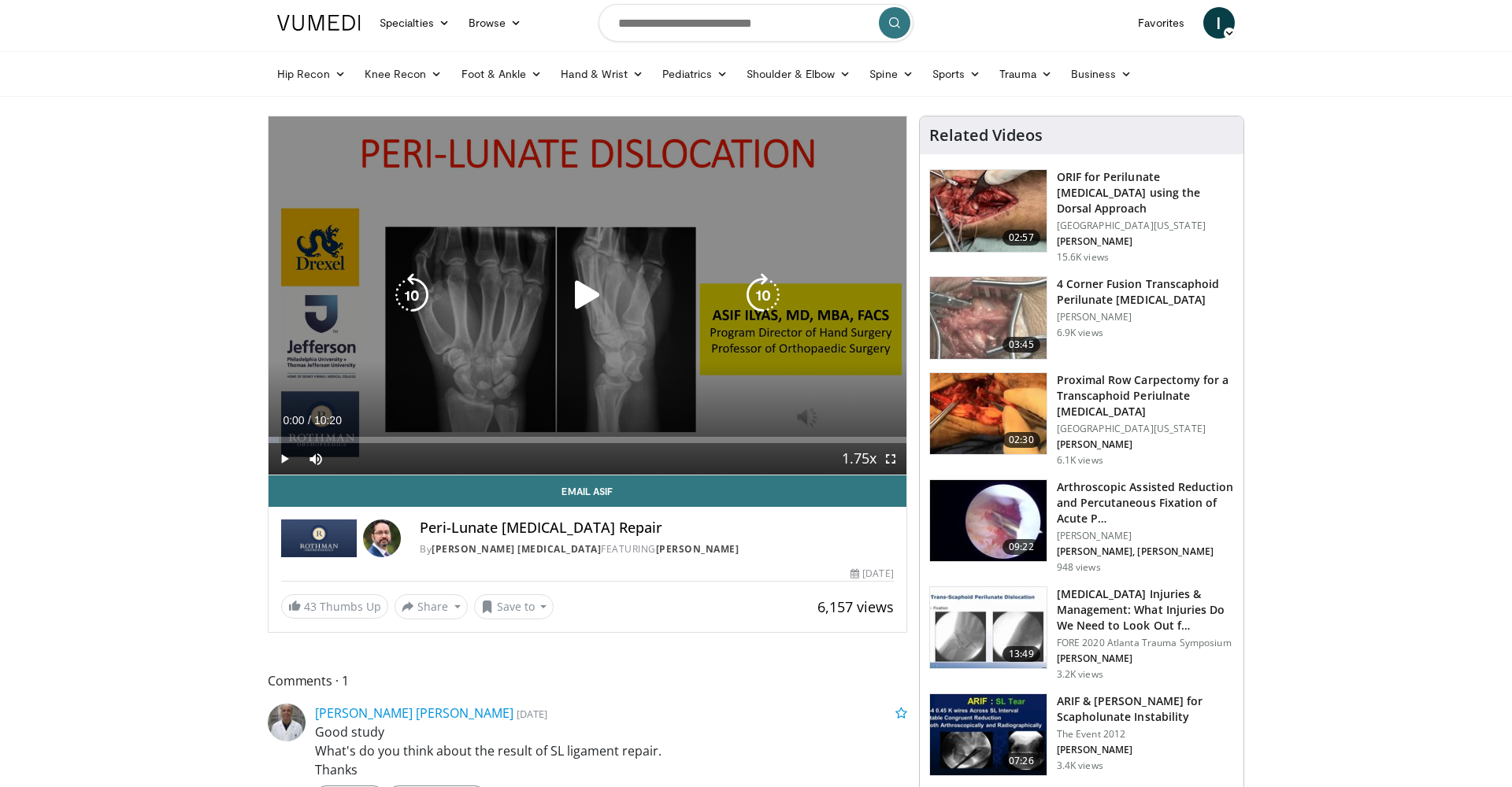
scroll to position [6, 0]
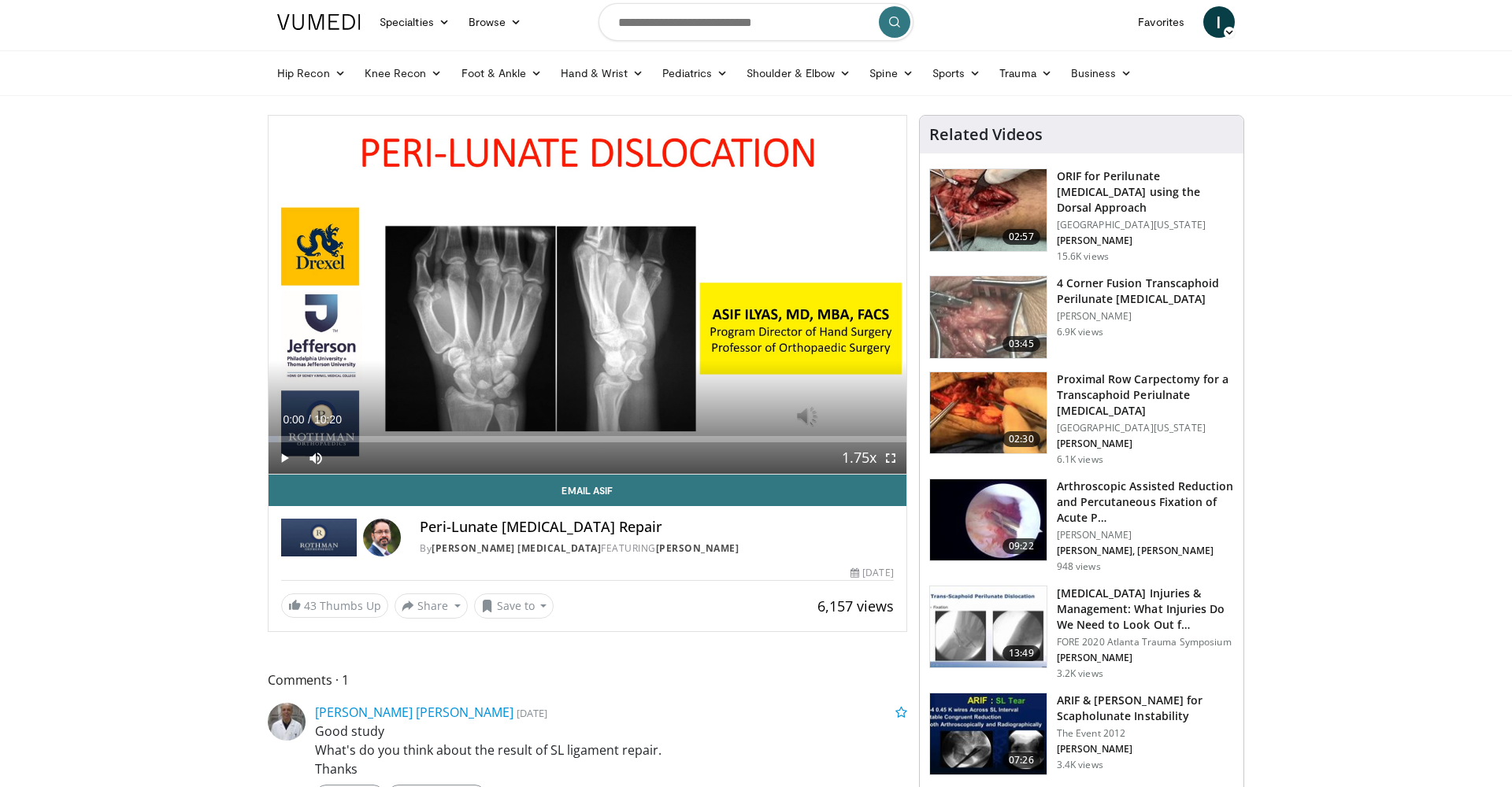
click at [885, 457] on span "Video Player" at bounding box center [891, 458] width 32 height 32
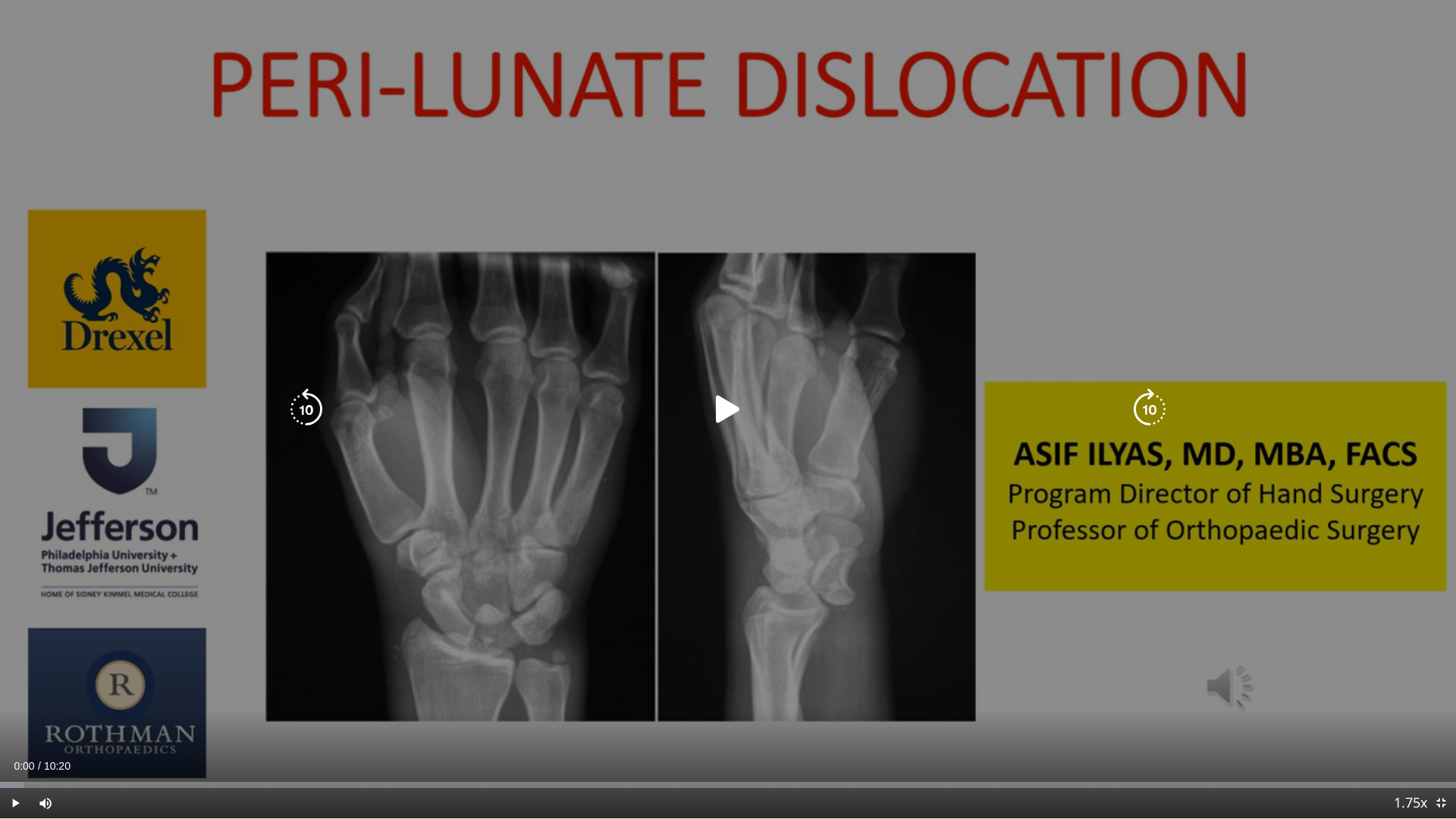
click at [710, 416] on icon "Video Player" at bounding box center [728, 410] width 43 height 43
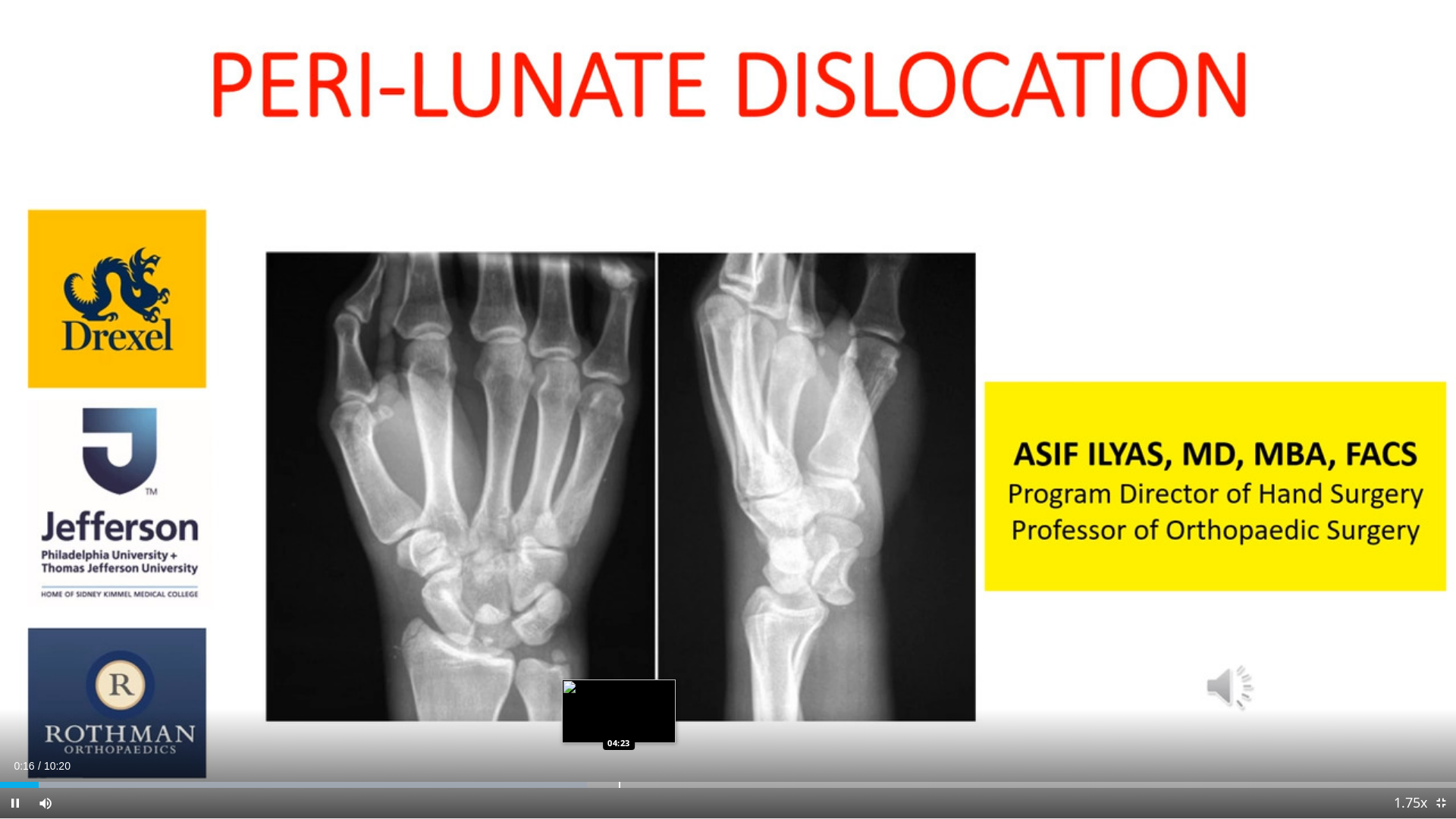
click at [619, 757] on div "Progress Bar" at bounding box center [620, 785] width 2 height 6
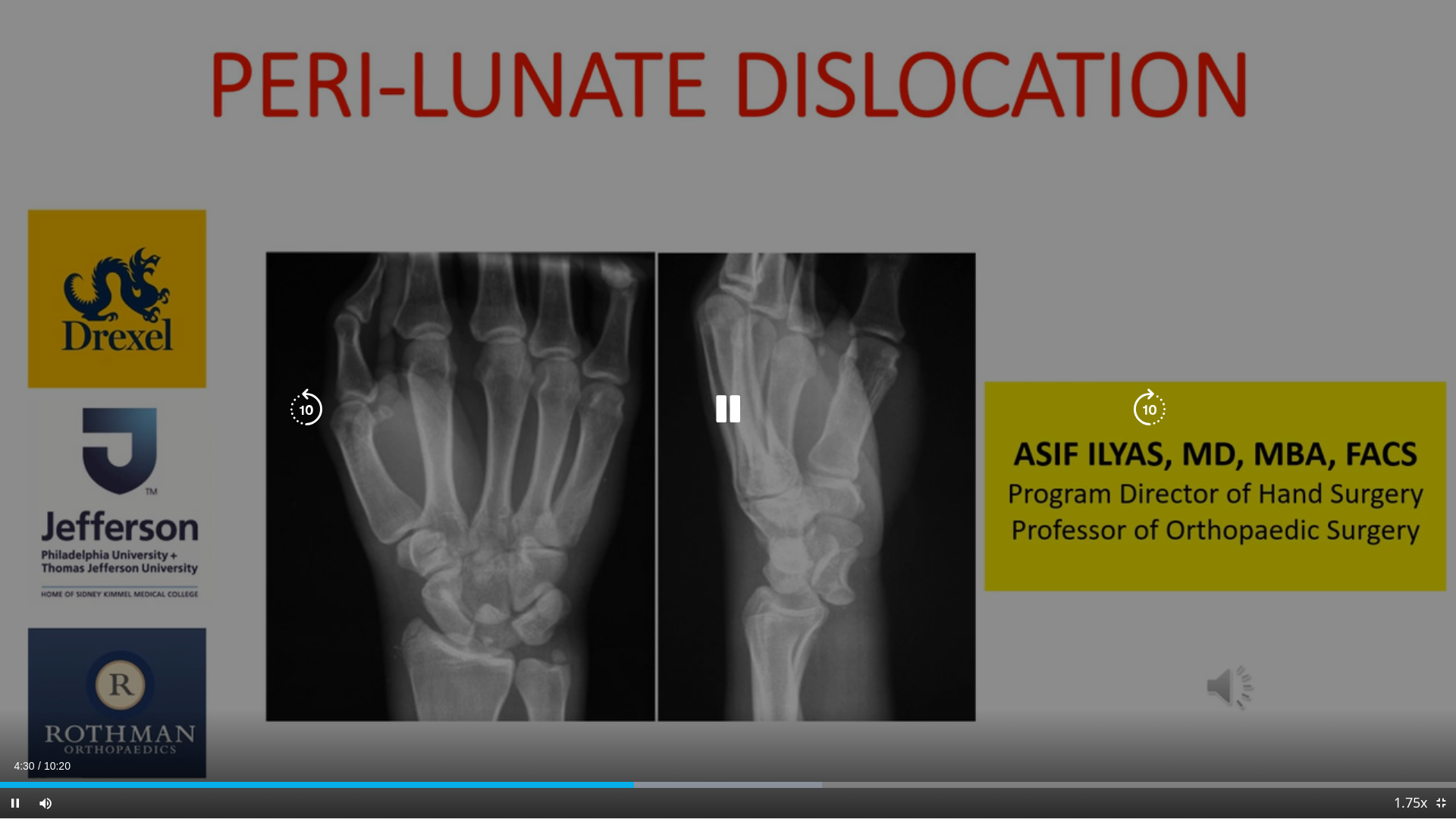
click at [635, 436] on div "10 seconds Tap to unmute" at bounding box center [728, 409] width 1456 height 818
click at [716, 411] on icon "Video Player" at bounding box center [728, 410] width 43 height 43
click at [735, 401] on icon "Video Player" at bounding box center [728, 410] width 43 height 43
click at [725, 409] on icon "Video Player" at bounding box center [728, 410] width 43 height 43
click at [730, 414] on icon "Video Player" at bounding box center [728, 410] width 43 height 43
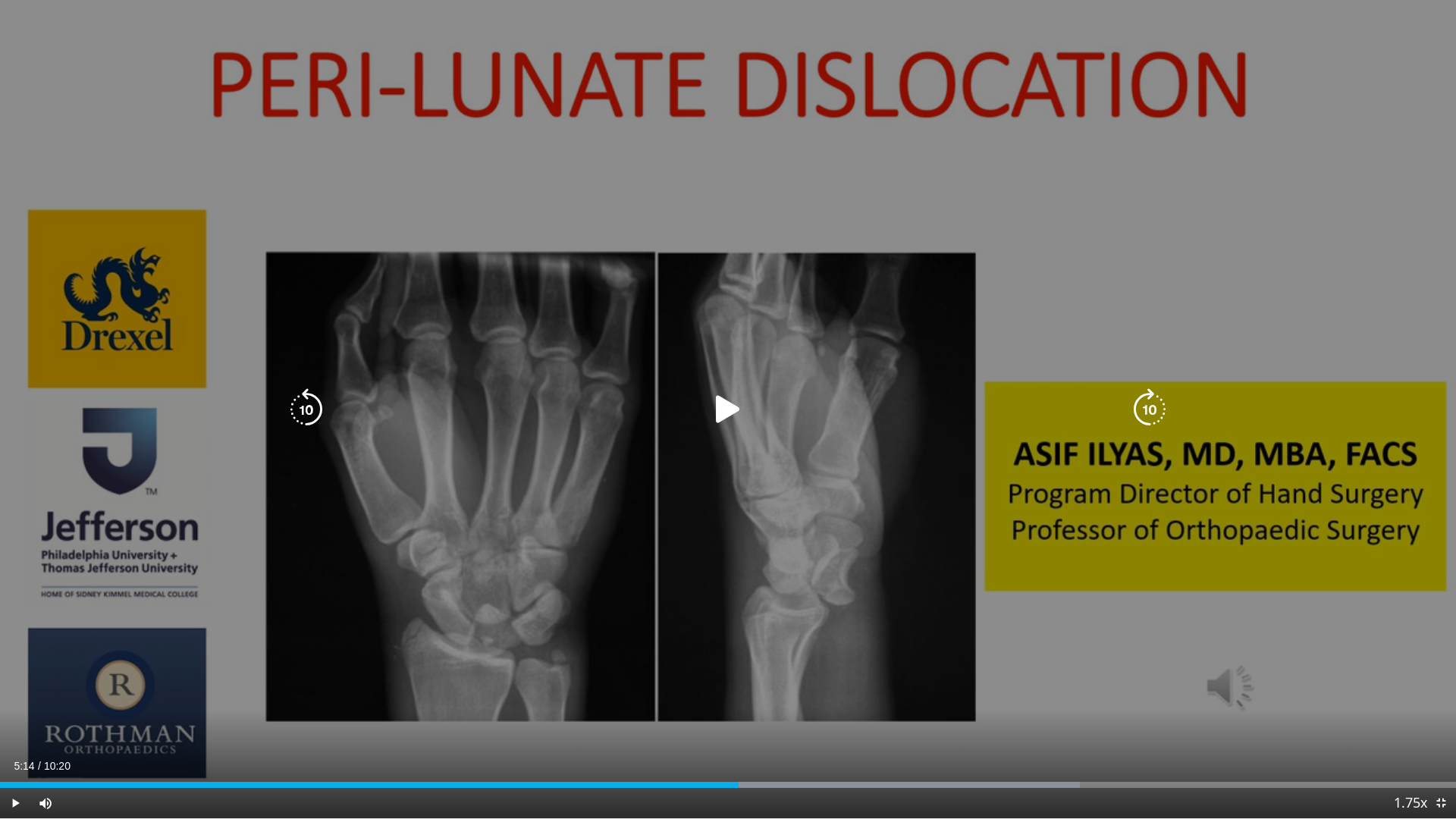
click at [739, 411] on icon "Video Player" at bounding box center [728, 410] width 43 height 43
click at [731, 408] on icon "Video Player" at bounding box center [728, 410] width 43 height 43
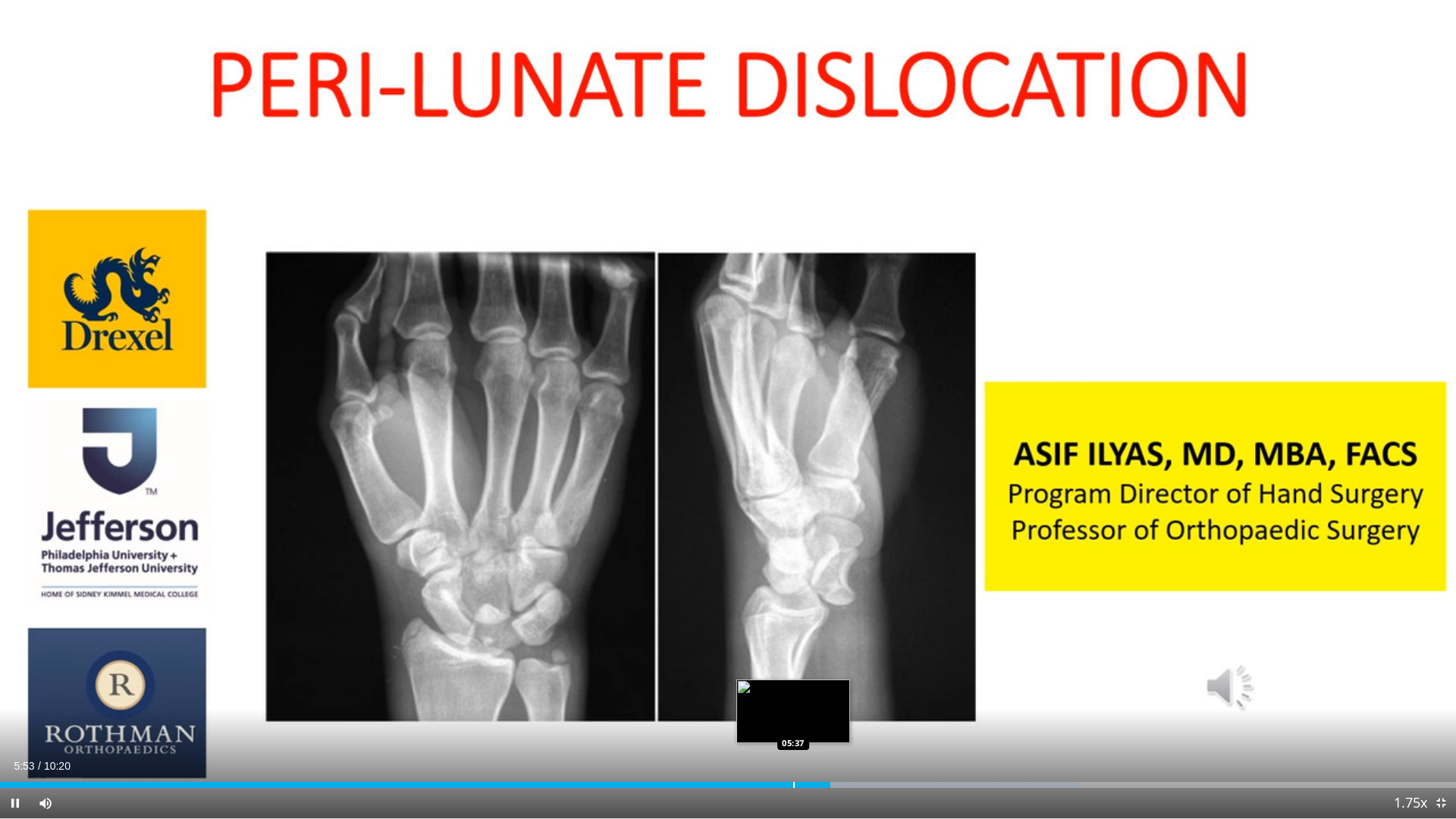
click at [793, 757] on div "Loaded : 74.18% 05:53 05:37" at bounding box center [728, 780] width 1456 height 15
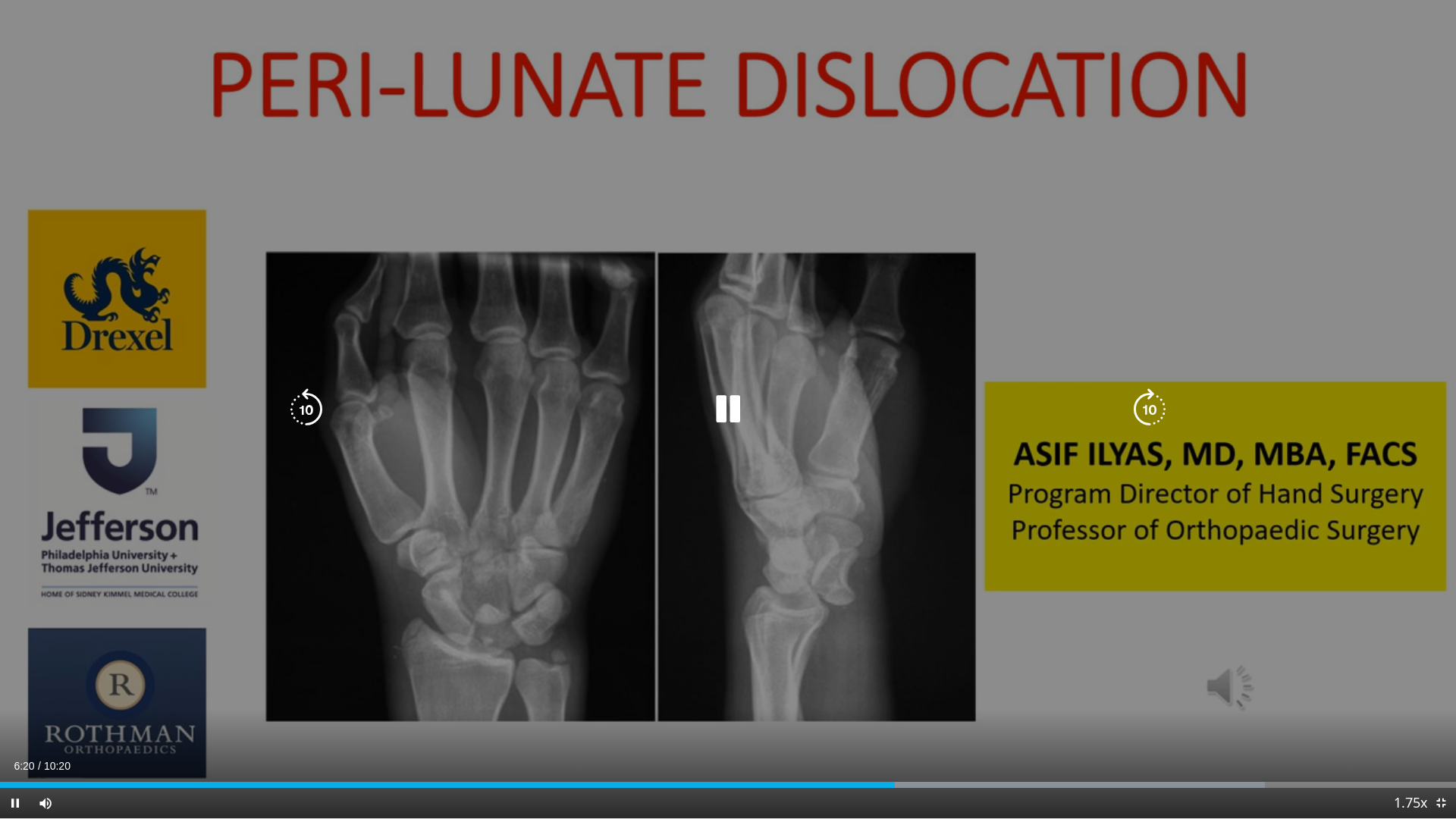
click at [728, 420] on icon "Video Player" at bounding box center [728, 410] width 43 height 43
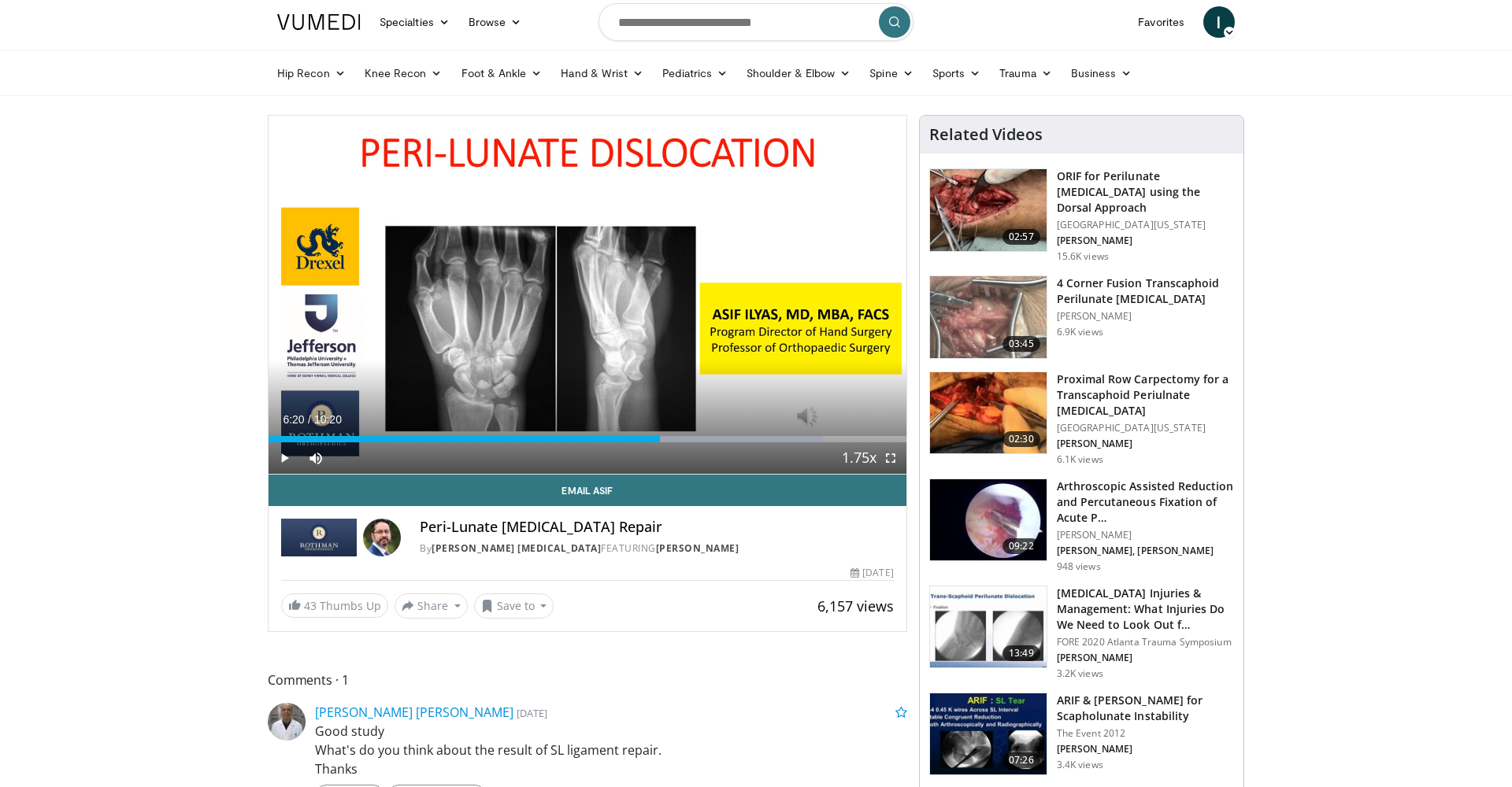
scroll to position [0, 0]
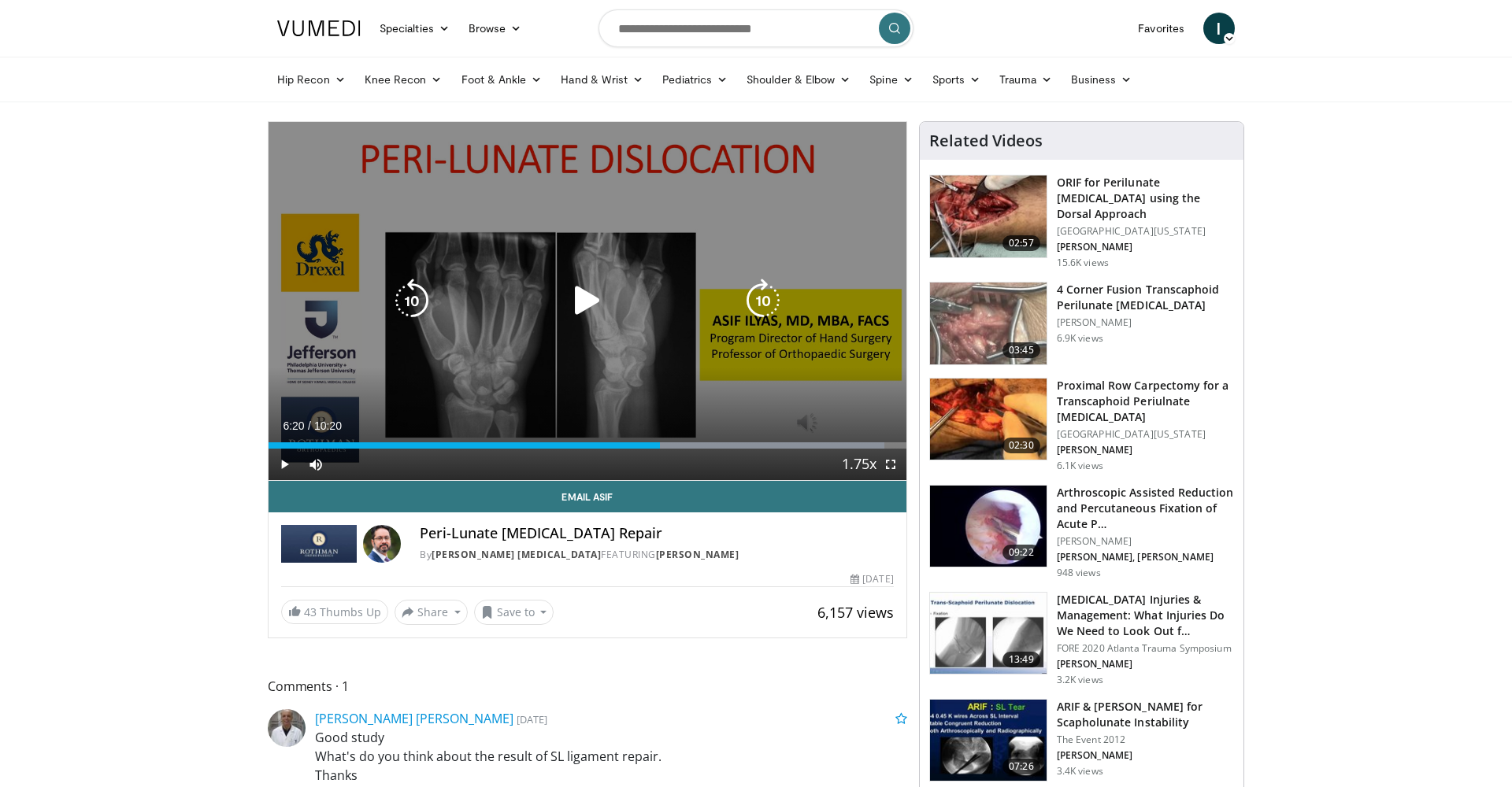
click at [589, 259] on div "10 seconds Tap to unmute" at bounding box center [587, 301] width 638 height 358
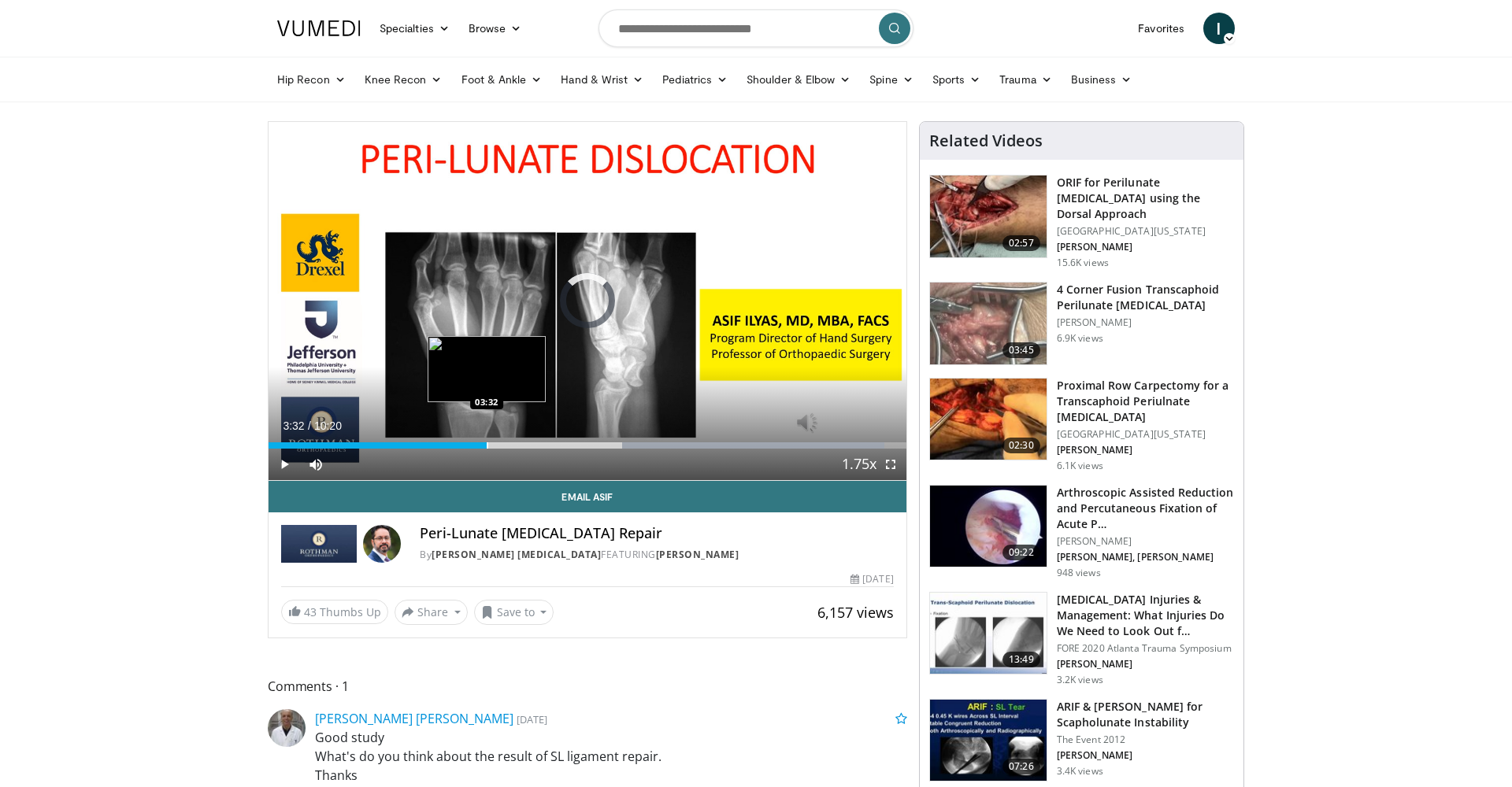
click at [487, 442] on div "Progress Bar" at bounding box center [488, 446] width 2 height 6
click at [498, 446] on div "Progress Bar" at bounding box center [497, 446] width 2 height 6
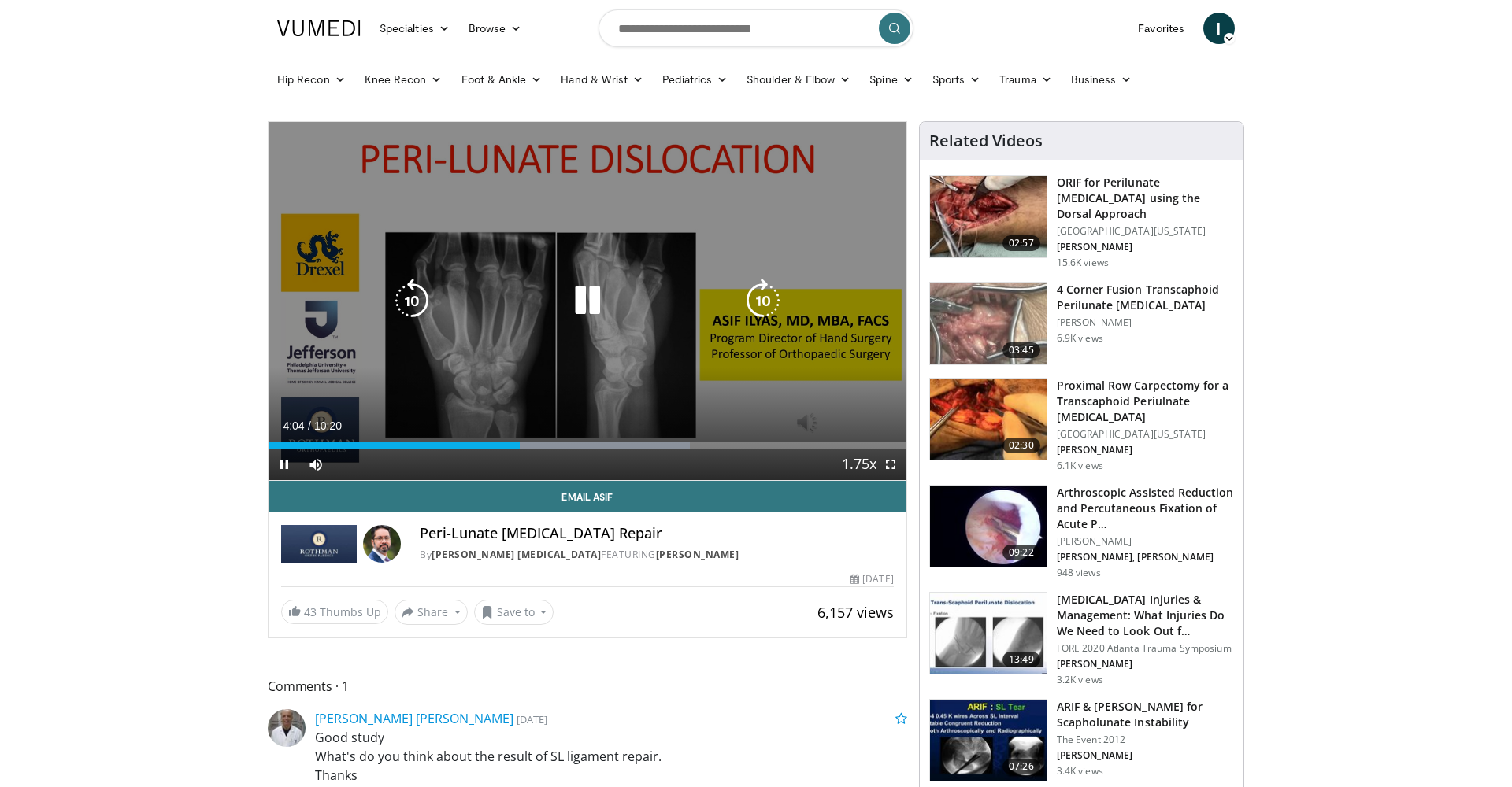
scroll to position [0, 0]
click at [563, 298] on div "Video Player" at bounding box center [588, 301] width 383 height 32
click at [586, 301] on icon "Video Player" at bounding box center [588, 301] width 44 height 44
click at [580, 297] on icon "Video Player" at bounding box center [588, 301] width 44 height 44
click at [570, 295] on icon "Video Player" at bounding box center [588, 301] width 44 height 44
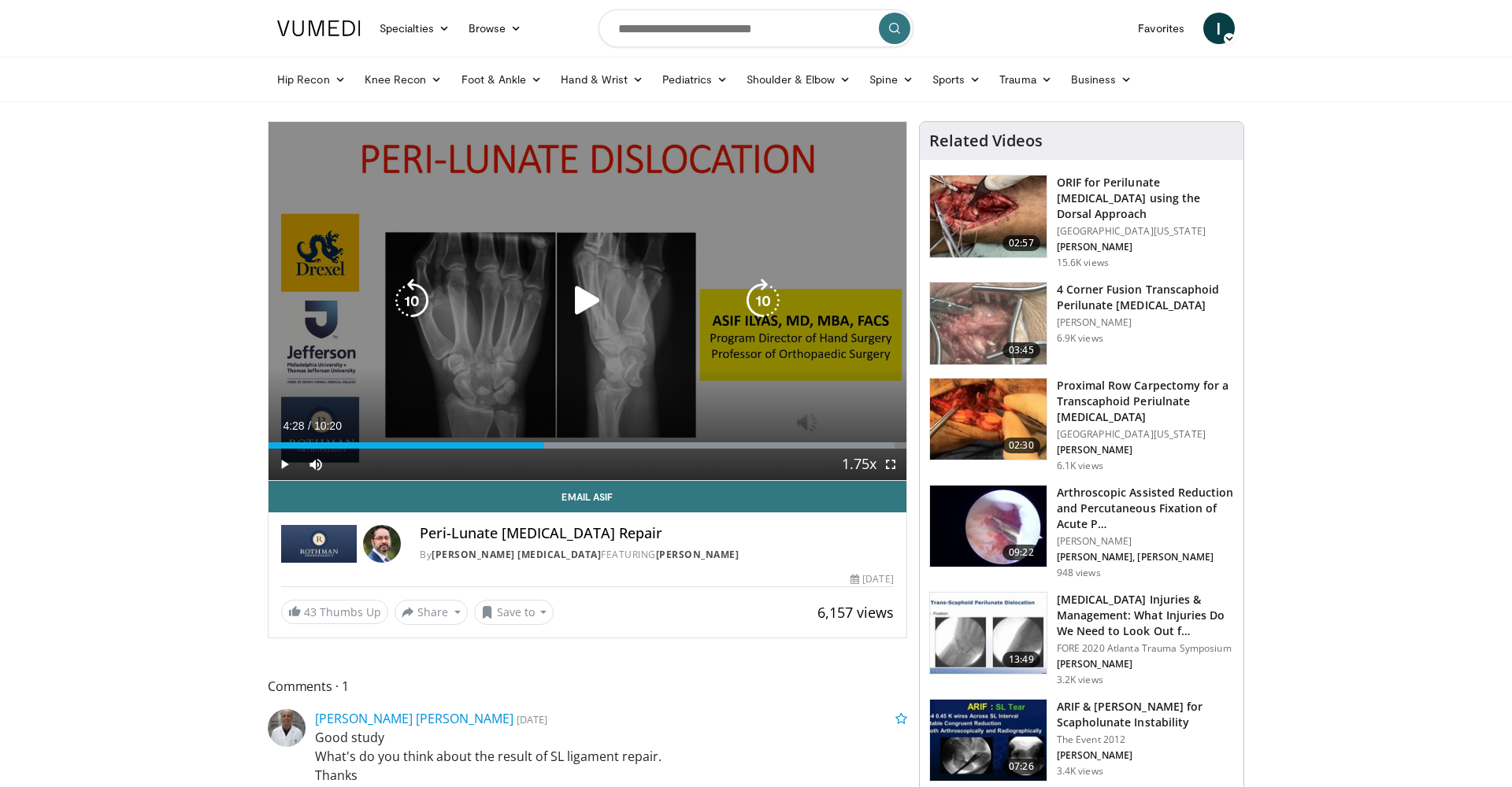
click at [591, 311] on icon "Video Player" at bounding box center [588, 301] width 44 height 44
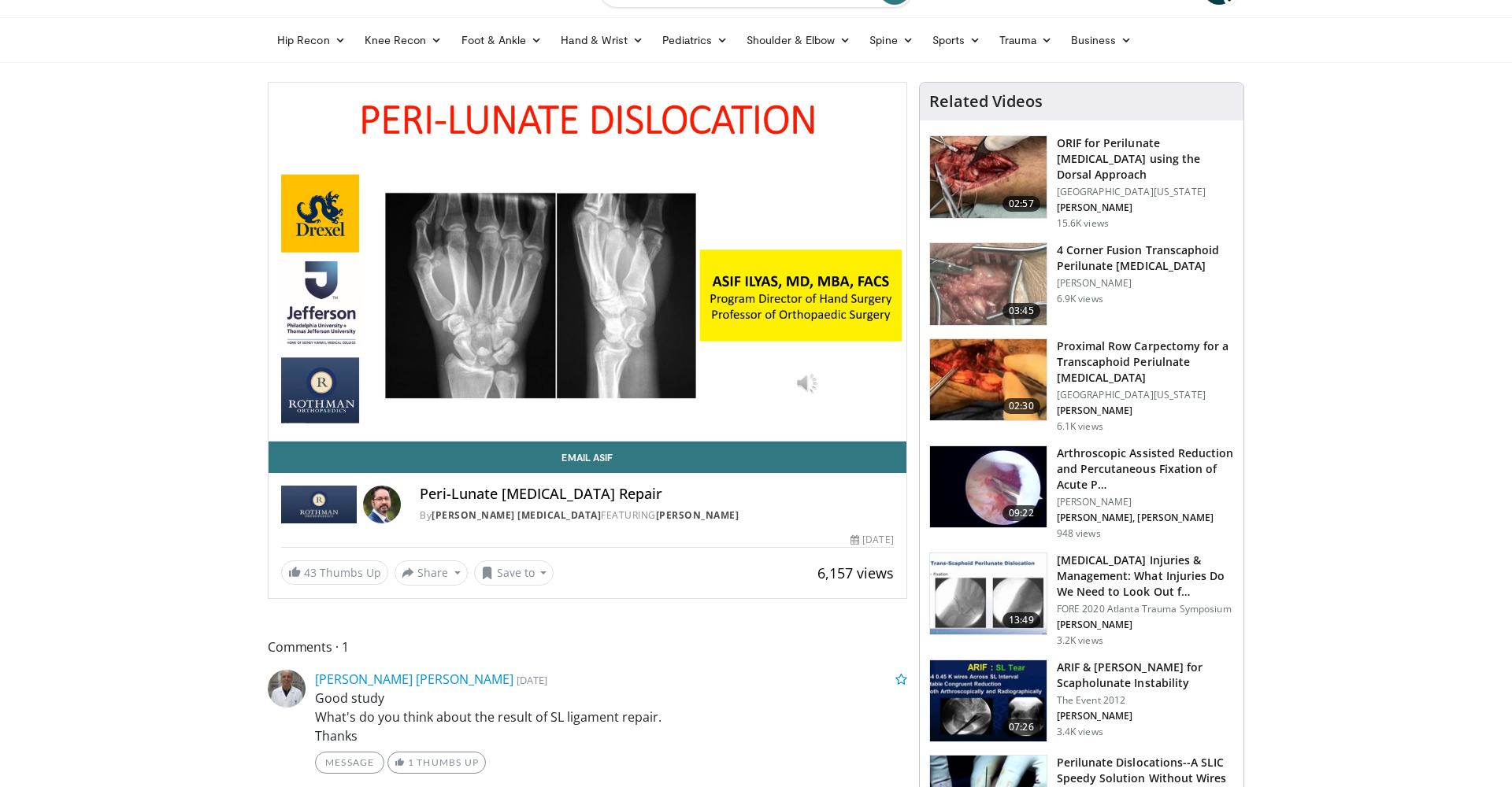
scroll to position [40, 0]
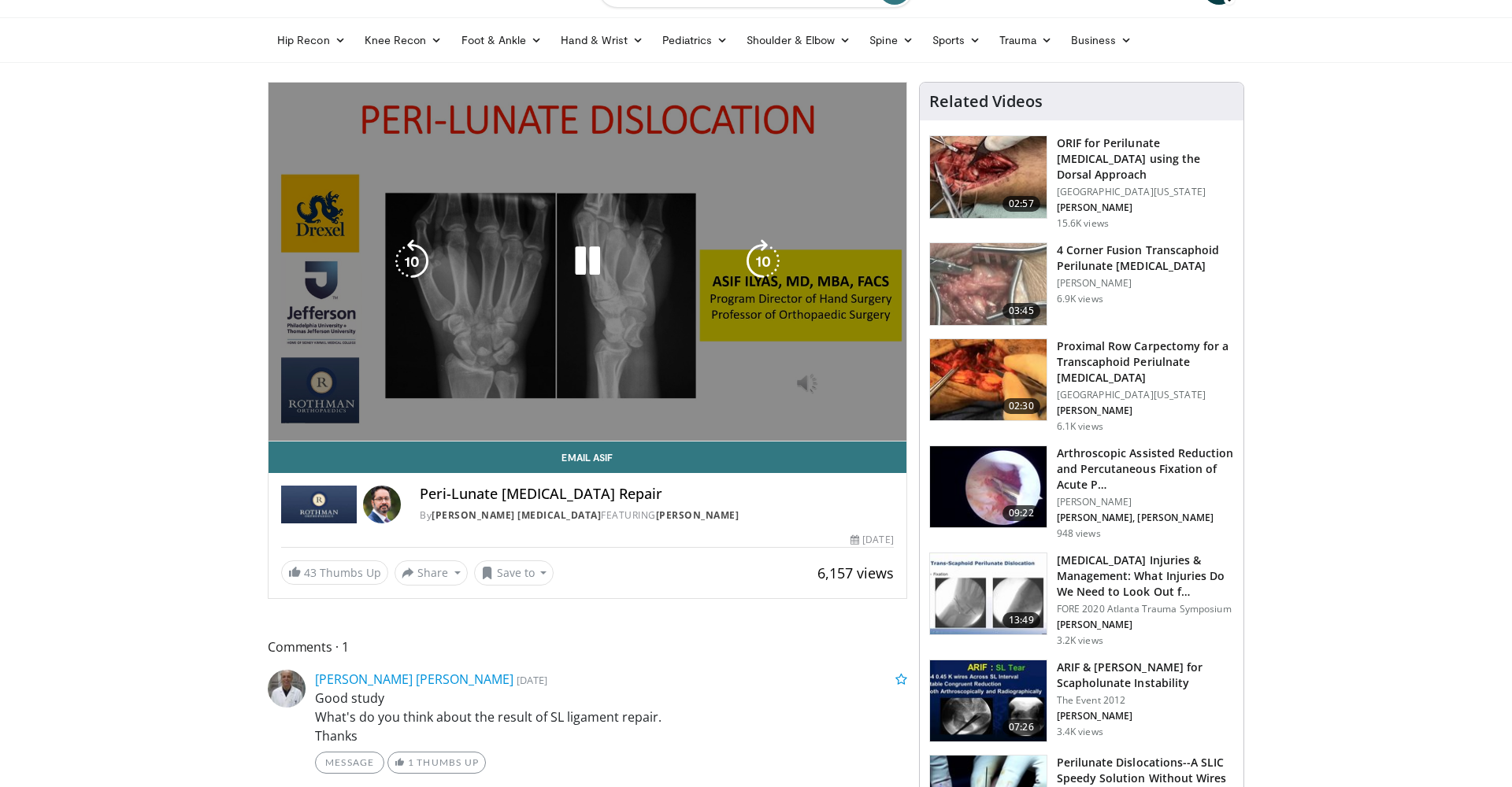
click at [607, 300] on div "10 seconds Tap to unmute" at bounding box center [587, 261] width 638 height 358
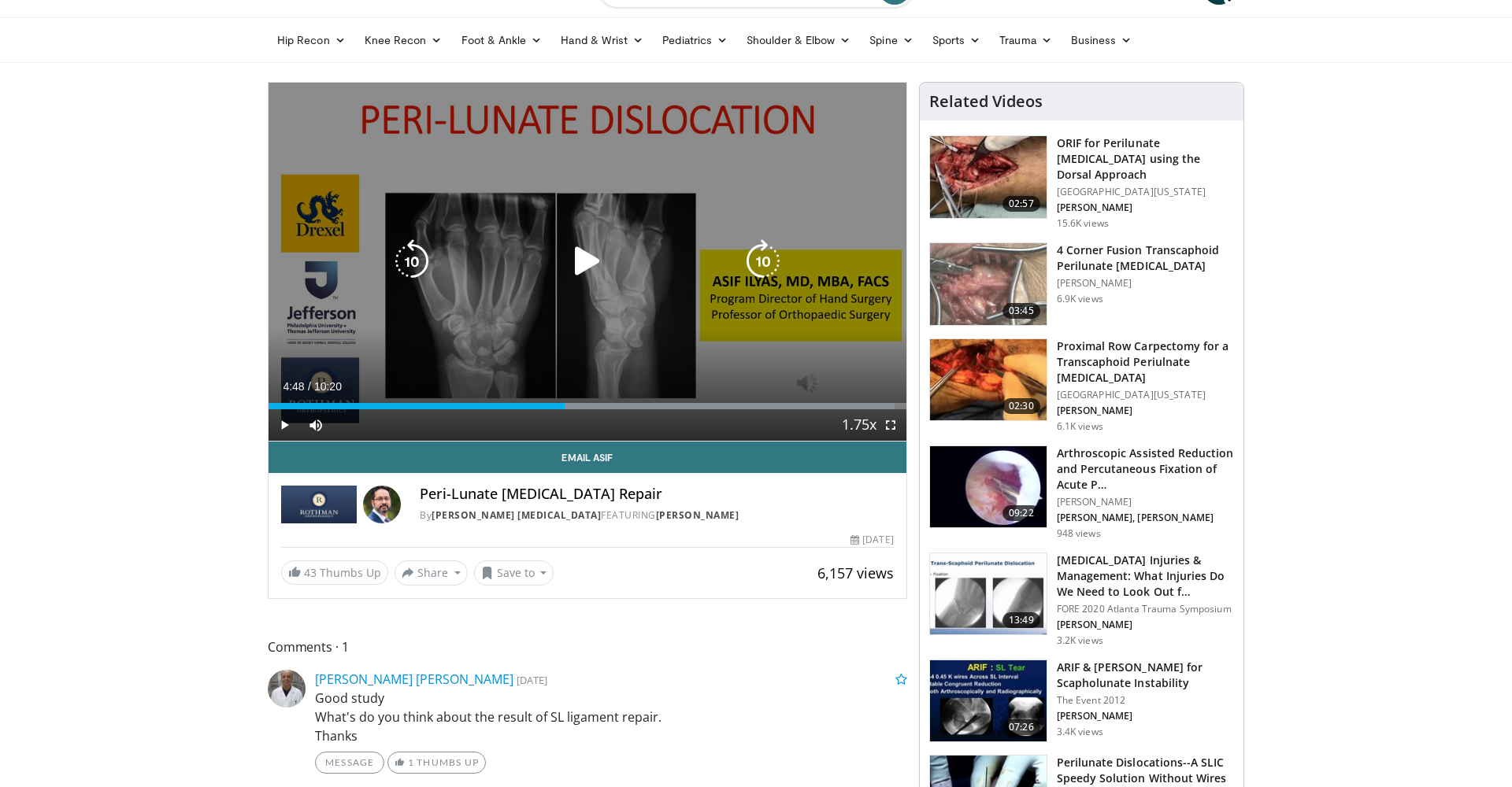
click at [594, 270] on icon "Video Player" at bounding box center [588, 261] width 44 height 44
click at [571, 296] on div "10 seconds Tap to unmute" at bounding box center [587, 261] width 638 height 358
click at [599, 273] on icon "Video Player" at bounding box center [588, 261] width 44 height 44
